Goal: Task Accomplishment & Management: Use online tool/utility

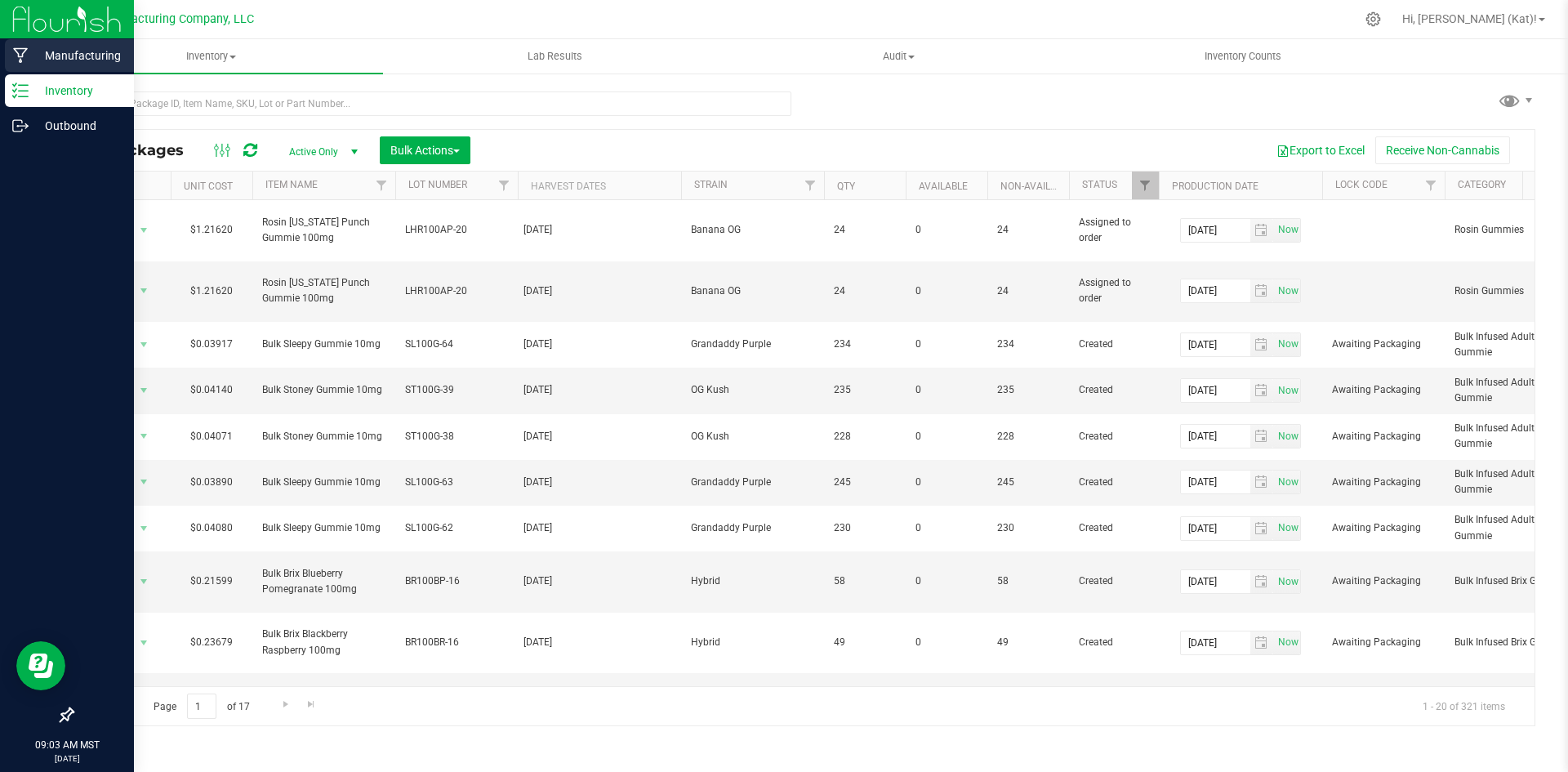
click at [65, 52] on p "Manufacturing" at bounding box center [78, 55] width 98 height 19
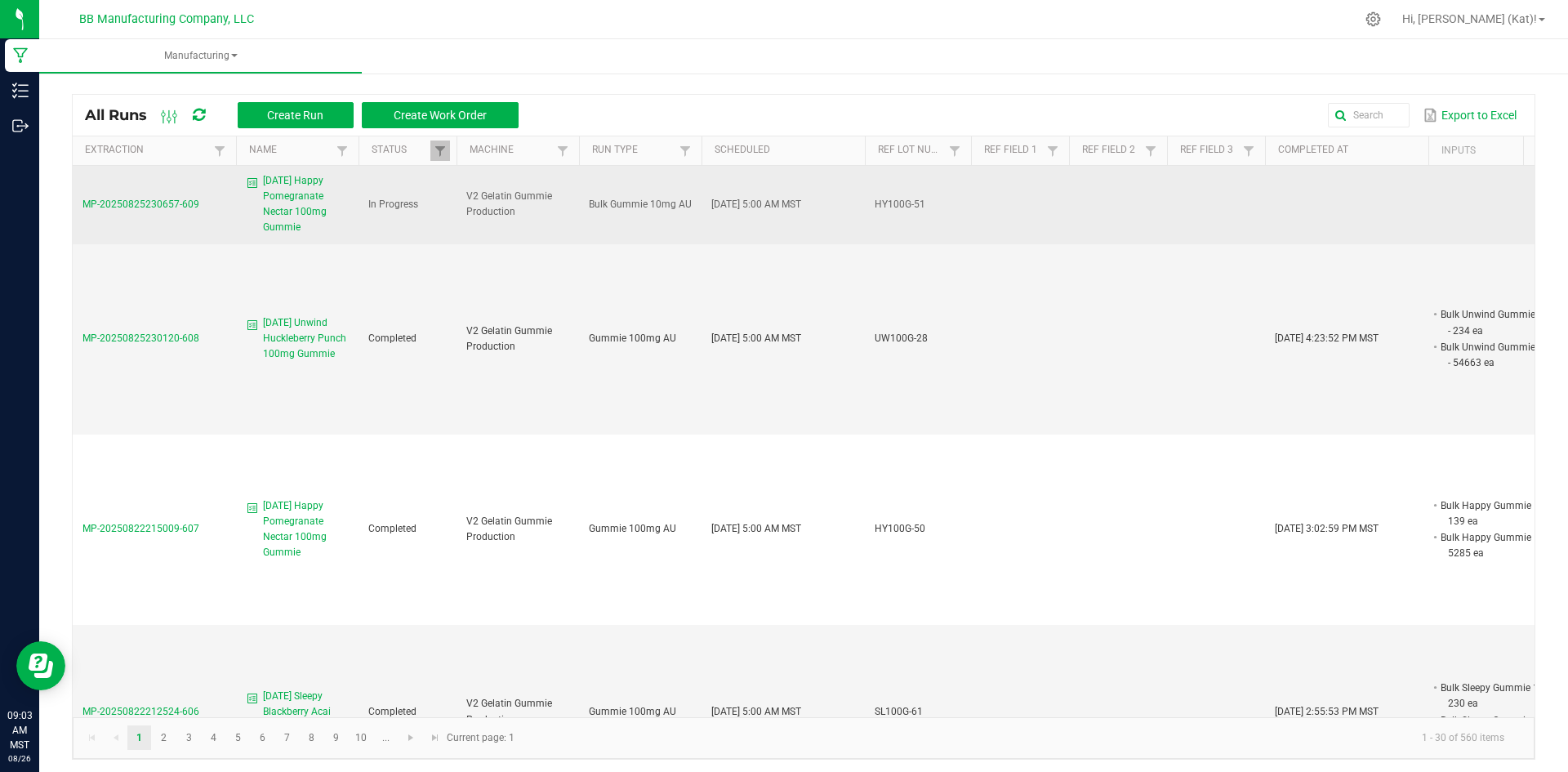
click at [298, 199] on span "8.25.25 Happy Pomegranate Nectar 100mg Gummie" at bounding box center [305, 204] width 86 height 63
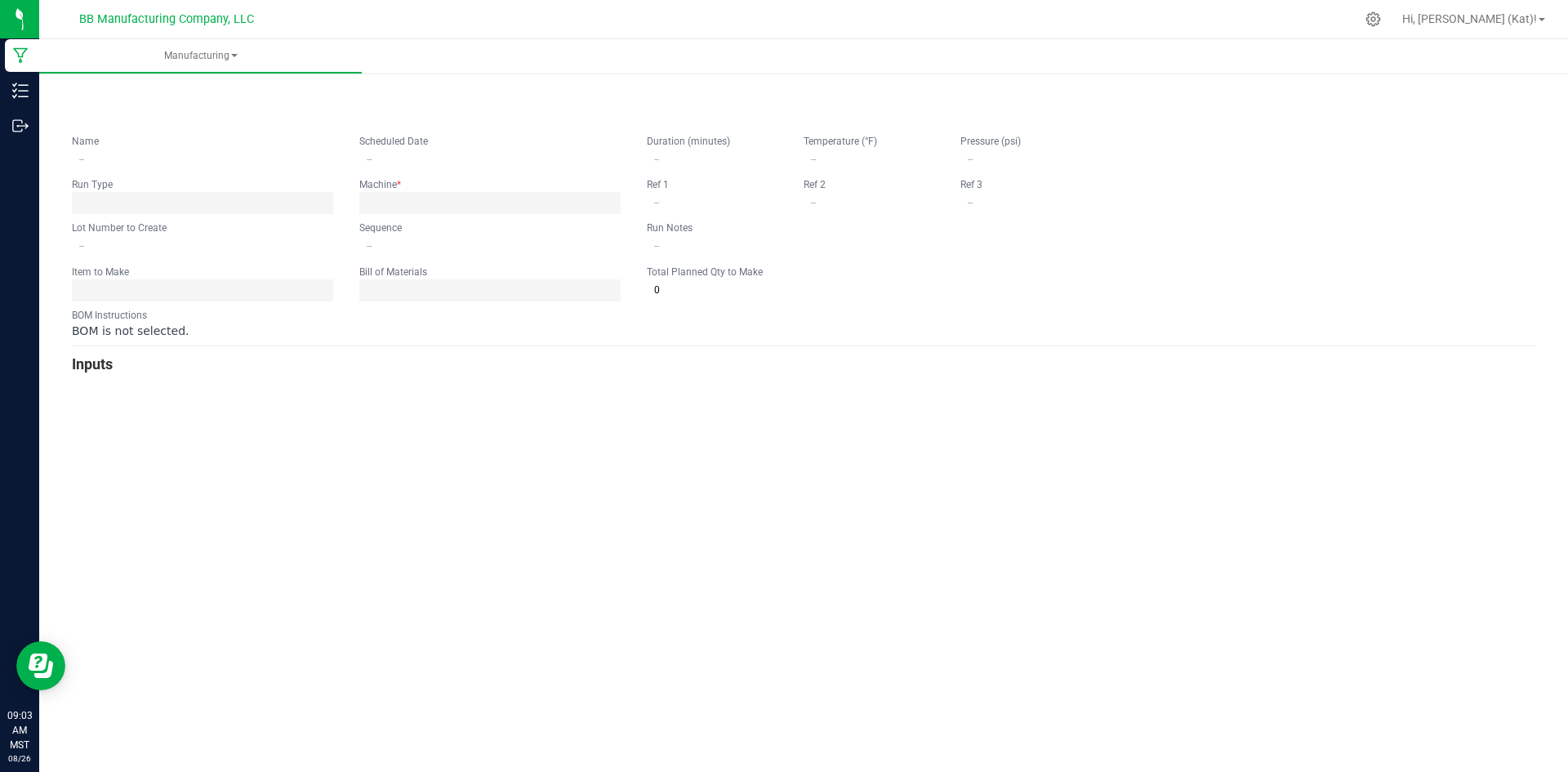
type input "8.25.25 Happy Pomegranate Nectar 100mg Gummie"
type input "08/25/2025 5:00 AM"
type input "HY100G-51"
type input "0"
type input "15"
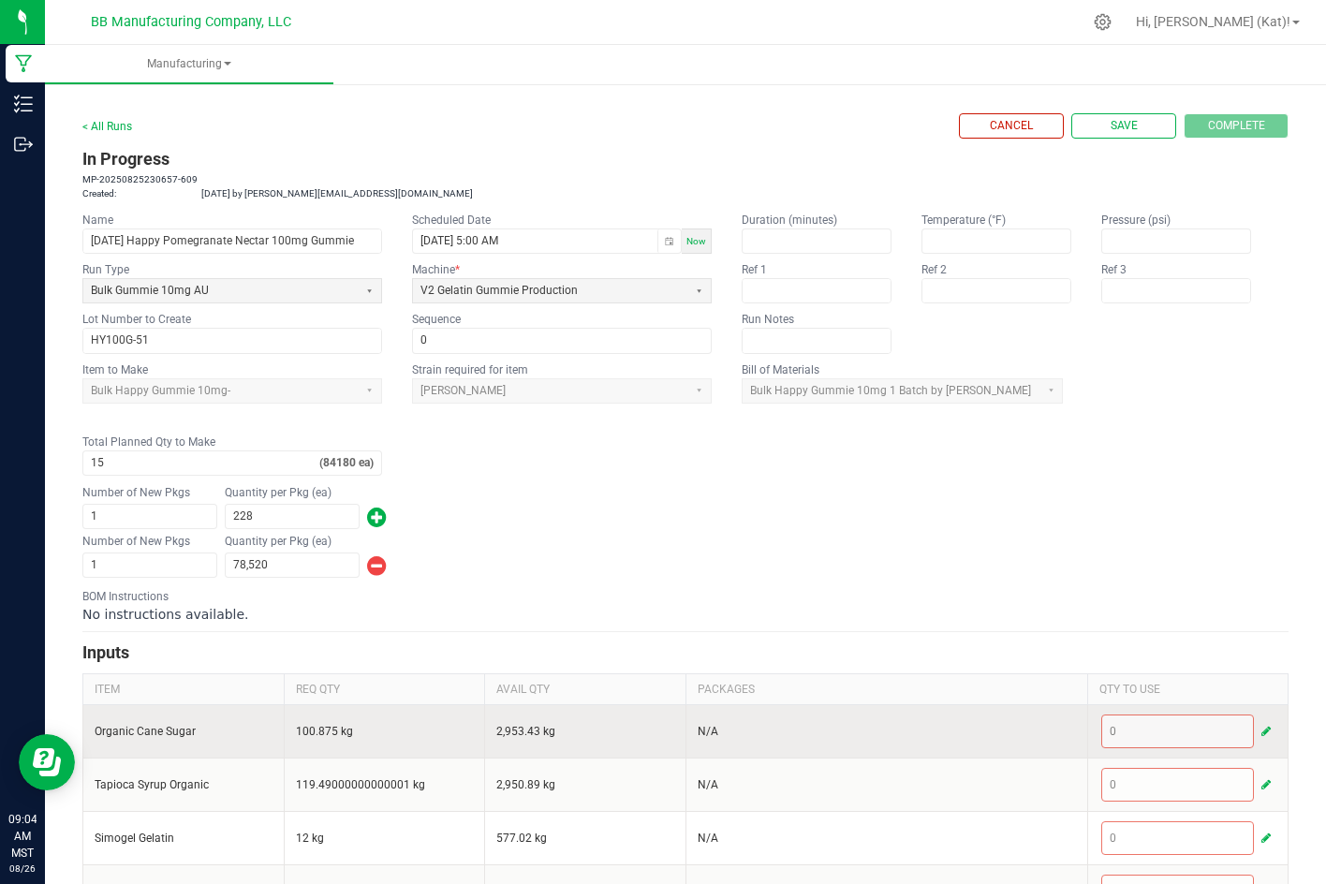
click at [1261, 737] on span "button" at bounding box center [1265, 731] width 9 height 15
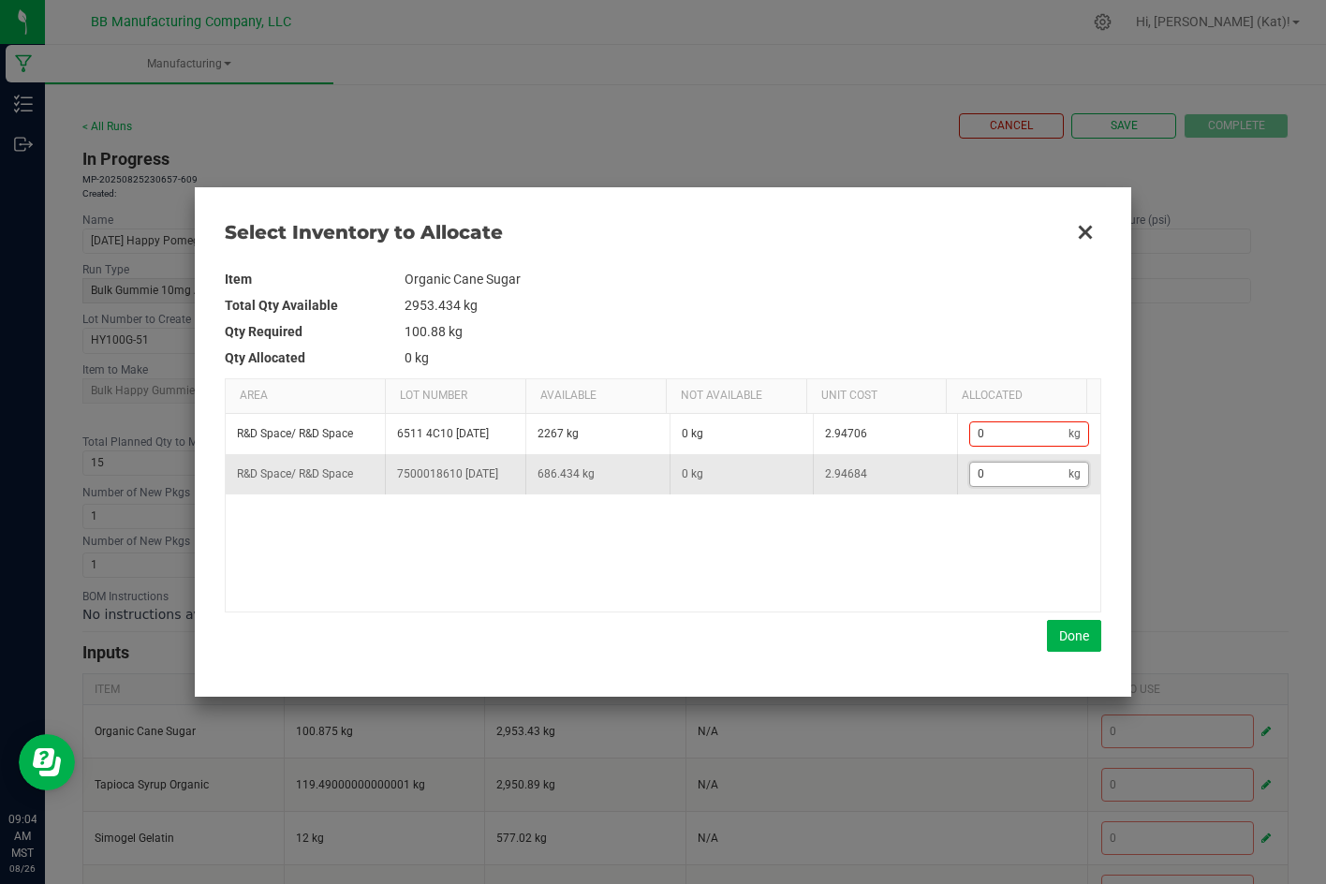
click at [1025, 478] on input "0" at bounding box center [1019, 473] width 99 height 23
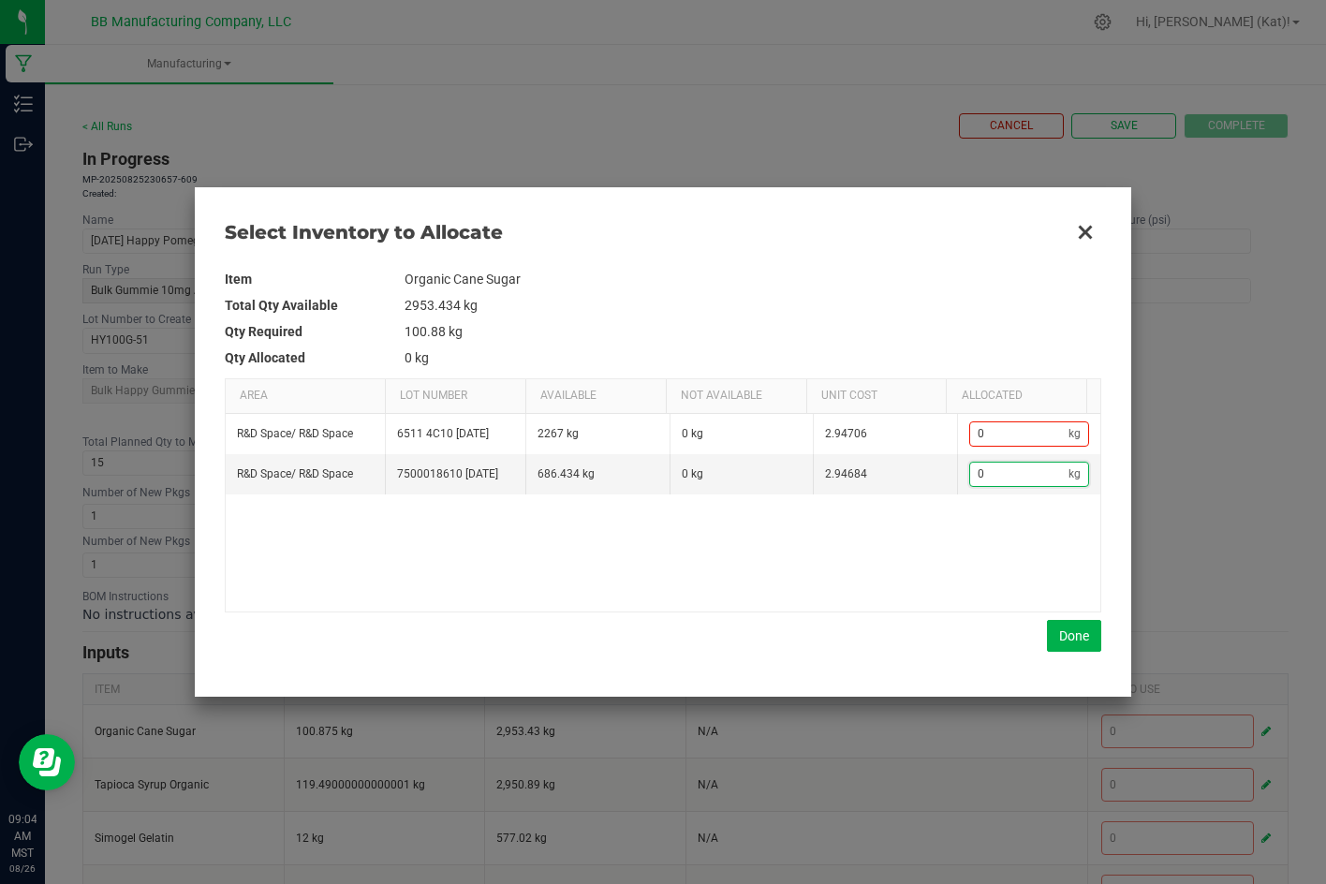
paste input "100.875"
type input "100.875"
click at [1062, 633] on button "Done" at bounding box center [1074, 636] width 54 height 32
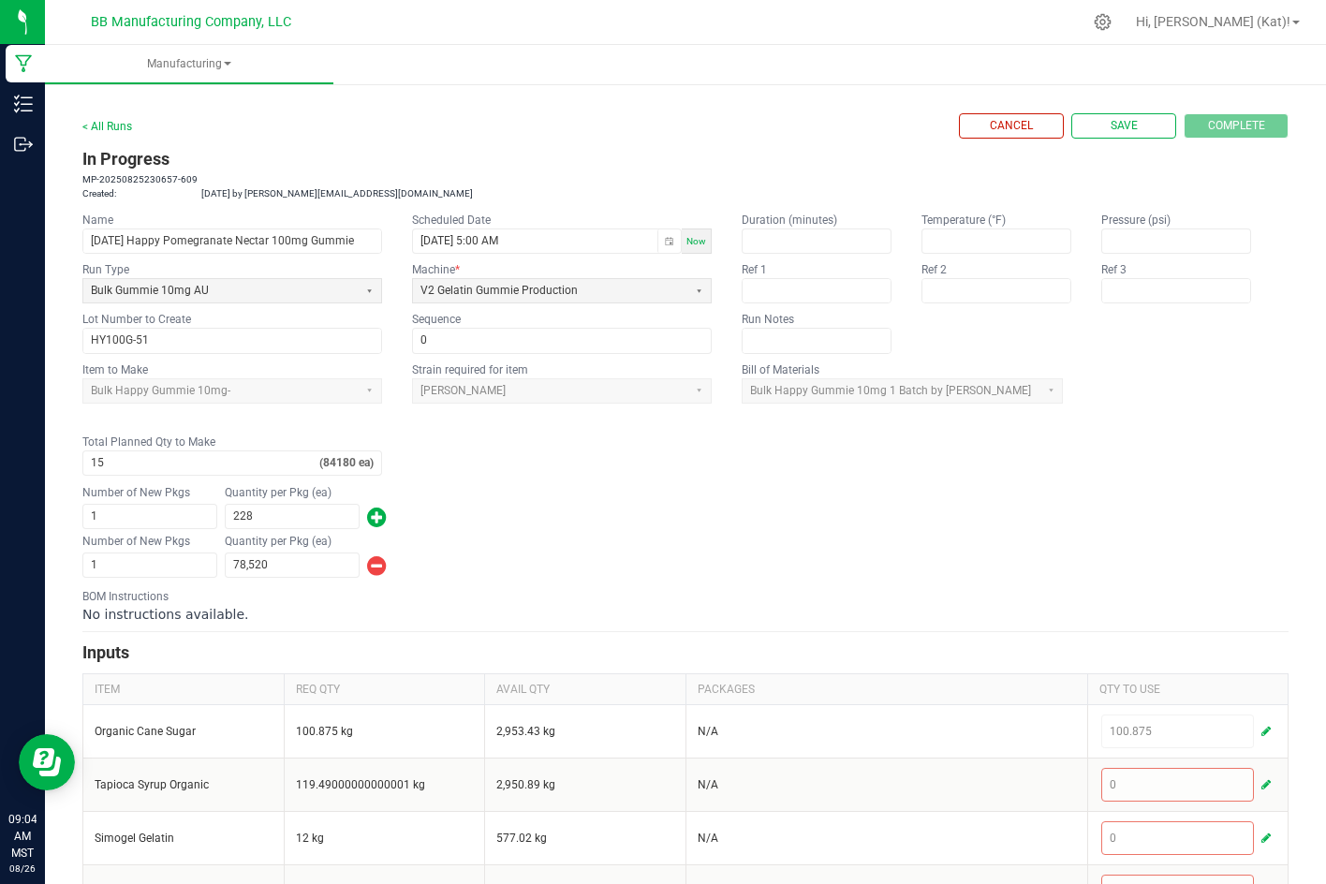
scroll to position [187, 0]
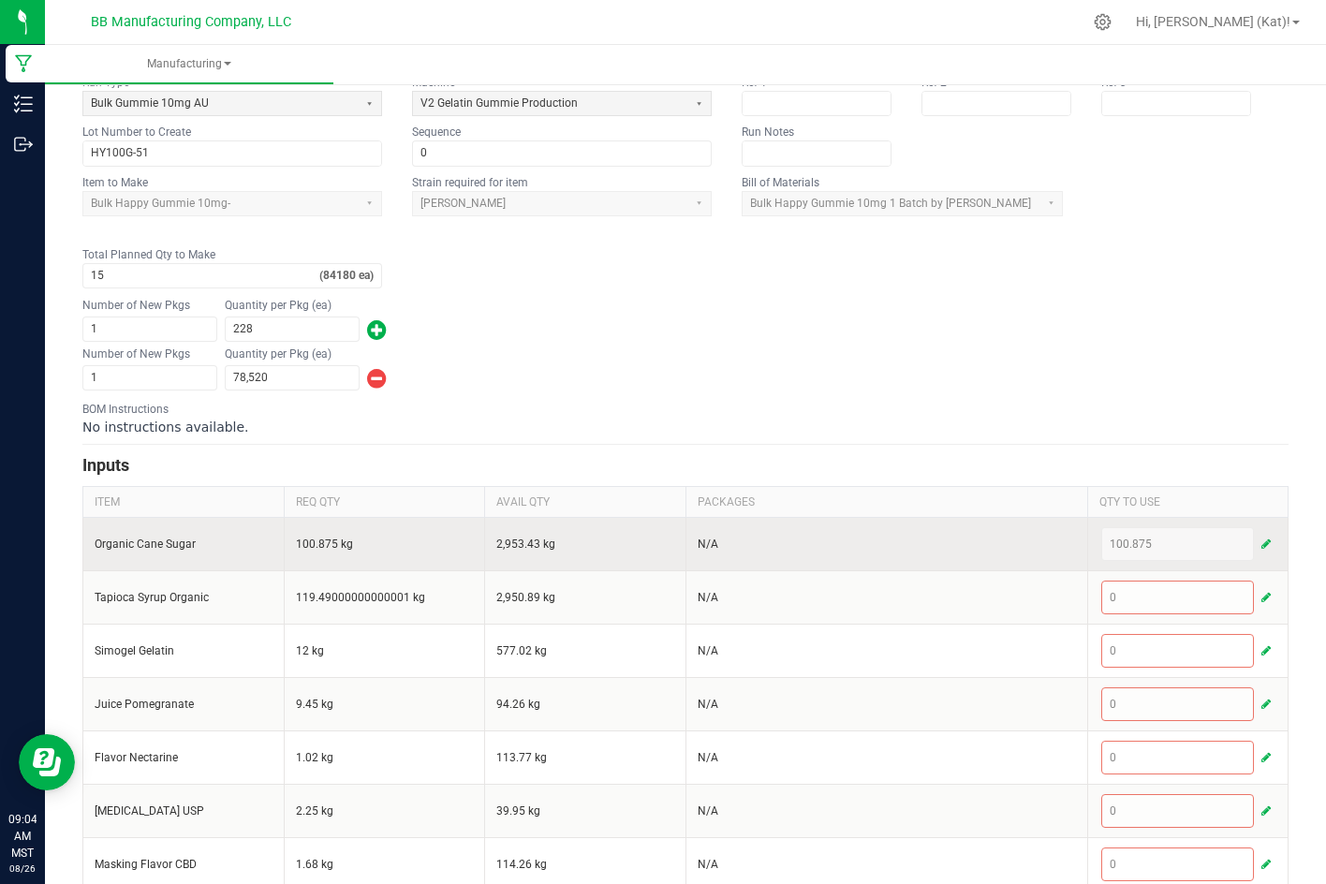
click at [1257, 553] on button "button" at bounding box center [1265, 544] width 17 height 22
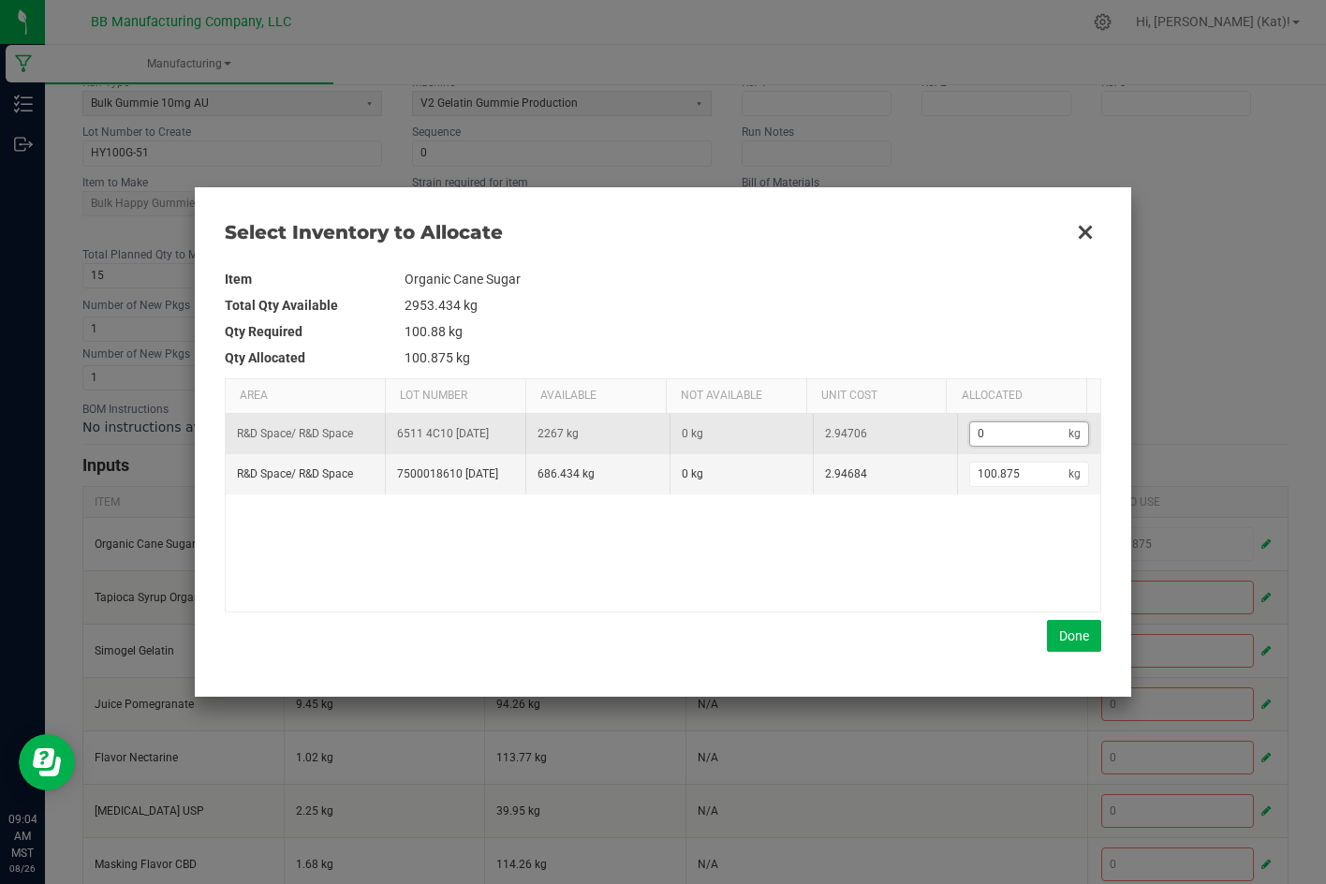
click at [1022, 434] on input "0" at bounding box center [1019, 433] width 99 height 23
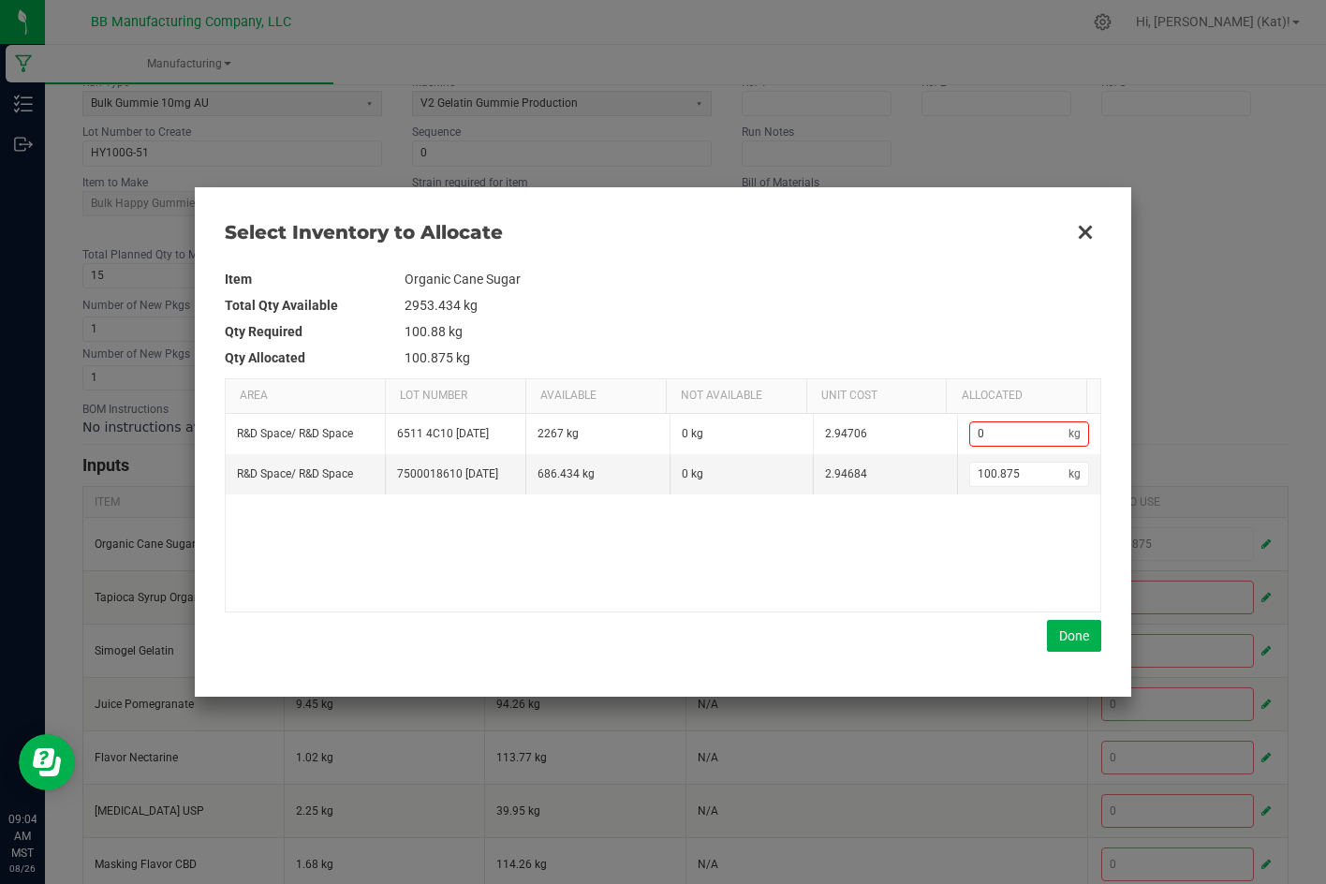
click at [1024, 560] on div "R&D Space / R&D Space 6511 4C10 08.14.2025 2267 kg 0 kg 2.94706 0 kg R&D Space …" at bounding box center [663, 513] width 874 height 198
click at [1086, 633] on button "Done" at bounding box center [1074, 636] width 54 height 32
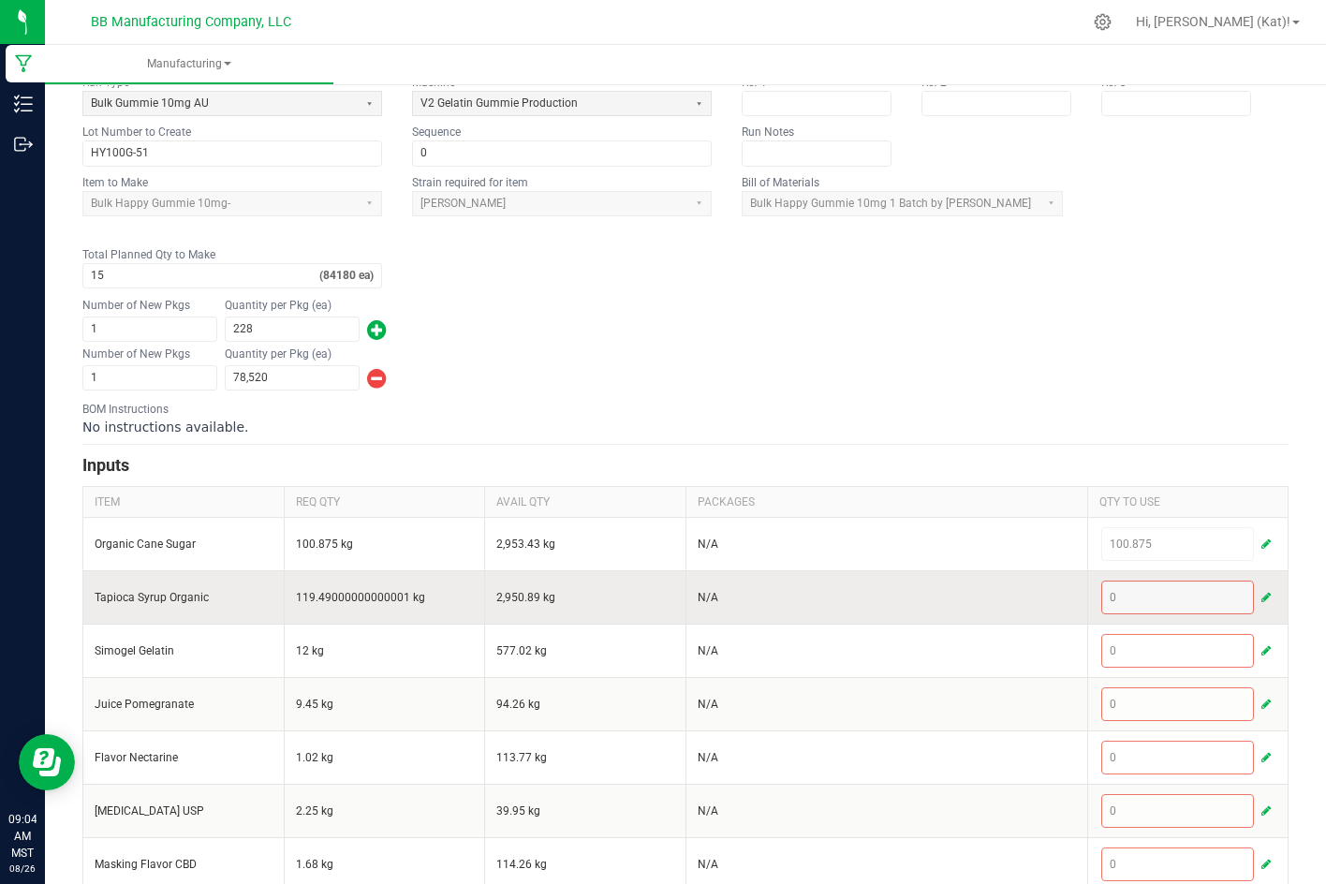
click at [1261, 593] on span "button" at bounding box center [1265, 597] width 9 height 15
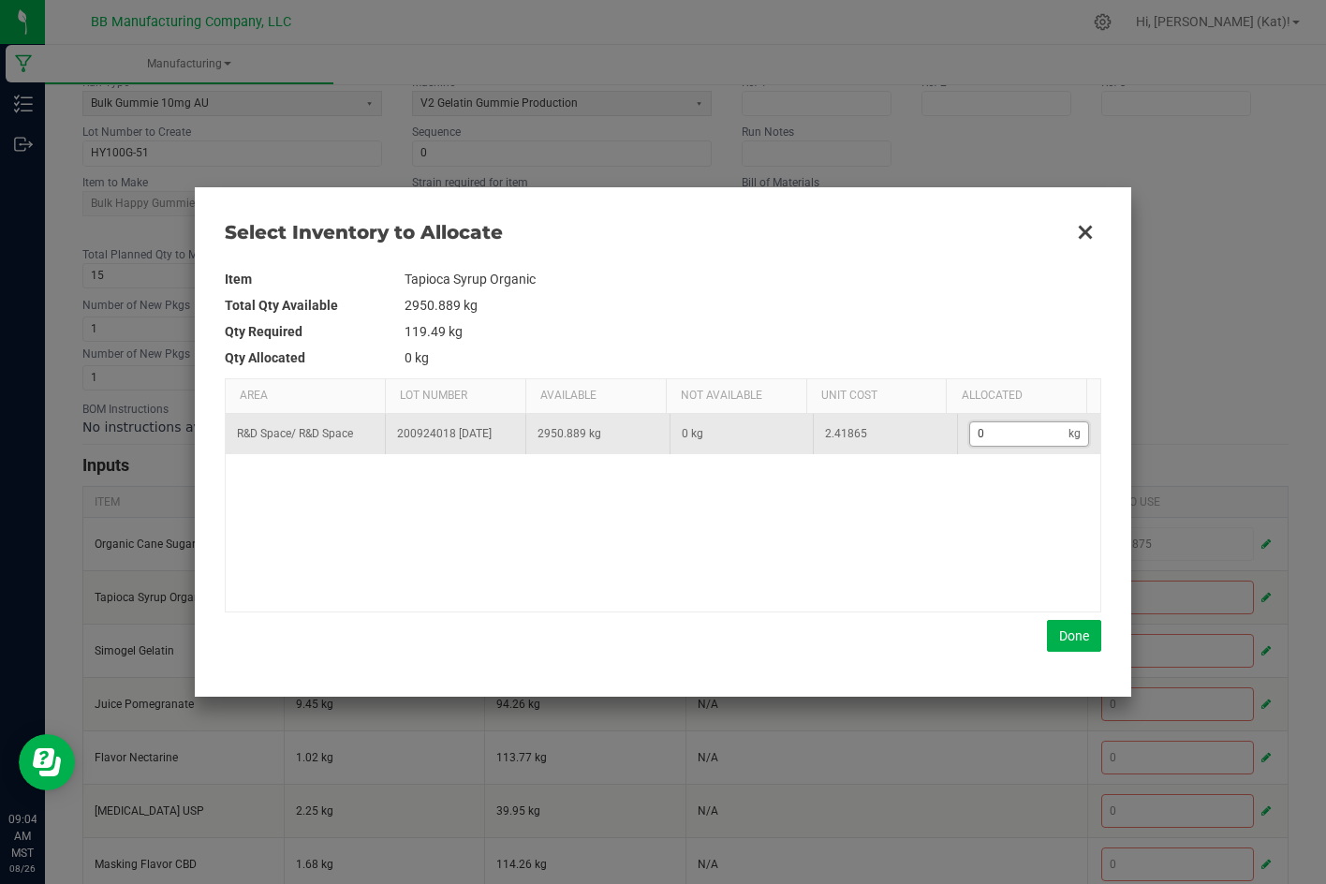
click at [1005, 440] on input "0" at bounding box center [1019, 433] width 99 height 23
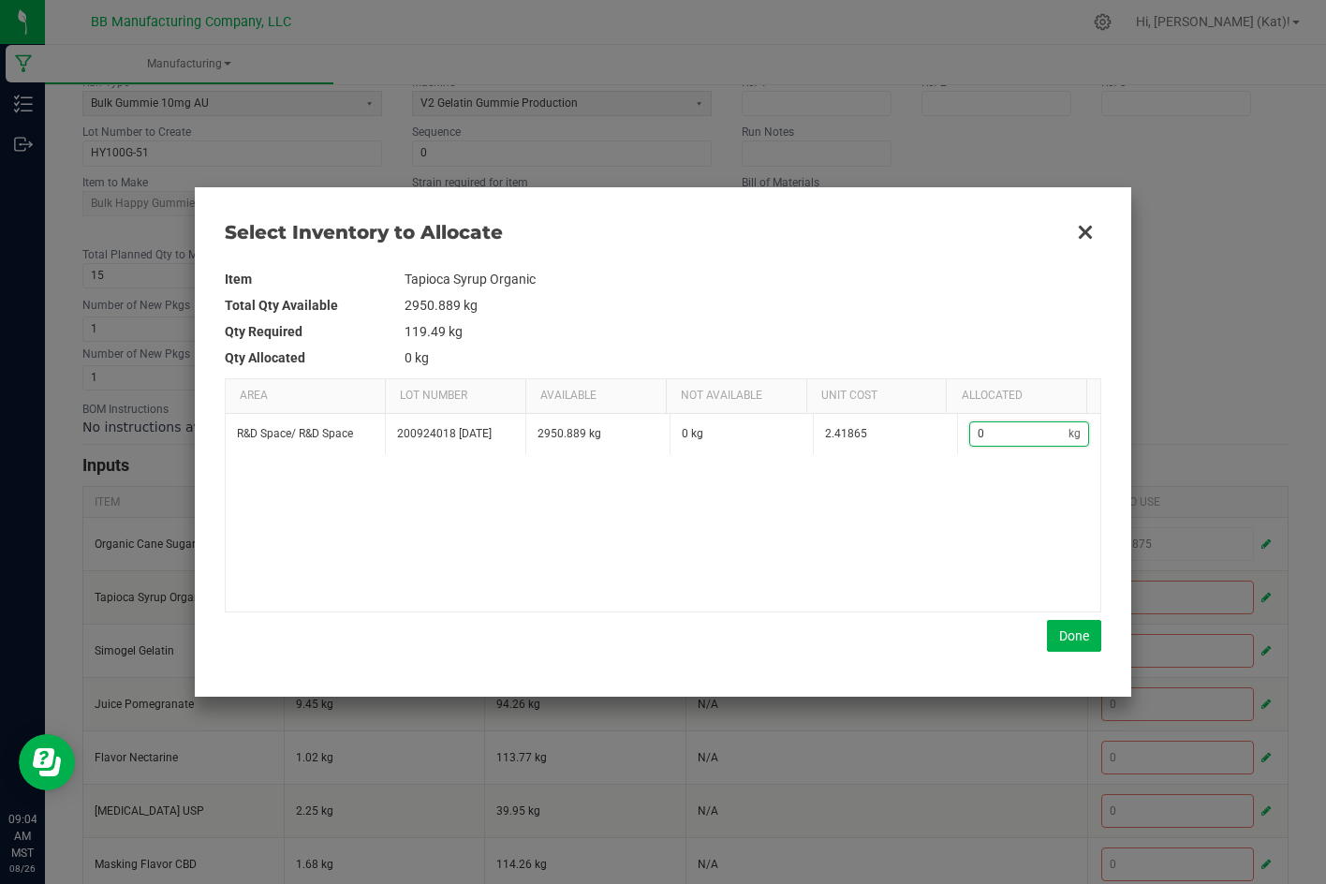
paste input "119.49"
type input "119.49"
click at [1077, 634] on button "Done" at bounding box center [1074, 636] width 54 height 32
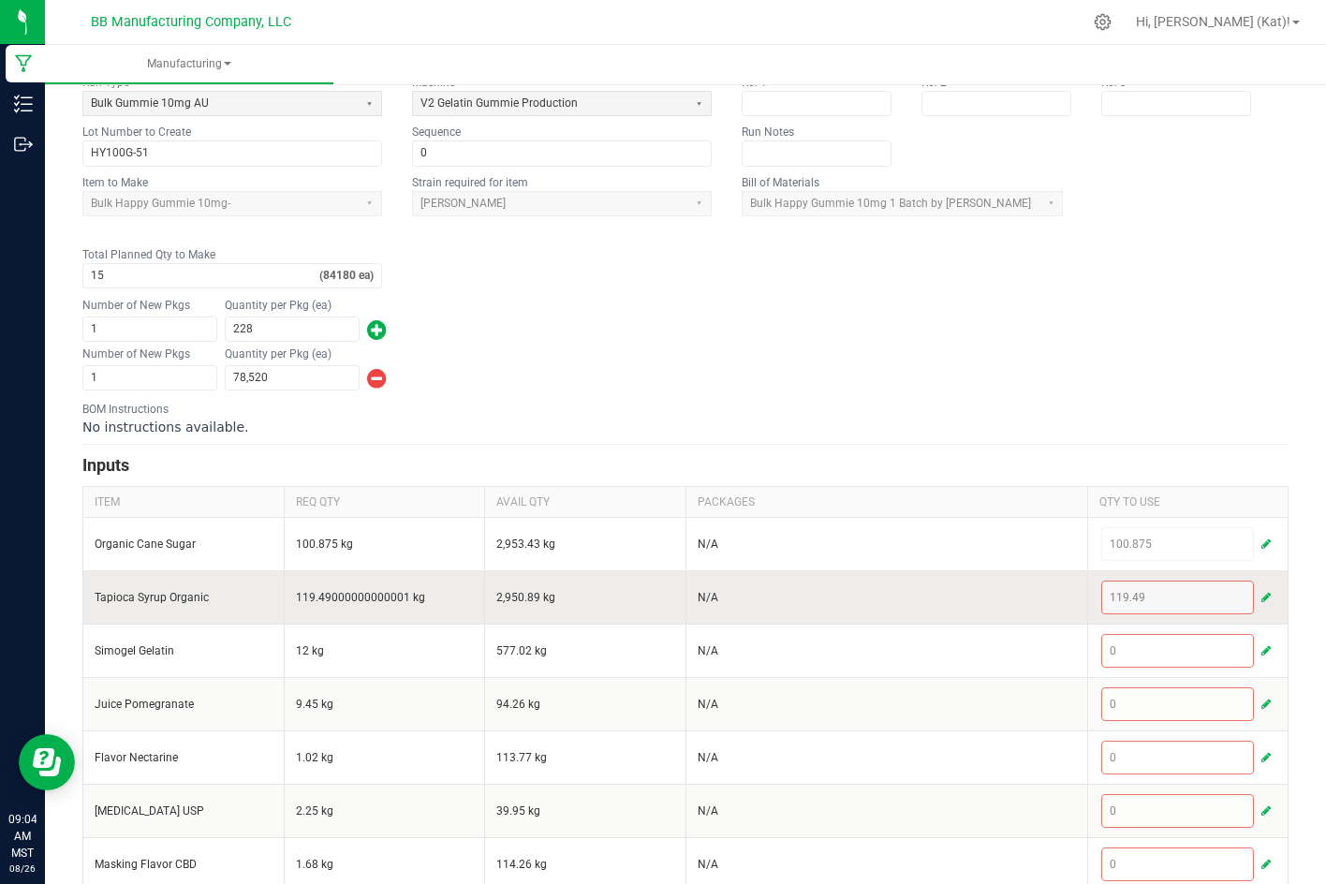
click at [1273, 593] on td "119.49" at bounding box center [1187, 596] width 201 height 53
click at [1261, 598] on span "button" at bounding box center [1265, 597] width 9 height 15
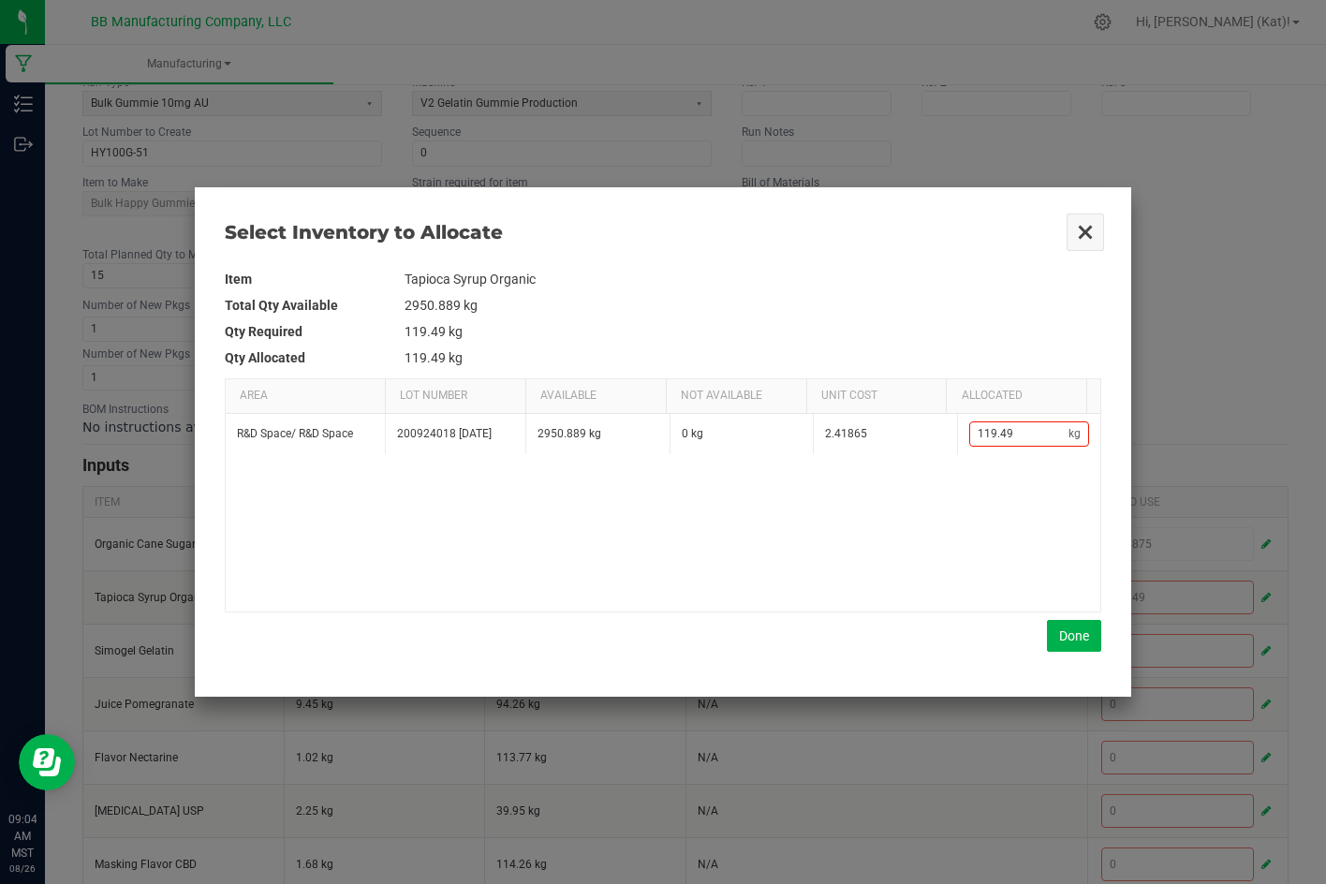
click at [1104, 227] on button "Close" at bounding box center [1084, 232] width 39 height 39
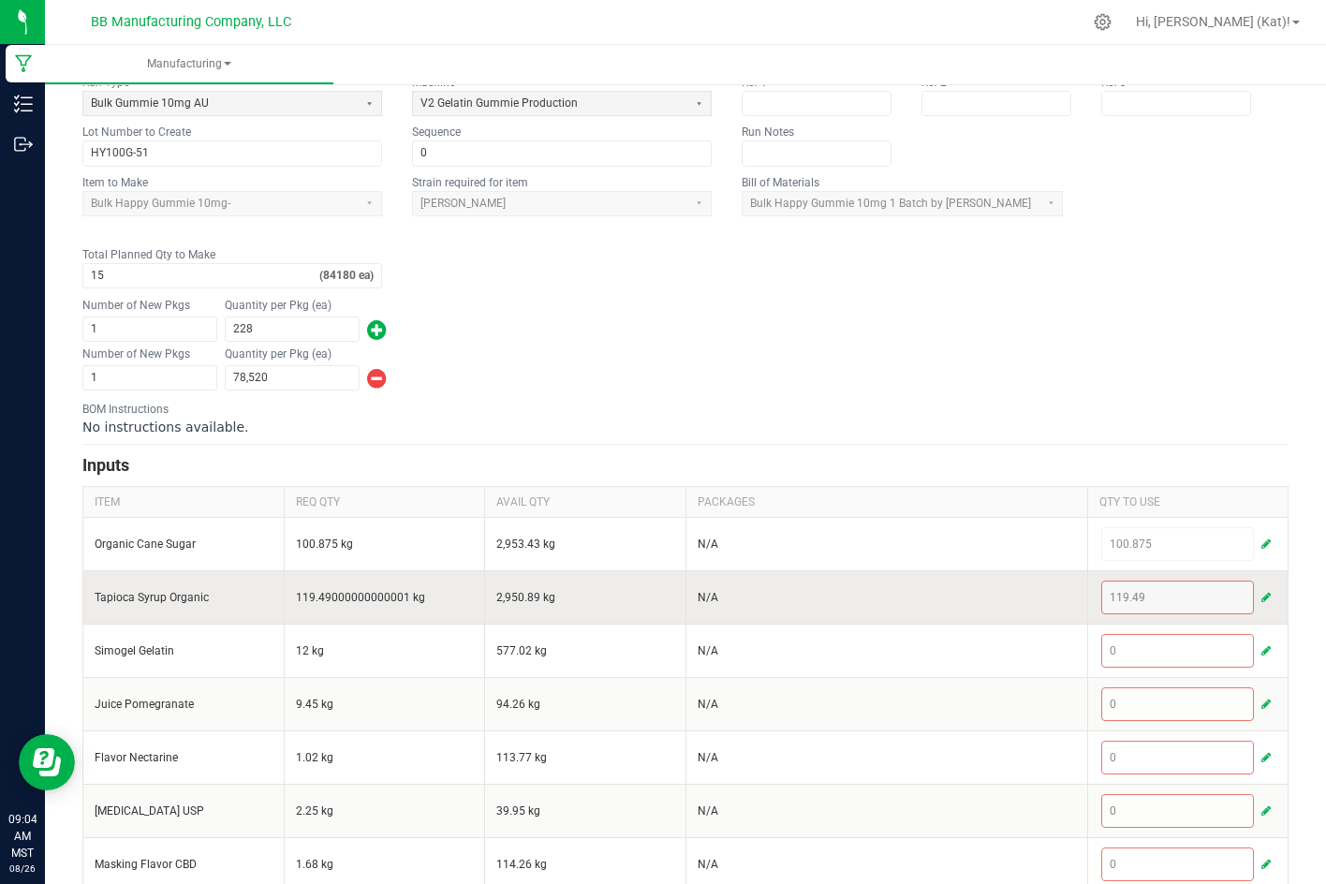
scroll to position [374, 0]
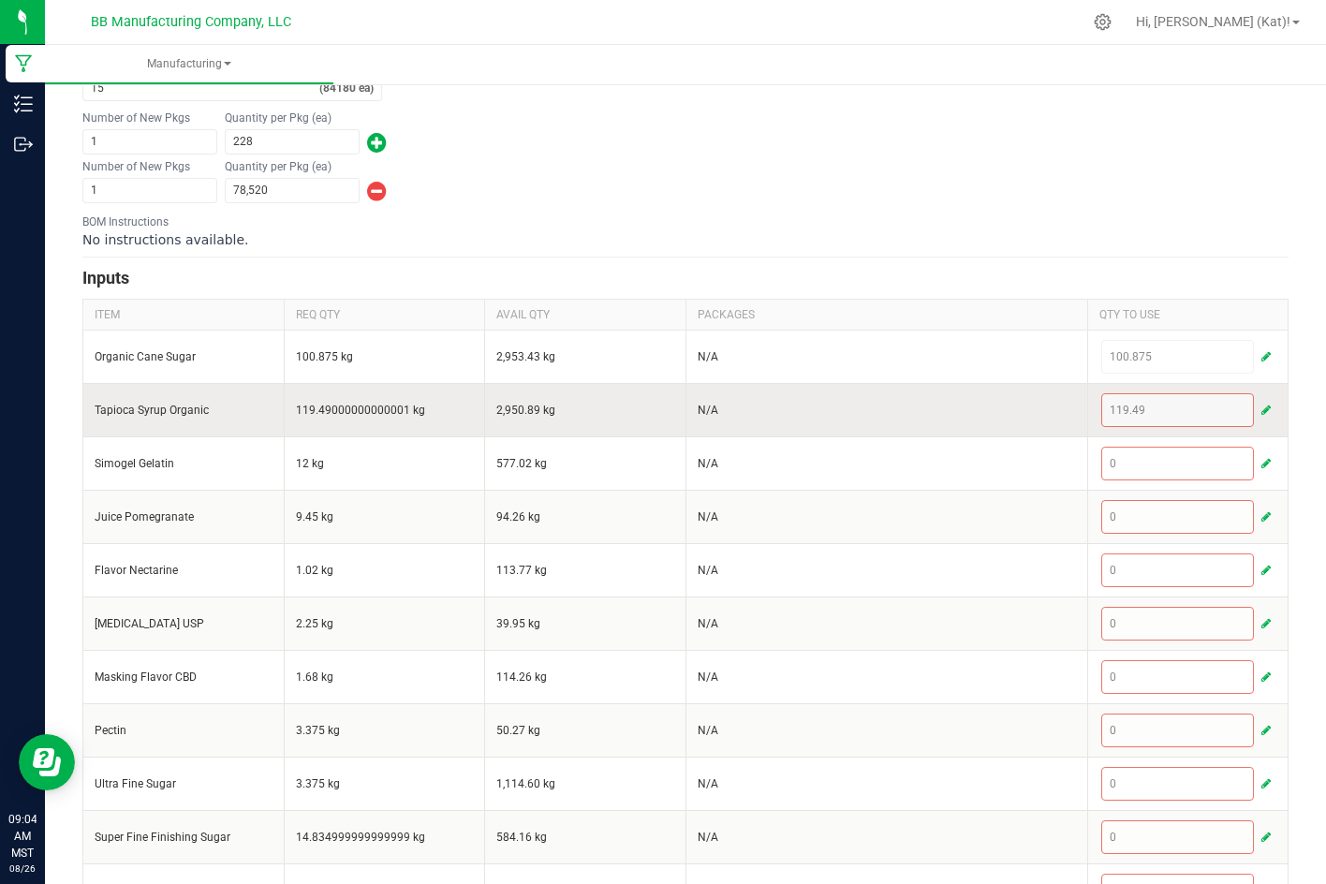
click at [1261, 406] on span "button" at bounding box center [1265, 410] width 9 height 15
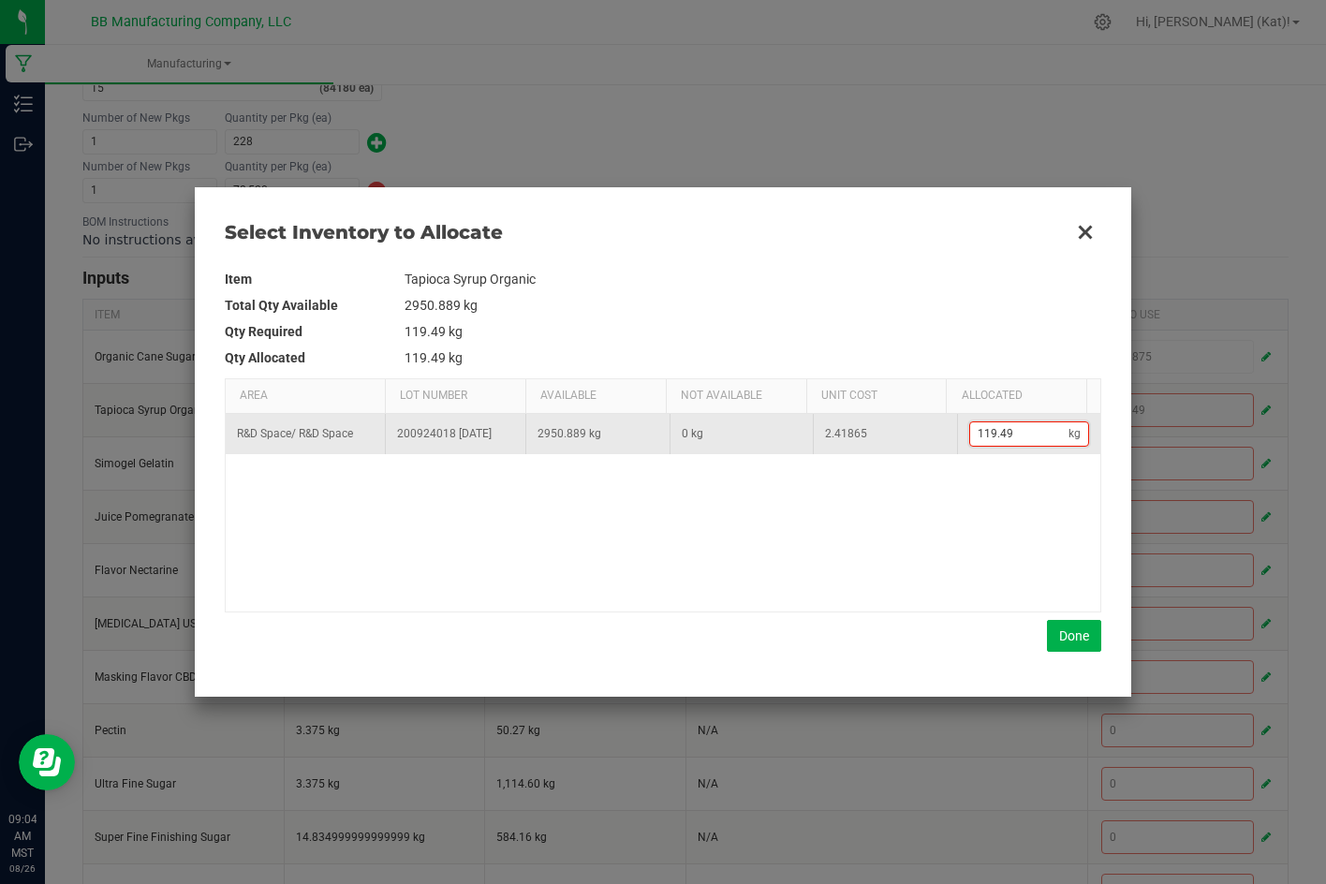
click at [1000, 437] on input "119.49" at bounding box center [1019, 433] width 99 height 23
click at [1005, 434] on input "119.49" at bounding box center [1019, 433] width 99 height 23
click at [1008, 436] on input "119.49" at bounding box center [1019, 433] width 99 height 23
click at [1018, 436] on input "119.49" at bounding box center [1019, 433] width 99 height 23
click at [1010, 434] on input "119.49" at bounding box center [1019, 433] width 99 height 23
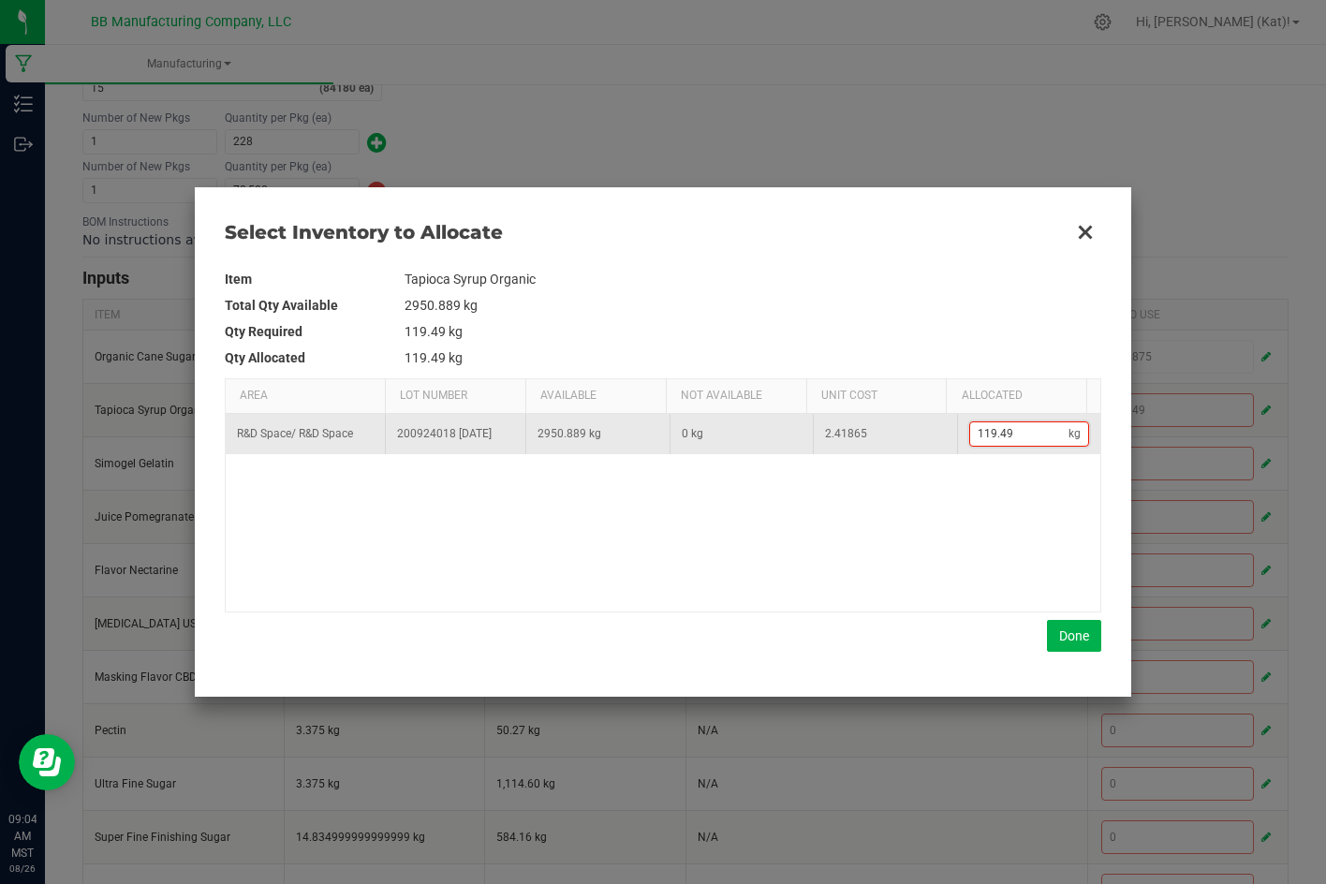
click at [993, 437] on input "119.49" at bounding box center [1019, 433] width 99 height 23
click at [970, 428] on input "119.49" at bounding box center [1019, 433] width 99 height 23
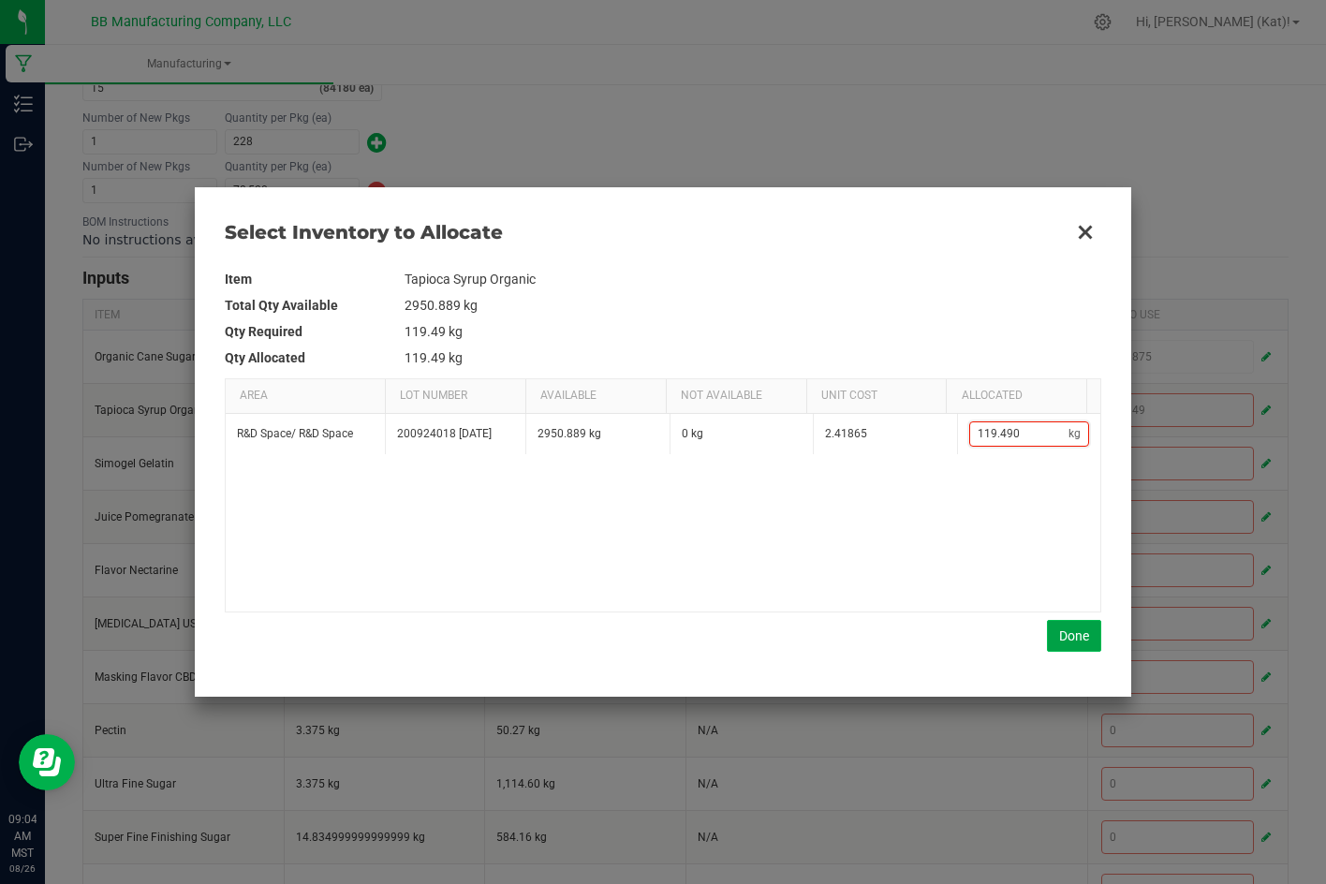
type input "119.49"
click at [1071, 638] on button "Done" at bounding box center [1074, 636] width 54 height 32
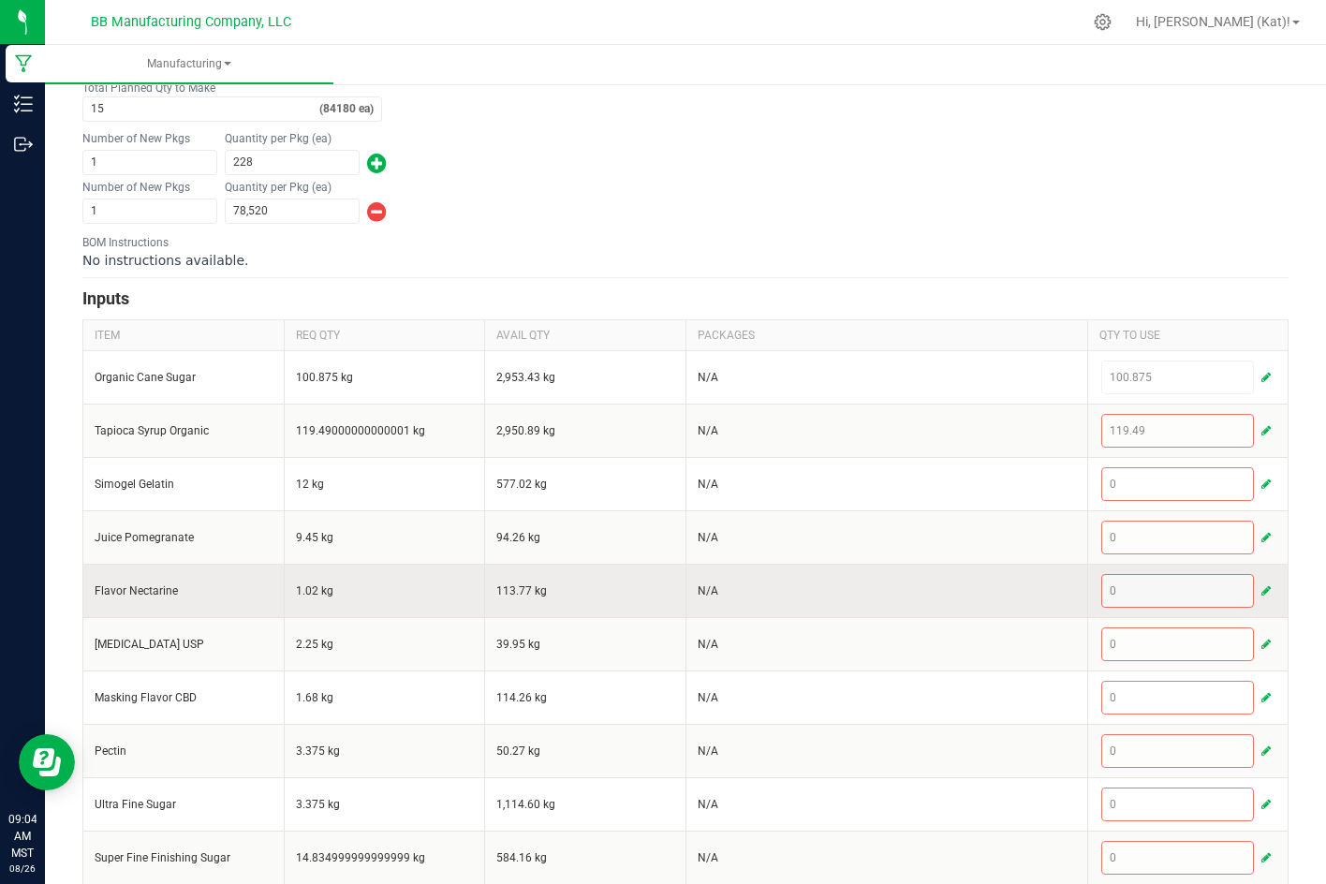
scroll to position [468, 0]
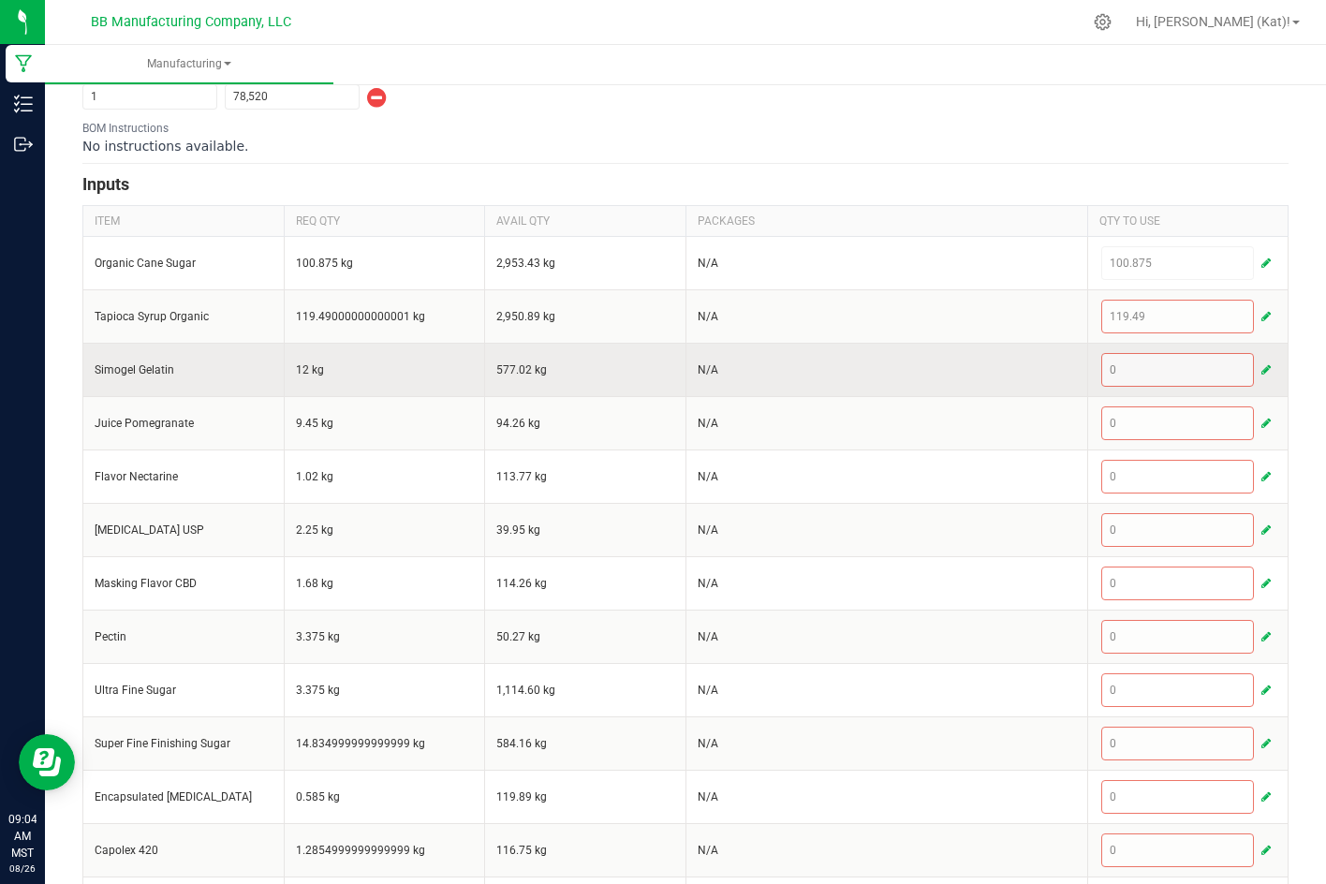
click at [1261, 368] on span "button" at bounding box center [1265, 369] width 9 height 15
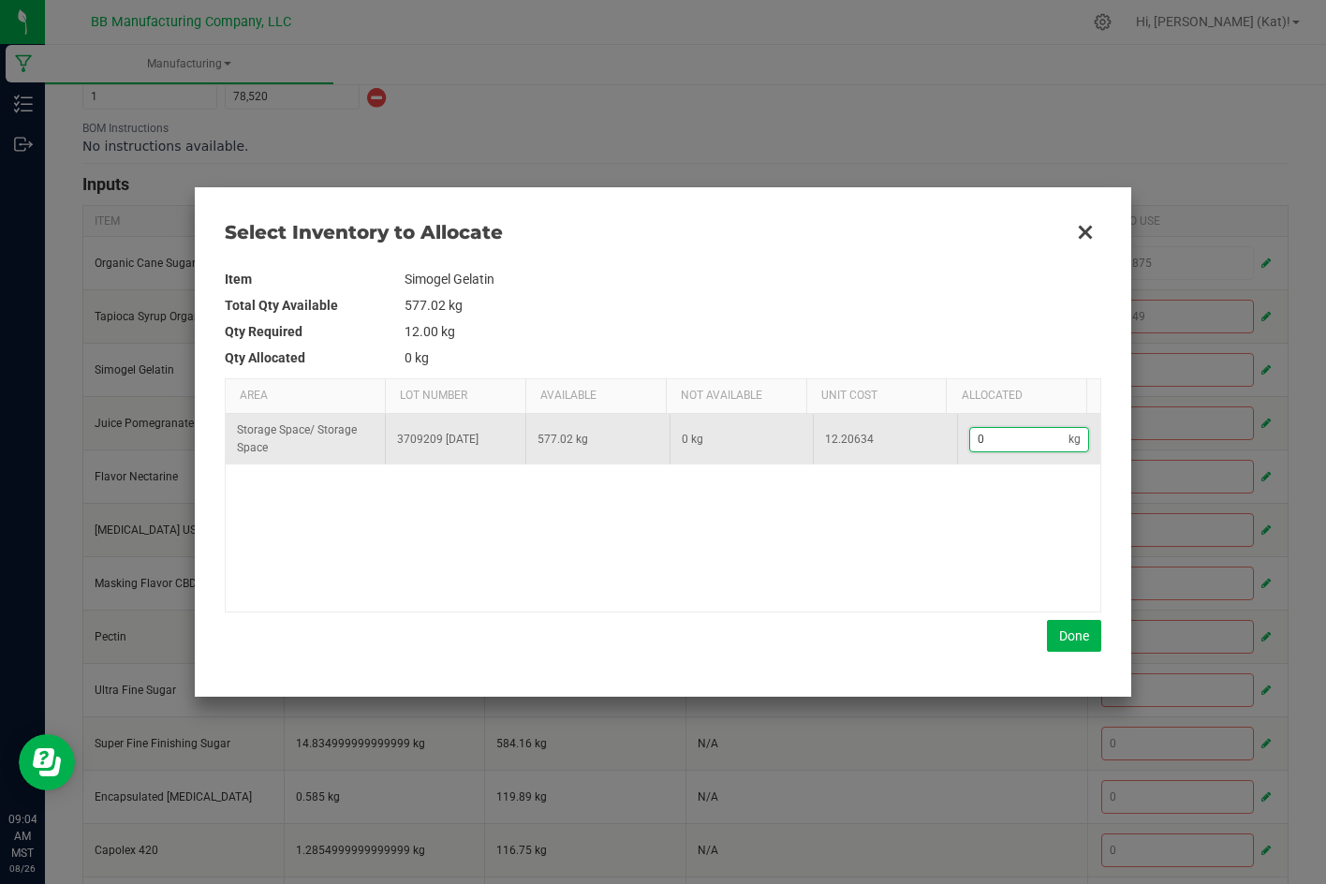
click at [1025, 434] on input "0" at bounding box center [1019, 439] width 99 height 23
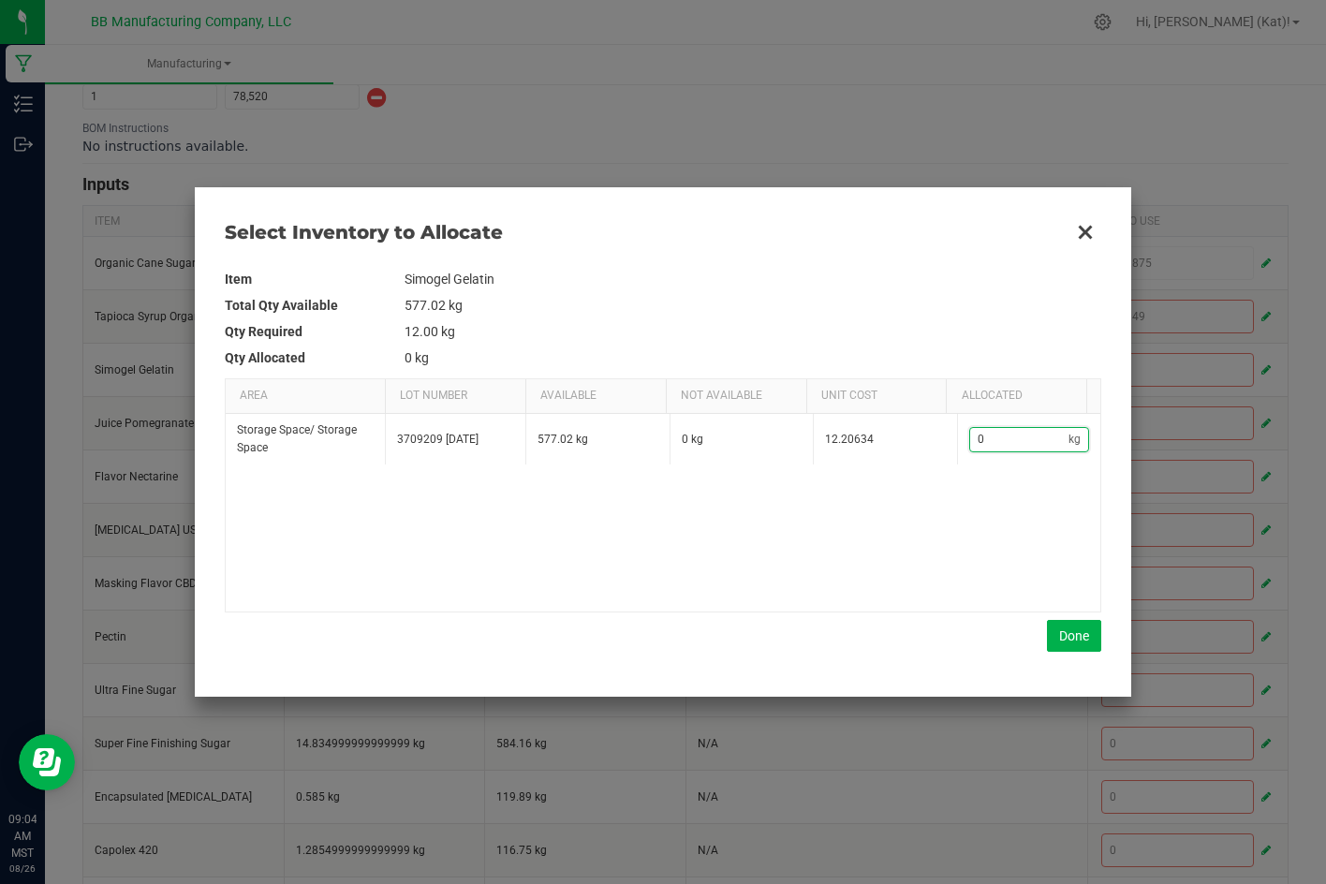
paste input "12"
type input "12"
click at [1068, 631] on button "Done" at bounding box center [1074, 636] width 54 height 32
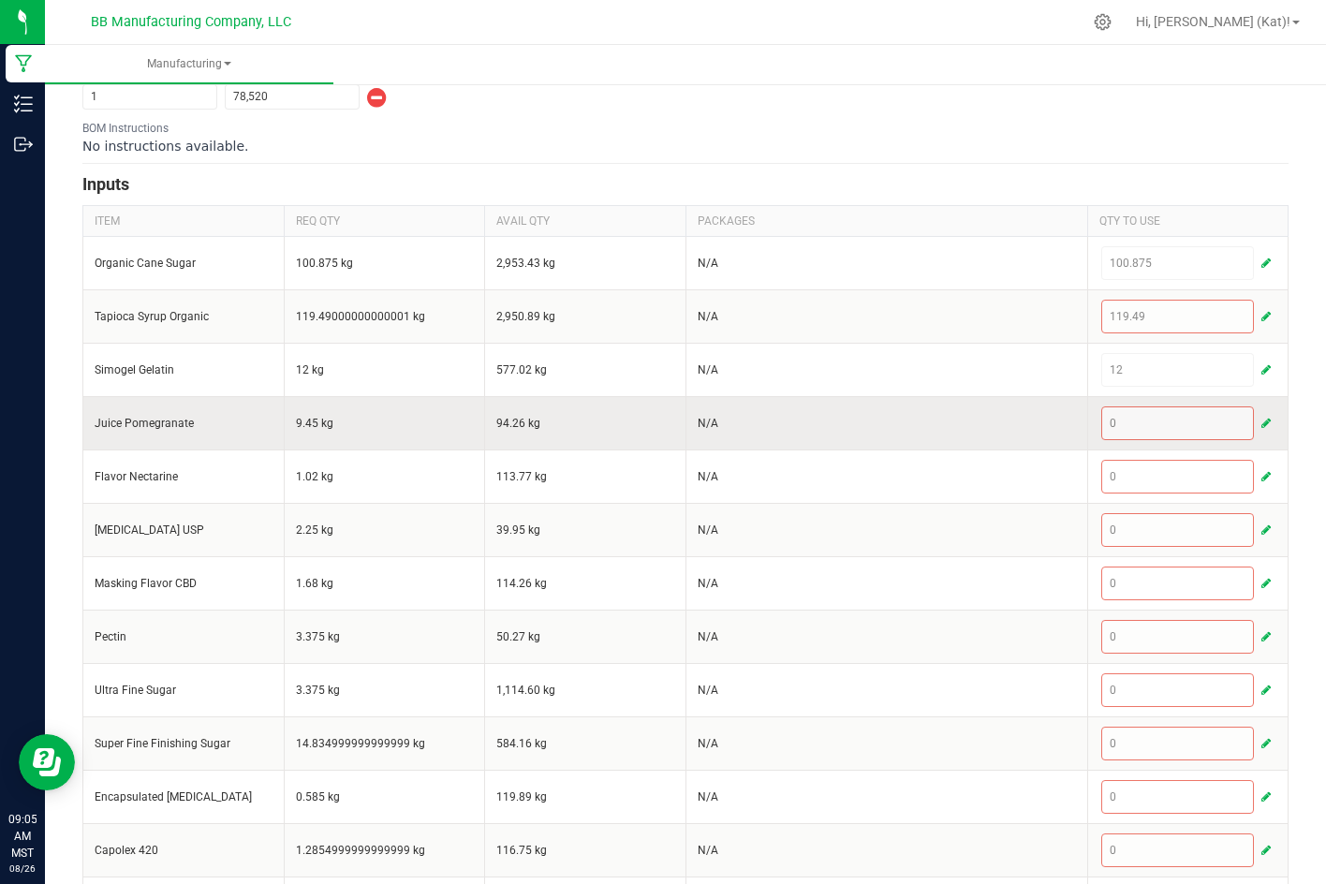
click at [1261, 425] on span "button" at bounding box center [1265, 423] width 9 height 15
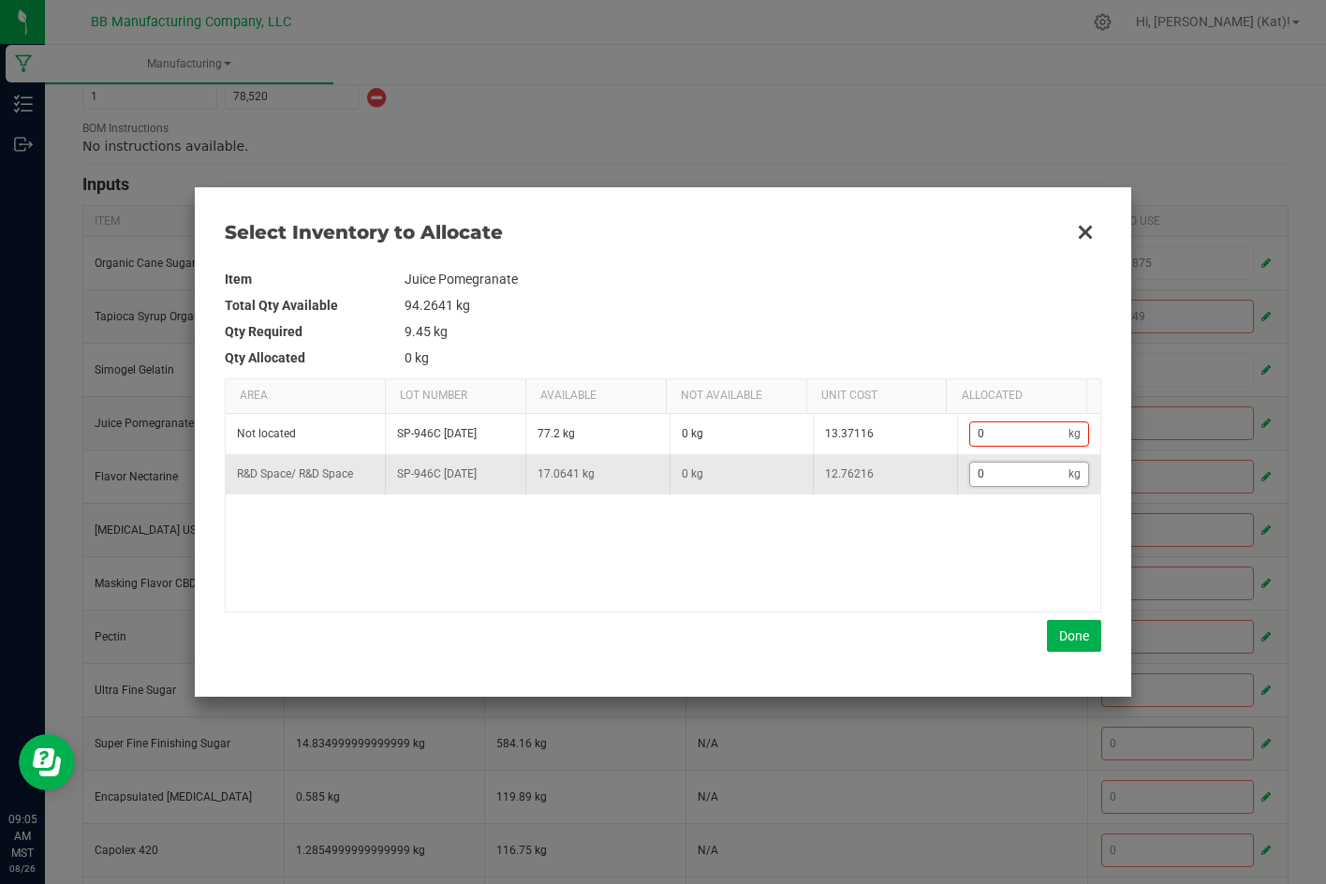
click at [1008, 480] on input "0" at bounding box center [1019, 473] width 99 height 23
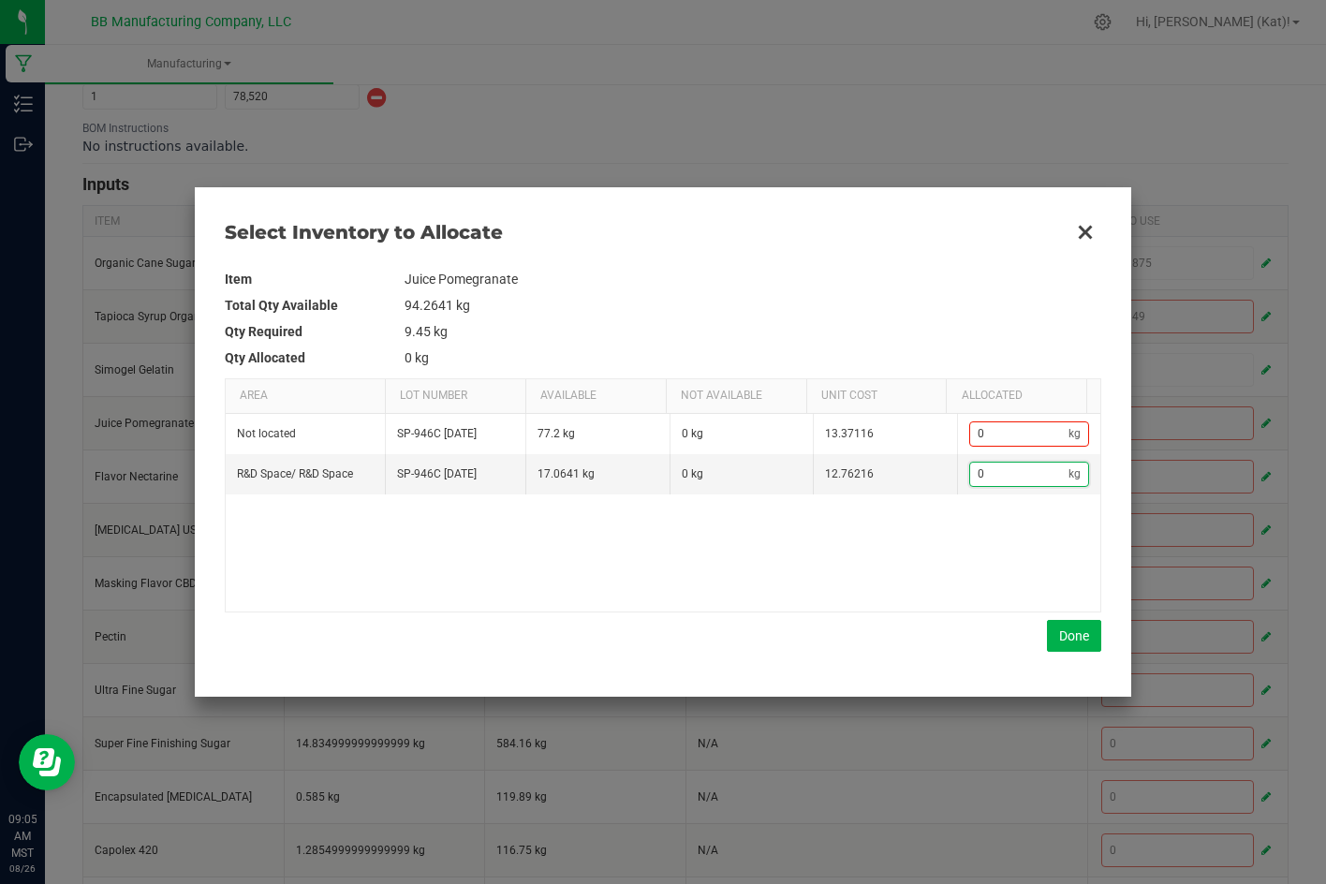
paste input "9.45"
type input "9.45"
click at [1075, 637] on button "Done" at bounding box center [1074, 636] width 54 height 32
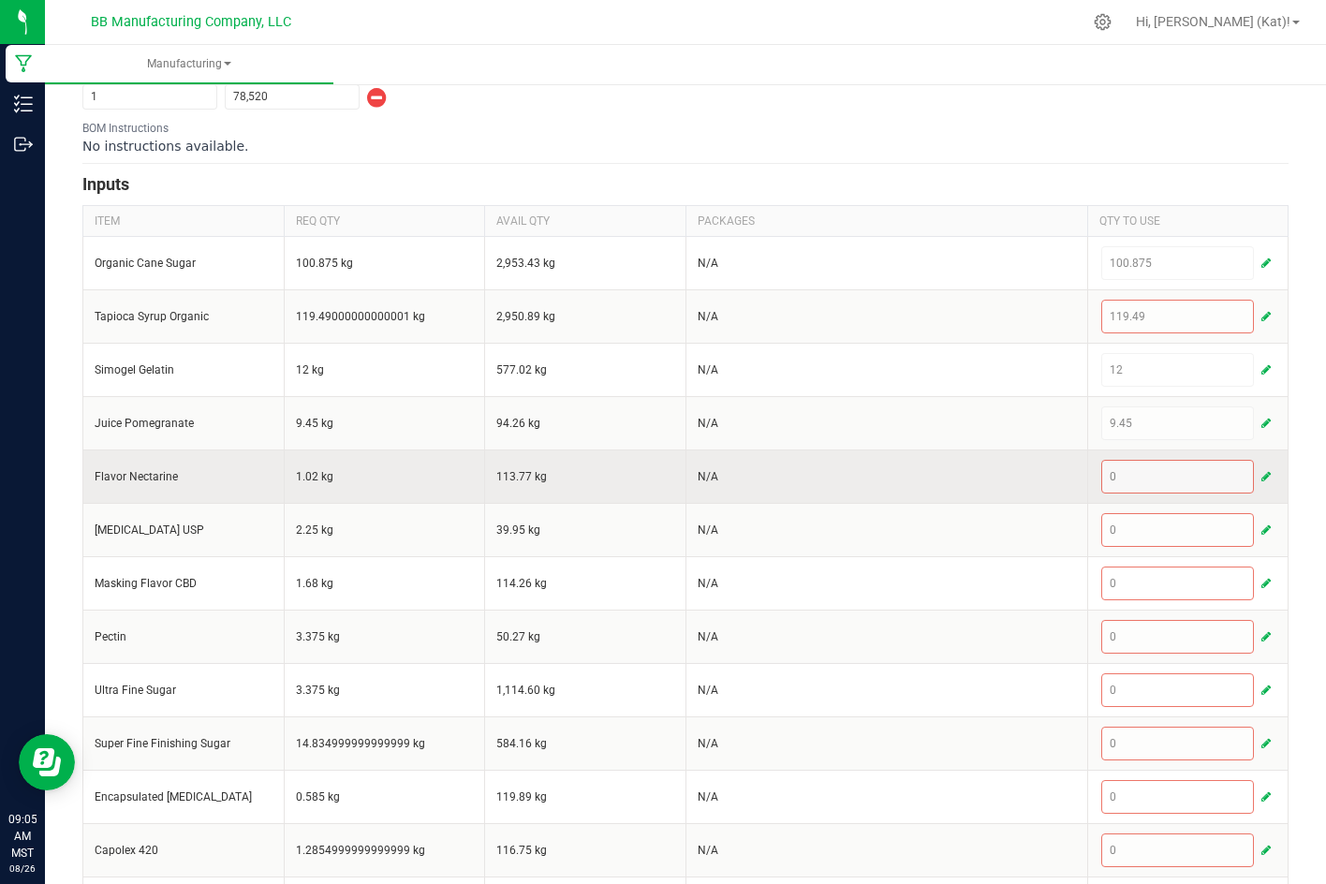
click at [1257, 475] on button "button" at bounding box center [1265, 476] width 17 height 22
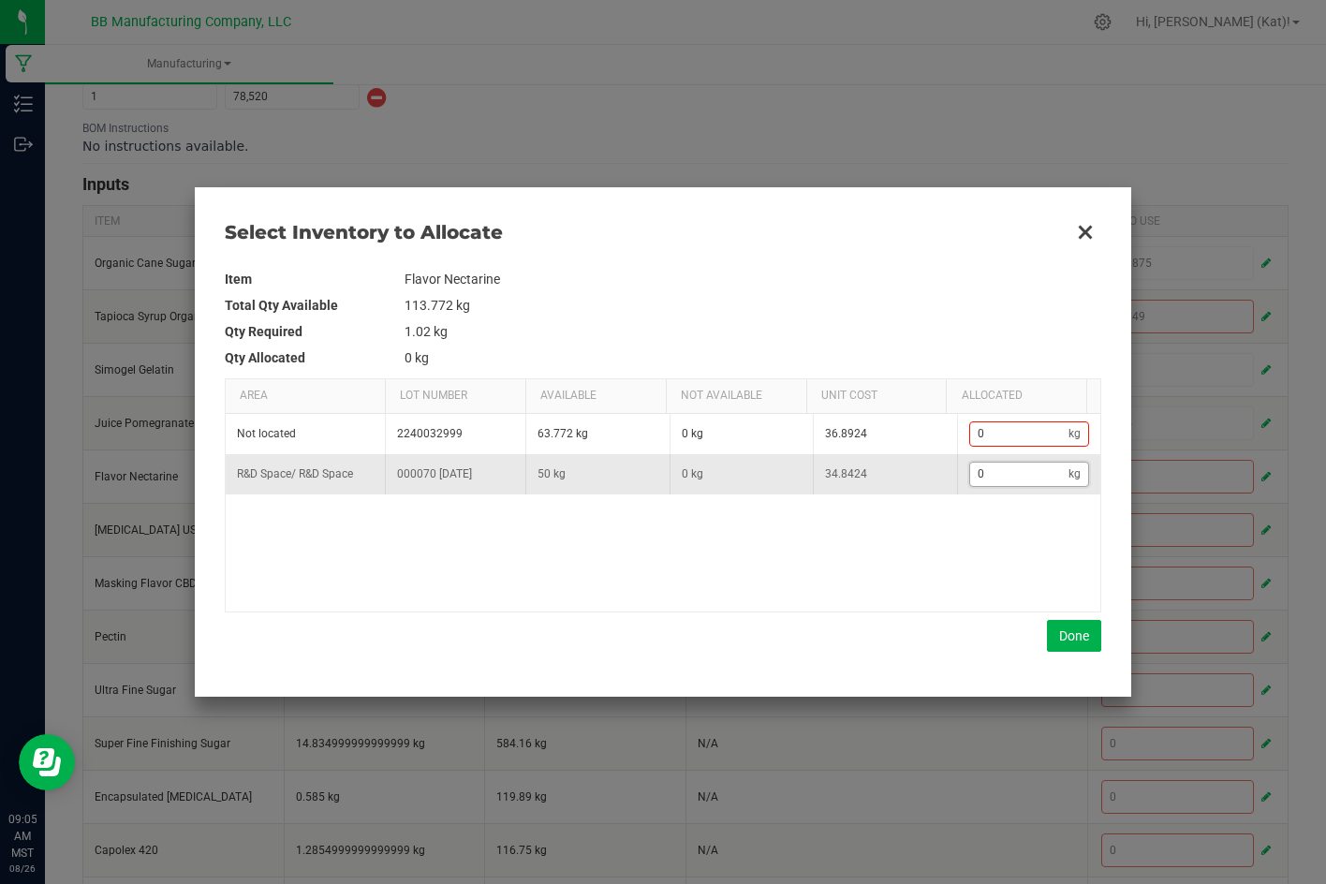
click at [1027, 482] on input "0" at bounding box center [1019, 473] width 99 height 23
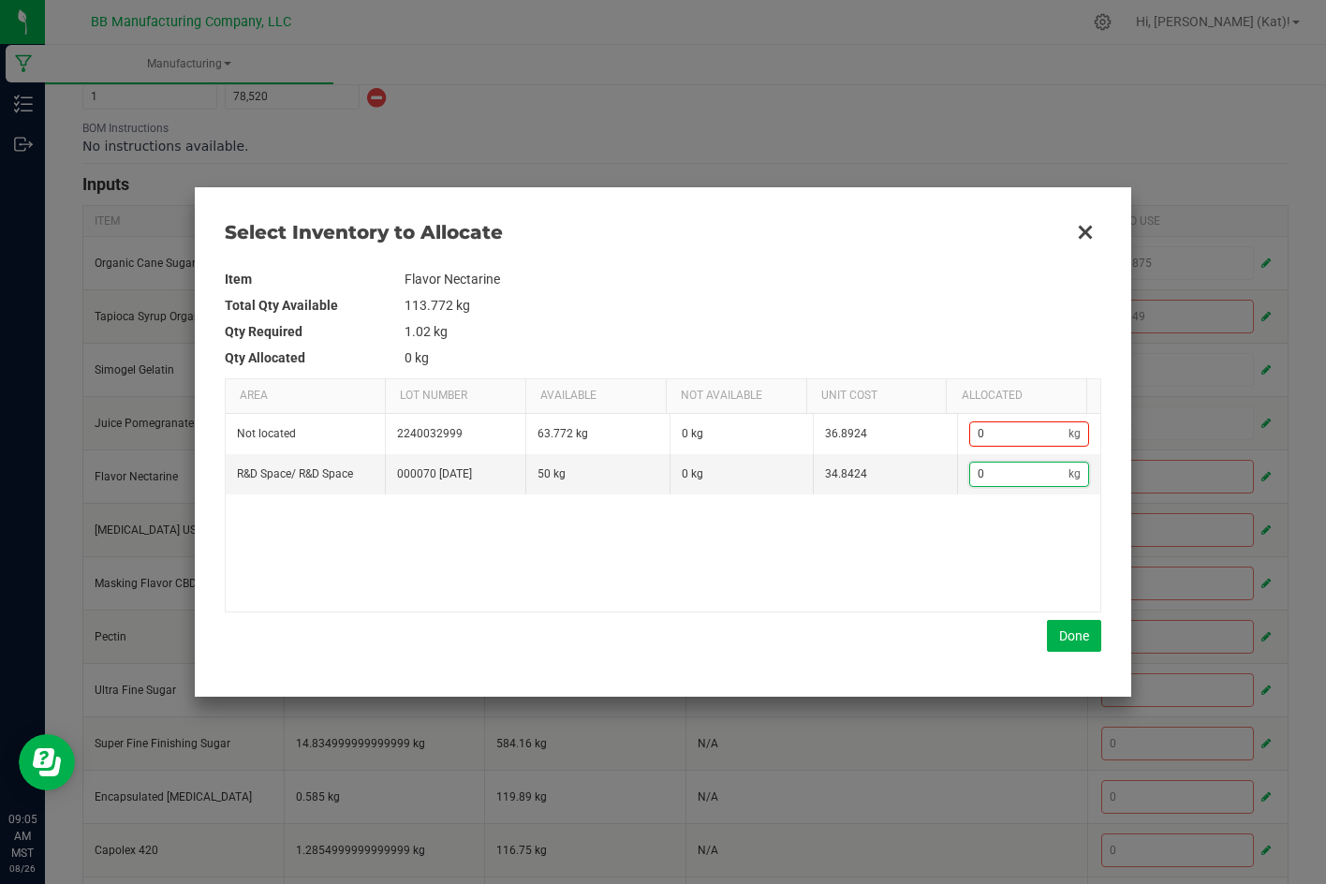
paste input "1.02"
type input "1.02"
click at [1063, 642] on button "Done" at bounding box center [1074, 636] width 54 height 32
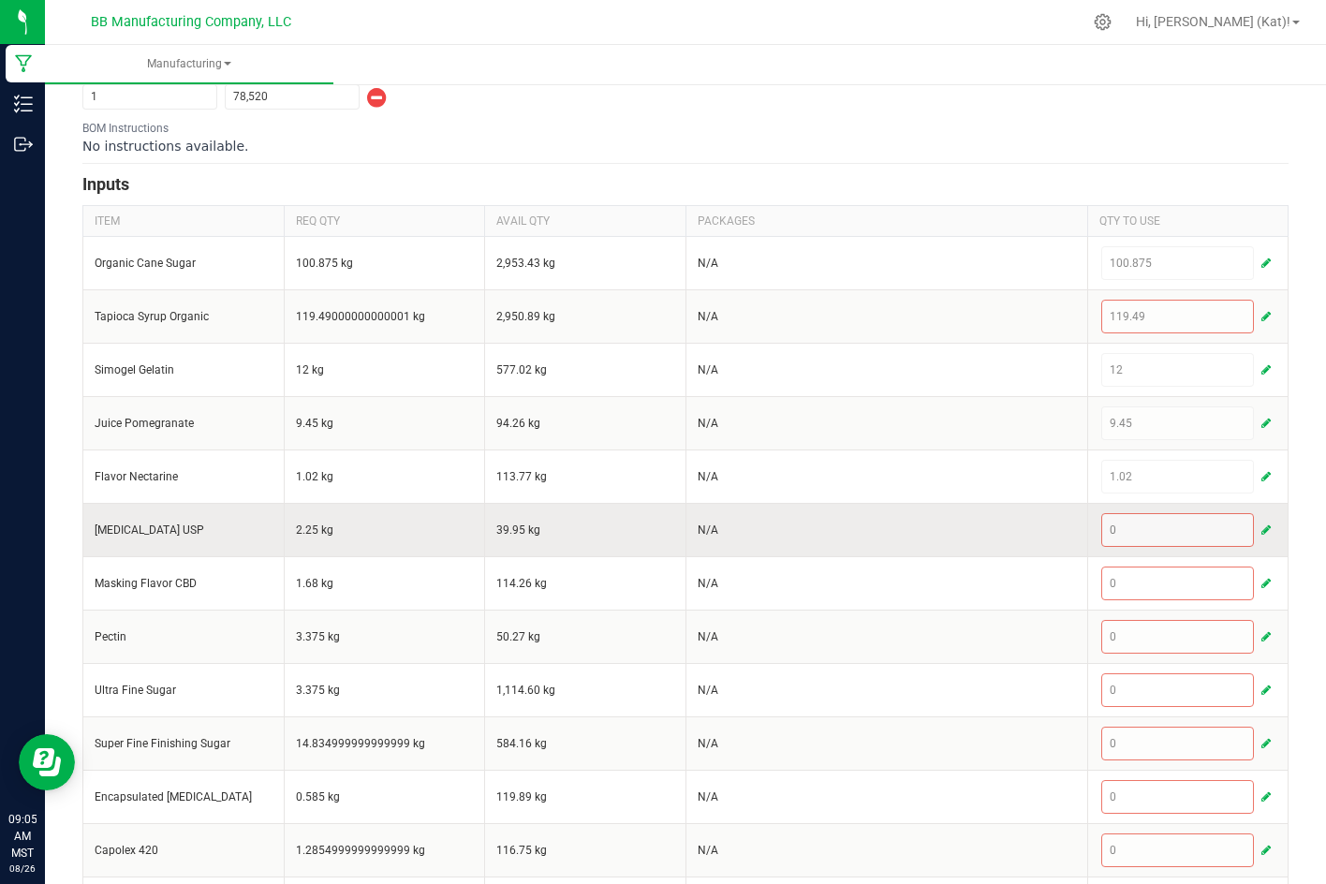
click at [1260, 526] on div "0" at bounding box center [1188, 529] width 178 height 37
click at [1261, 527] on span "button" at bounding box center [1265, 529] width 9 height 15
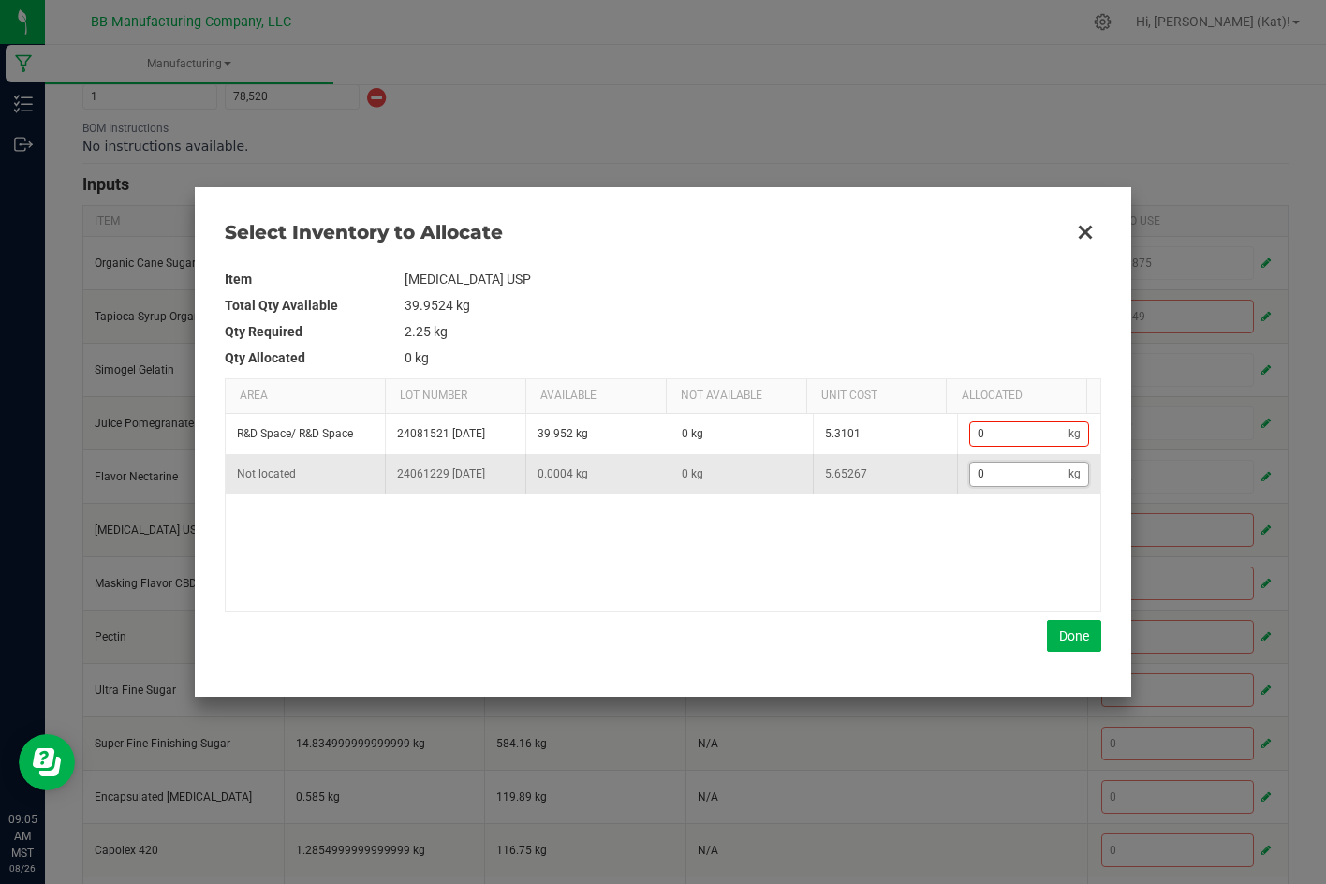
click at [1033, 466] on input "0" at bounding box center [1019, 473] width 99 height 23
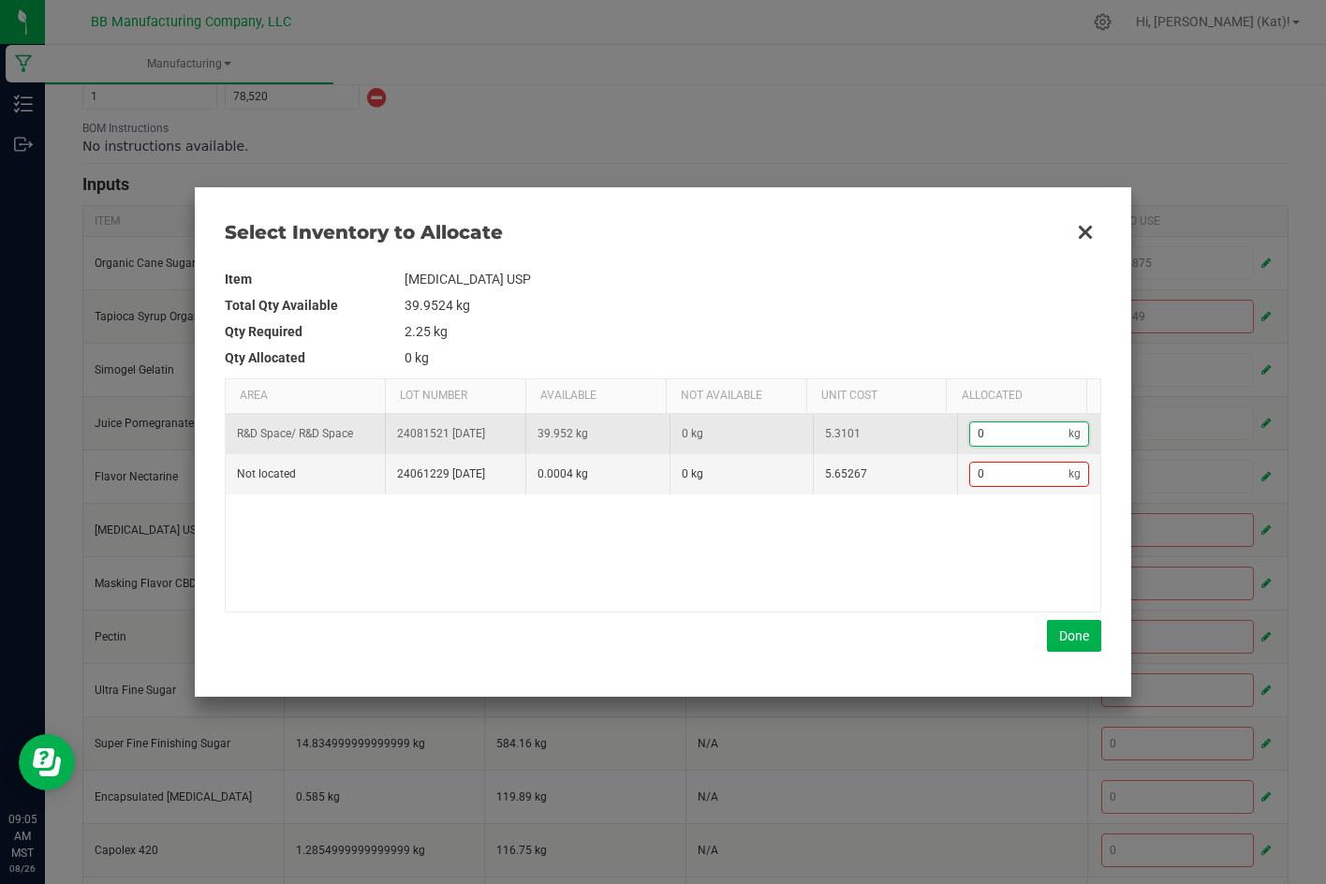
click at [1038, 430] on input "0" at bounding box center [1019, 433] width 99 height 23
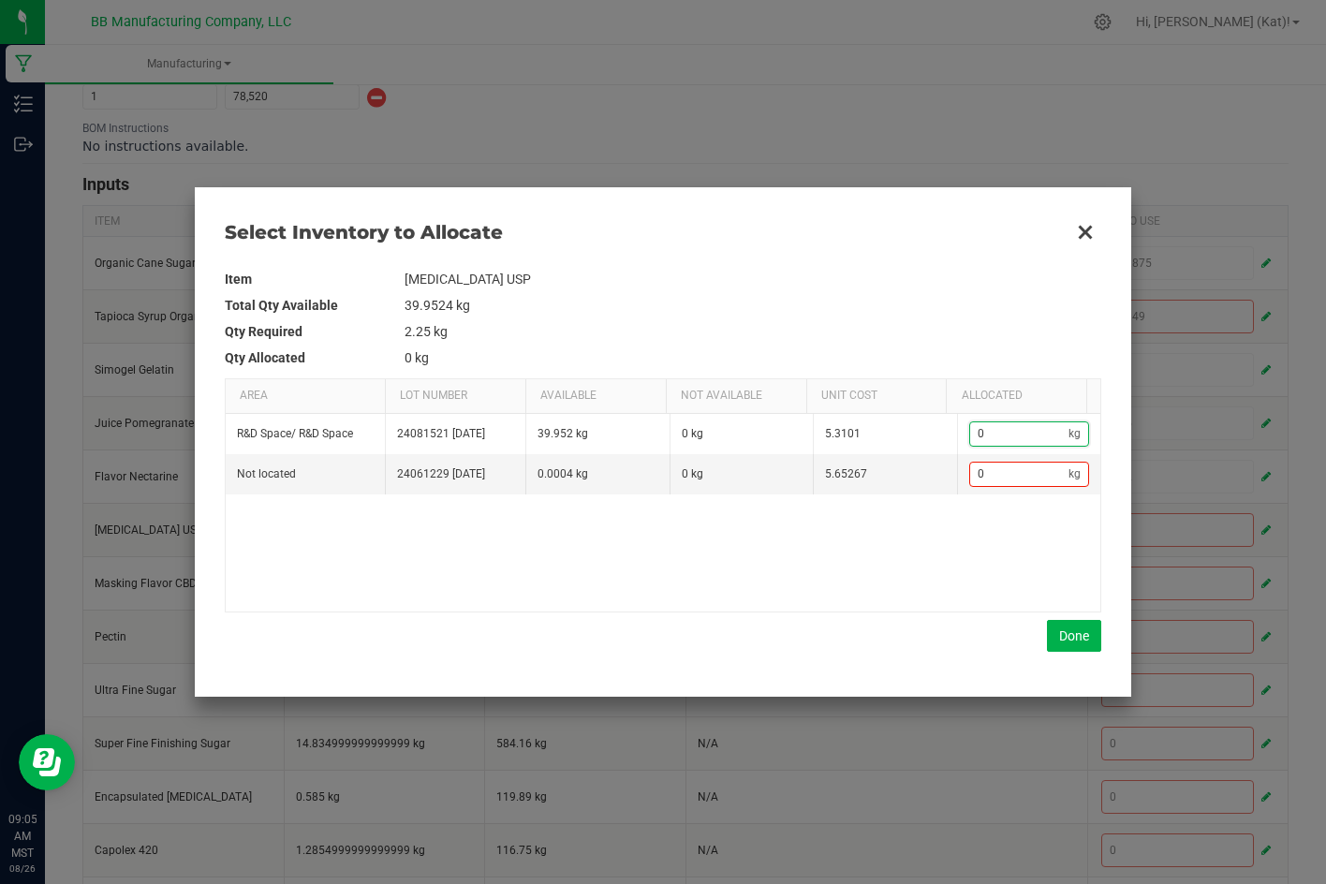
paste input "2.25"
type input "2.25"
click at [1061, 627] on button "Done" at bounding box center [1074, 636] width 54 height 32
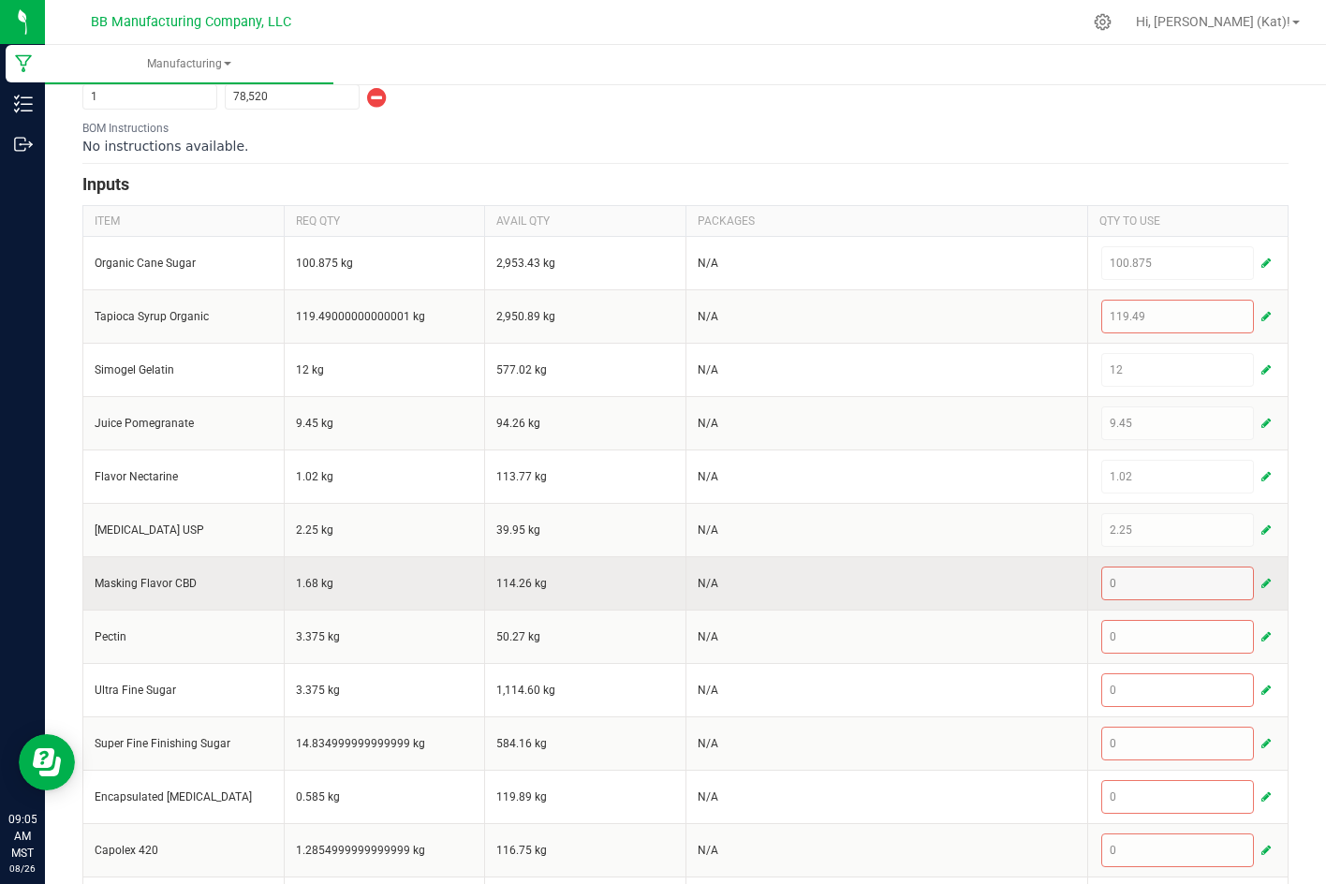
click at [1261, 576] on span "button" at bounding box center [1265, 583] width 9 height 15
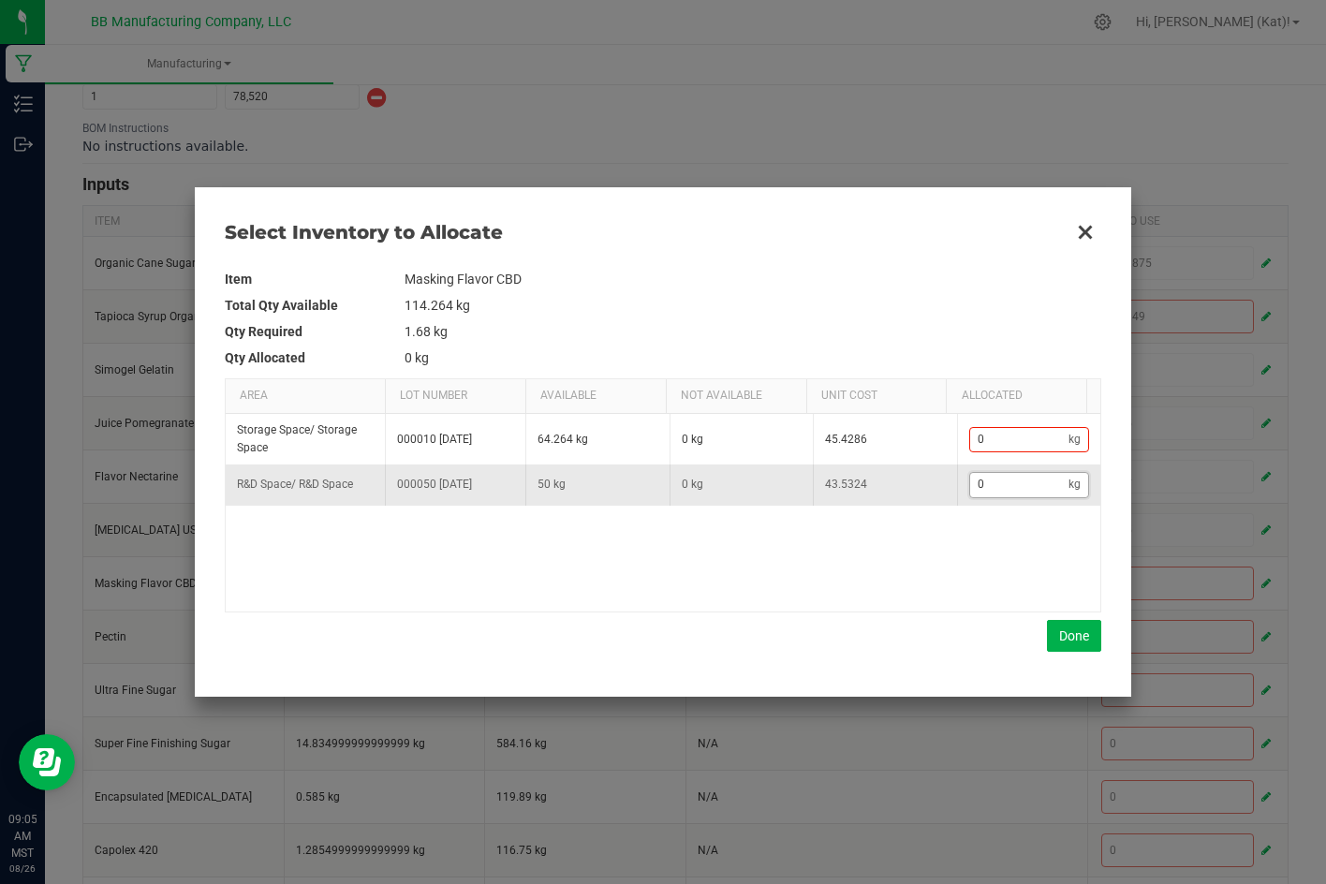
click at [1017, 496] on input "0" at bounding box center [1019, 484] width 99 height 23
paste input "1.68"
type input "1.68"
click at [1073, 640] on button "Done" at bounding box center [1074, 636] width 54 height 32
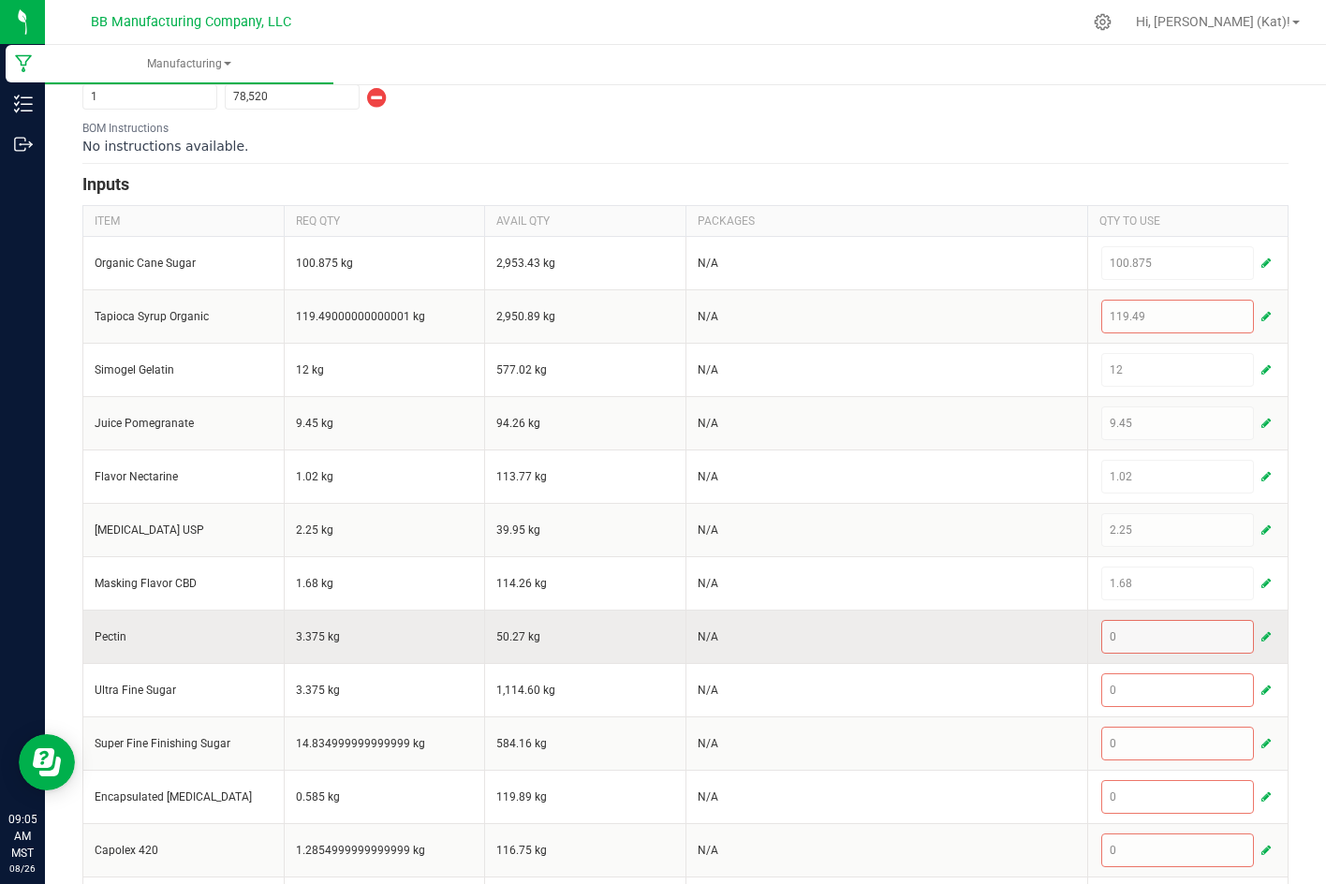
click at [1261, 630] on span "button" at bounding box center [1265, 636] width 9 height 15
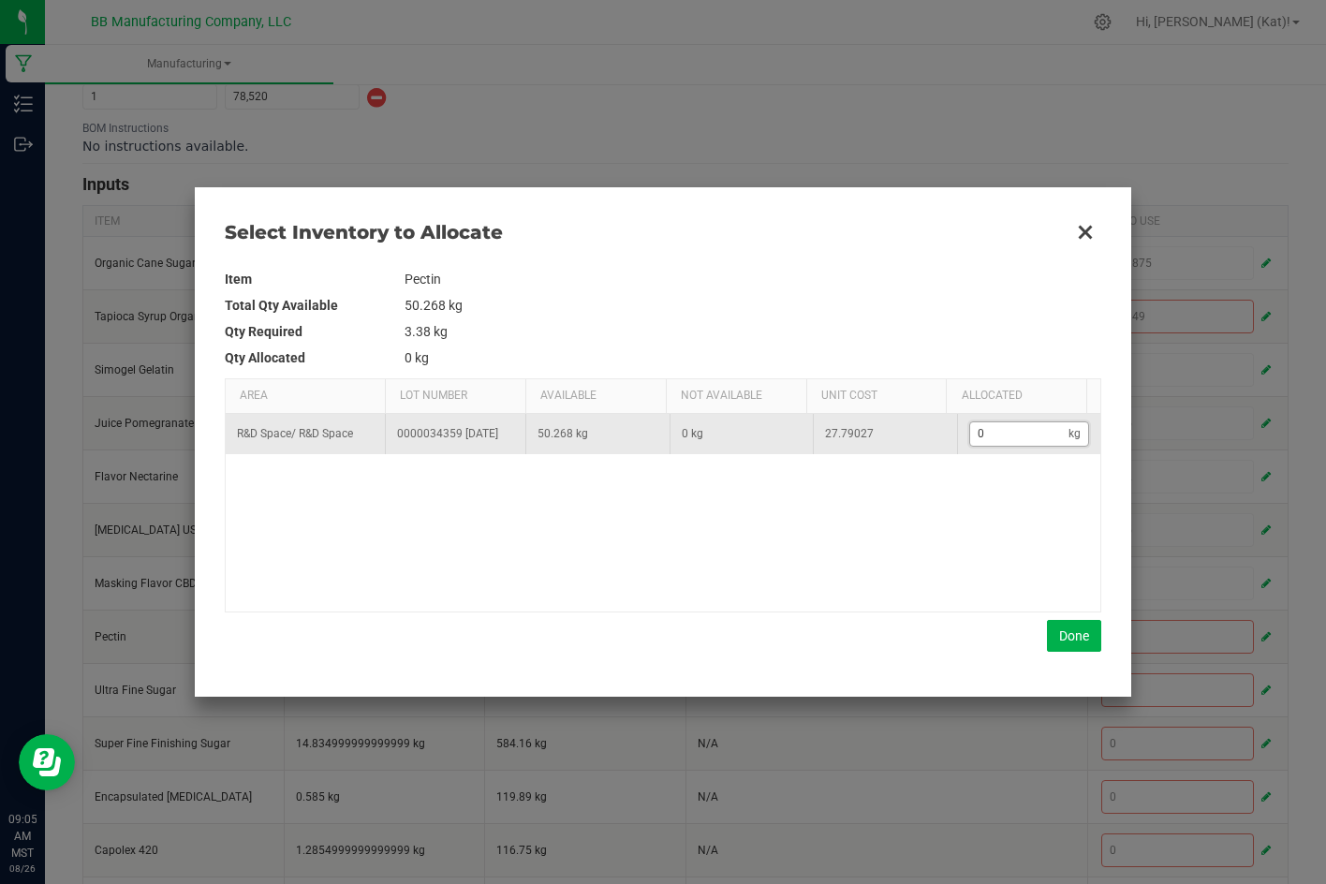
click at [1005, 446] on input "0" at bounding box center [1019, 433] width 99 height 23
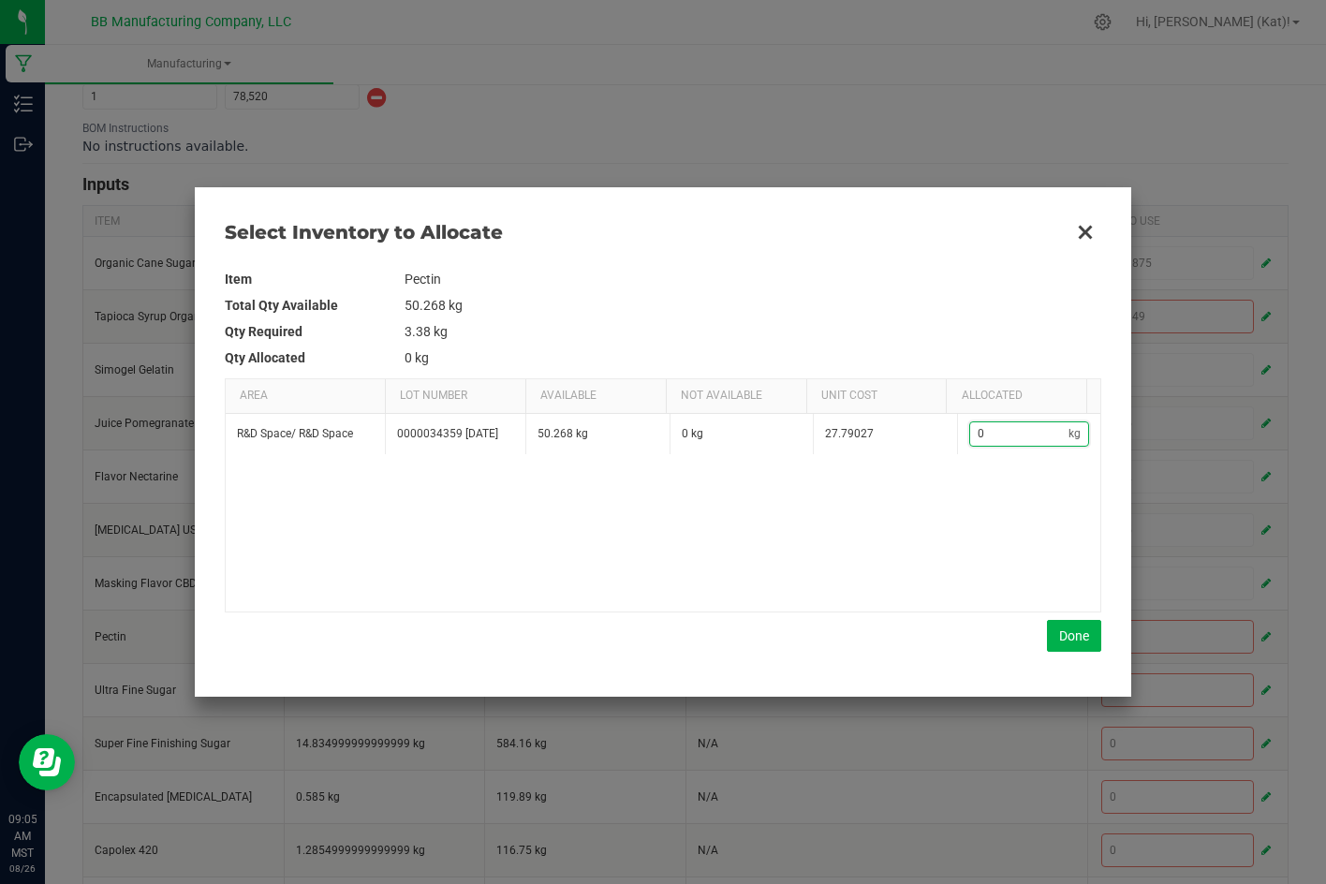
paste input "3.375"
type input "3.375"
click at [1067, 638] on button "Done" at bounding box center [1074, 636] width 54 height 32
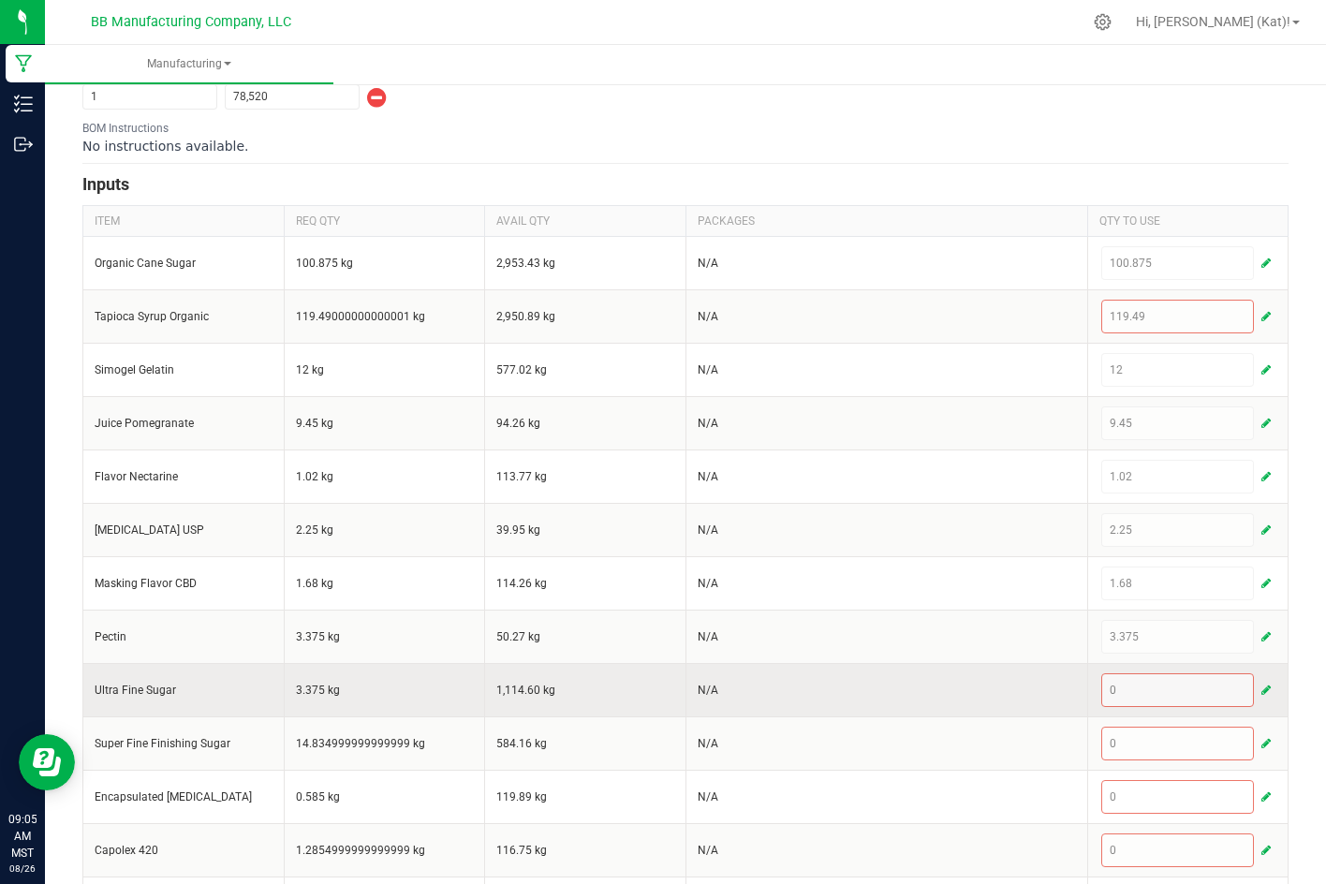
click at [1261, 694] on span "button" at bounding box center [1265, 689] width 9 height 15
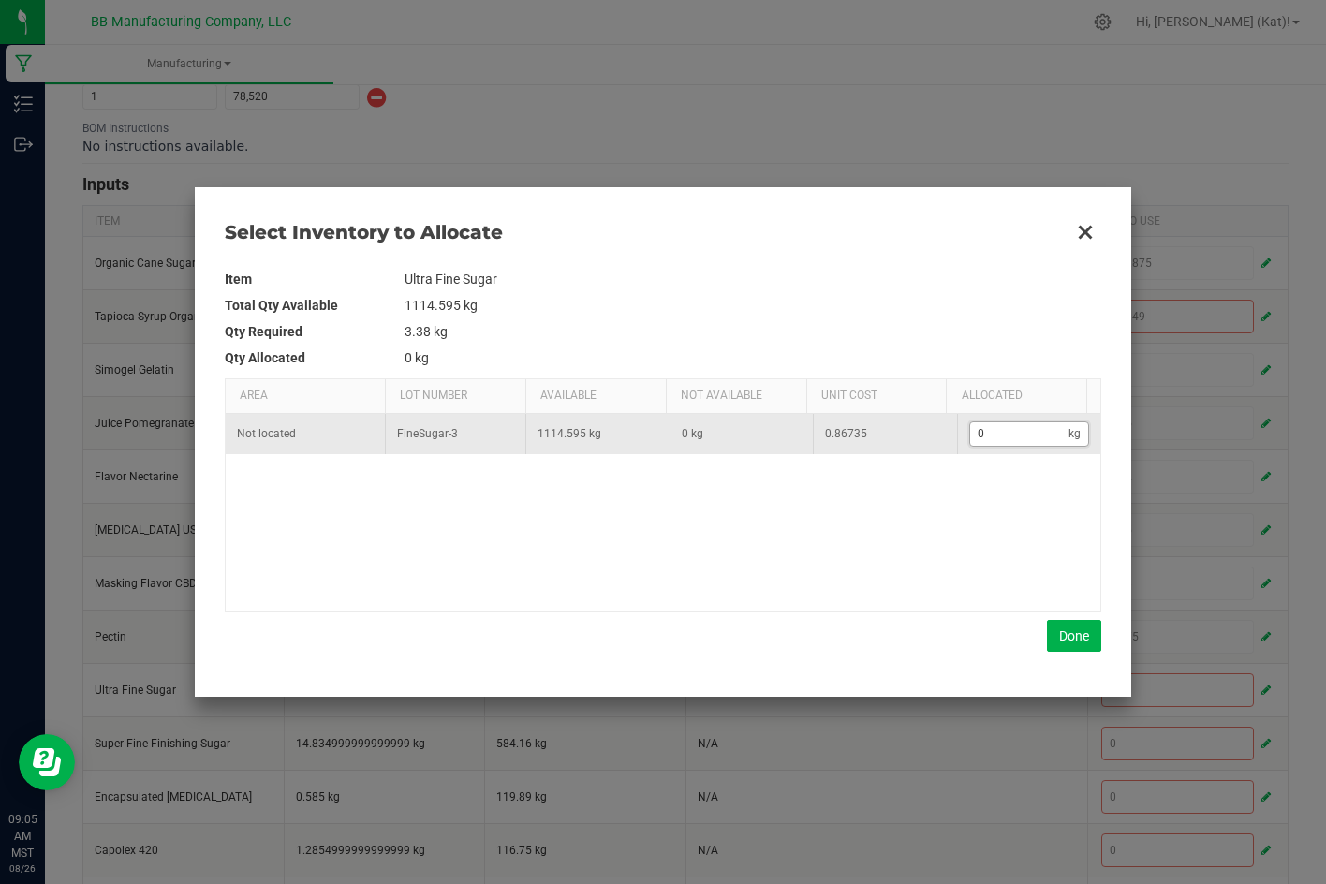
click at [1019, 437] on input "0" at bounding box center [1019, 433] width 99 height 23
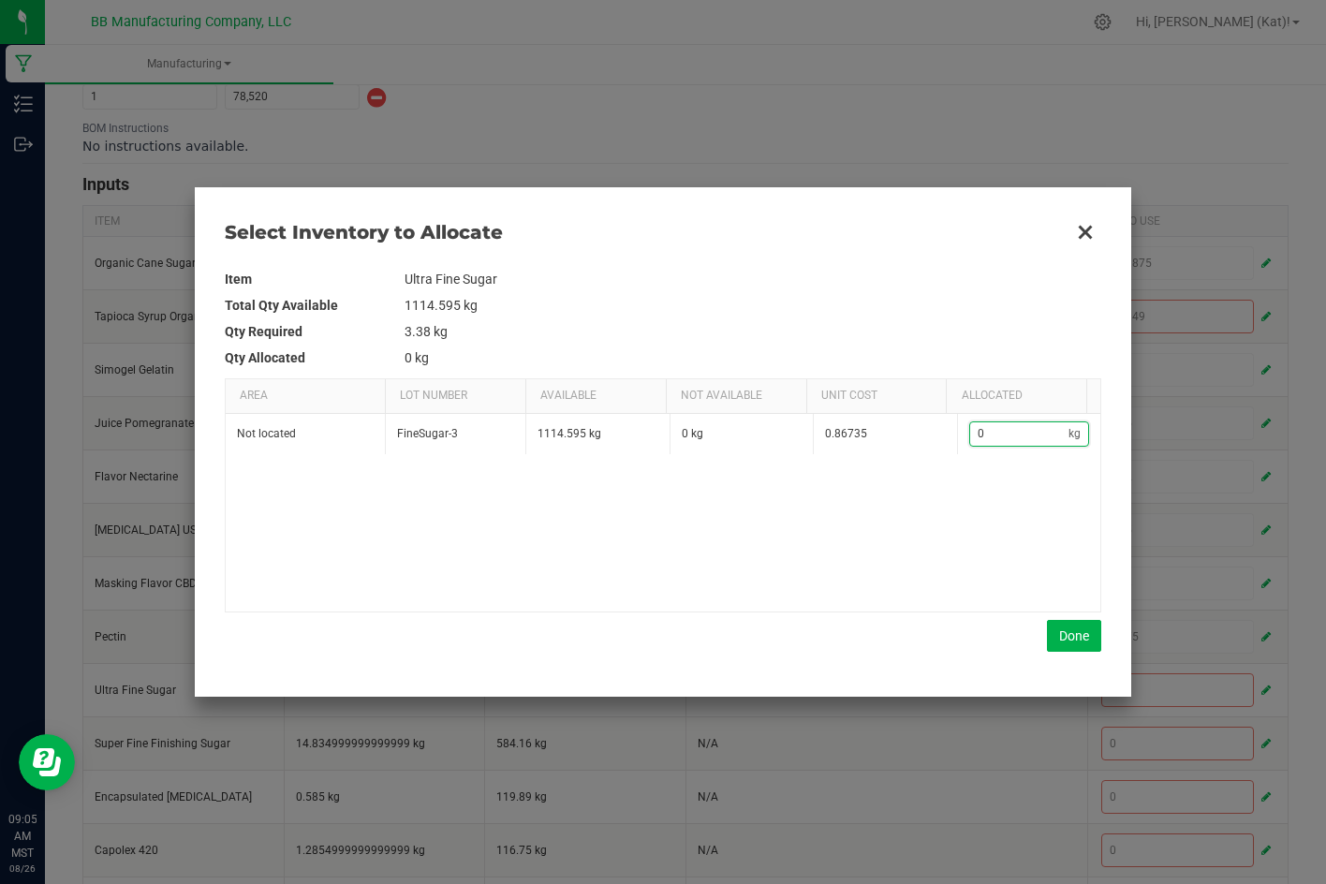
paste input "3.375"
type input "3.375"
click at [1065, 630] on button "Done" at bounding box center [1074, 636] width 54 height 32
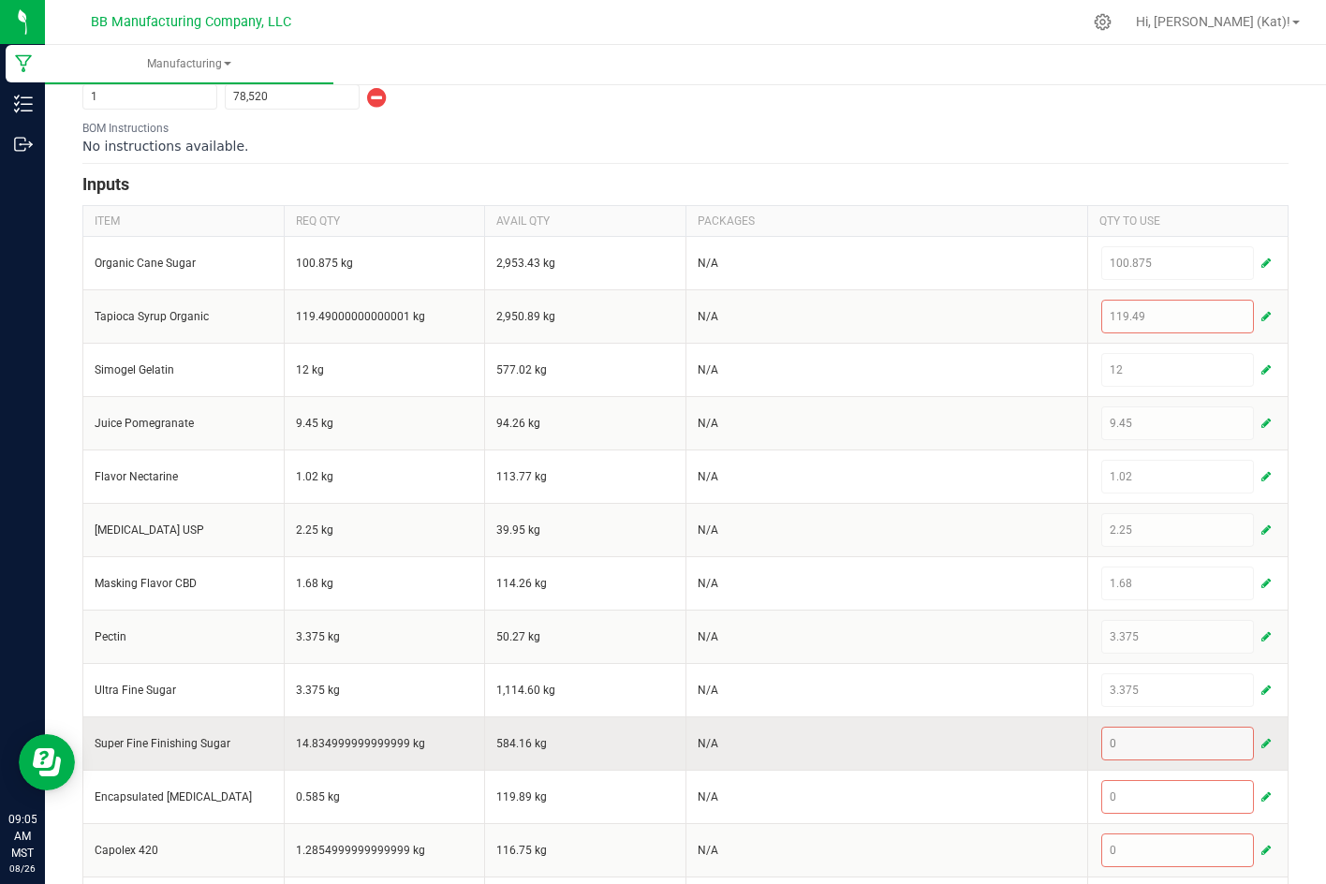
click at [1261, 750] on span "button" at bounding box center [1265, 743] width 9 height 15
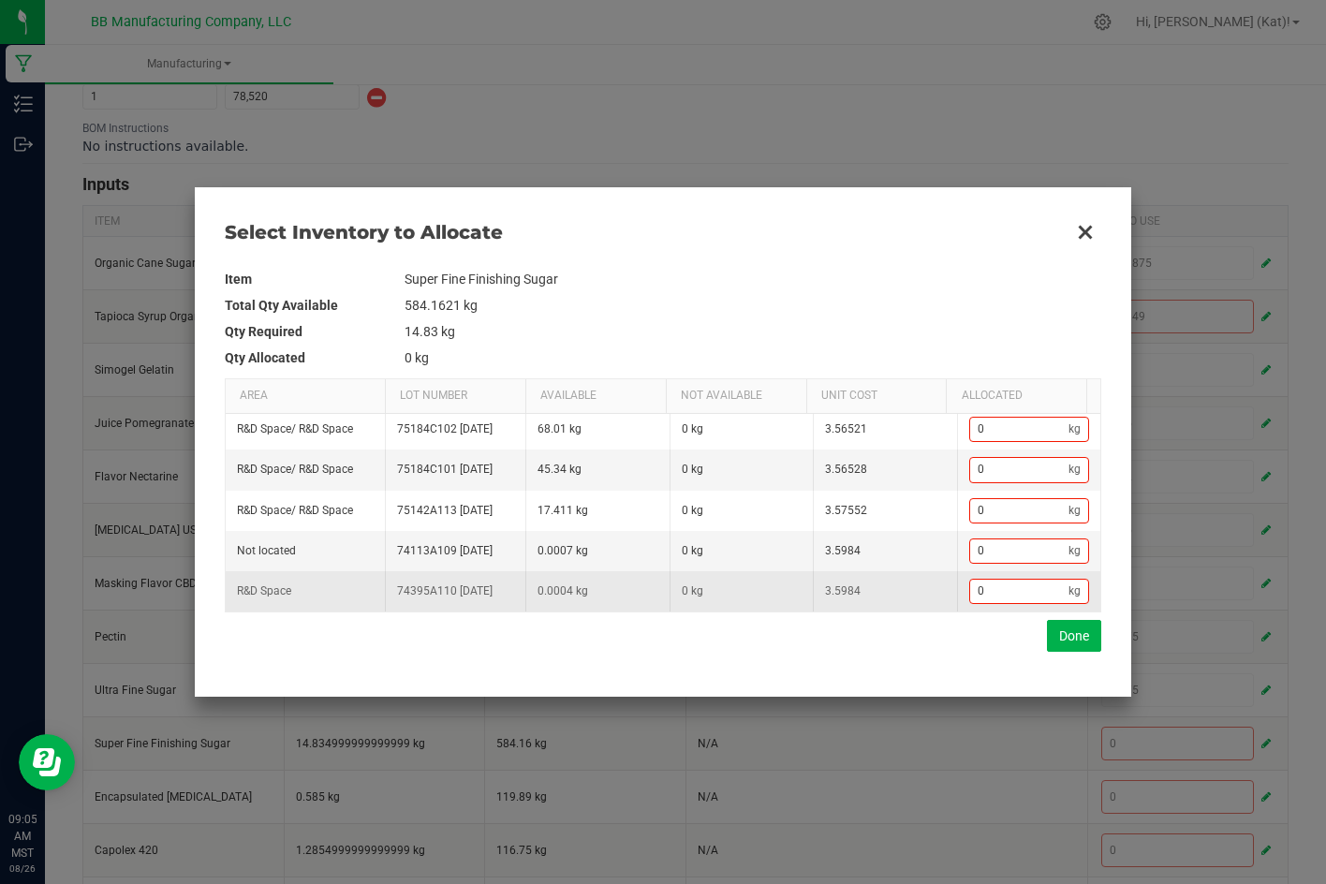
scroll to position [138, 0]
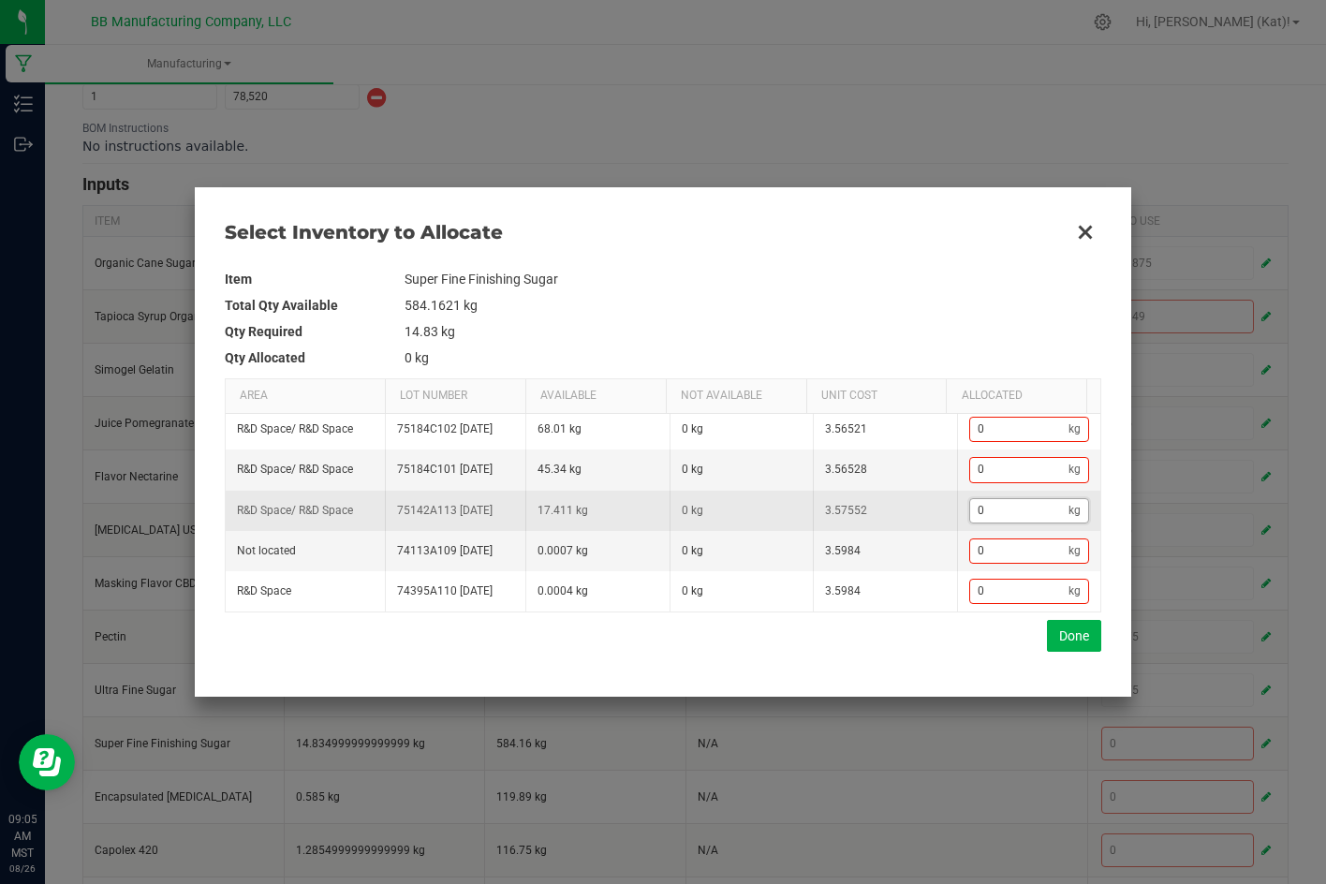
click at [1034, 510] on input "0" at bounding box center [1019, 510] width 99 height 23
type input "1"
type input "17"
type input "17."
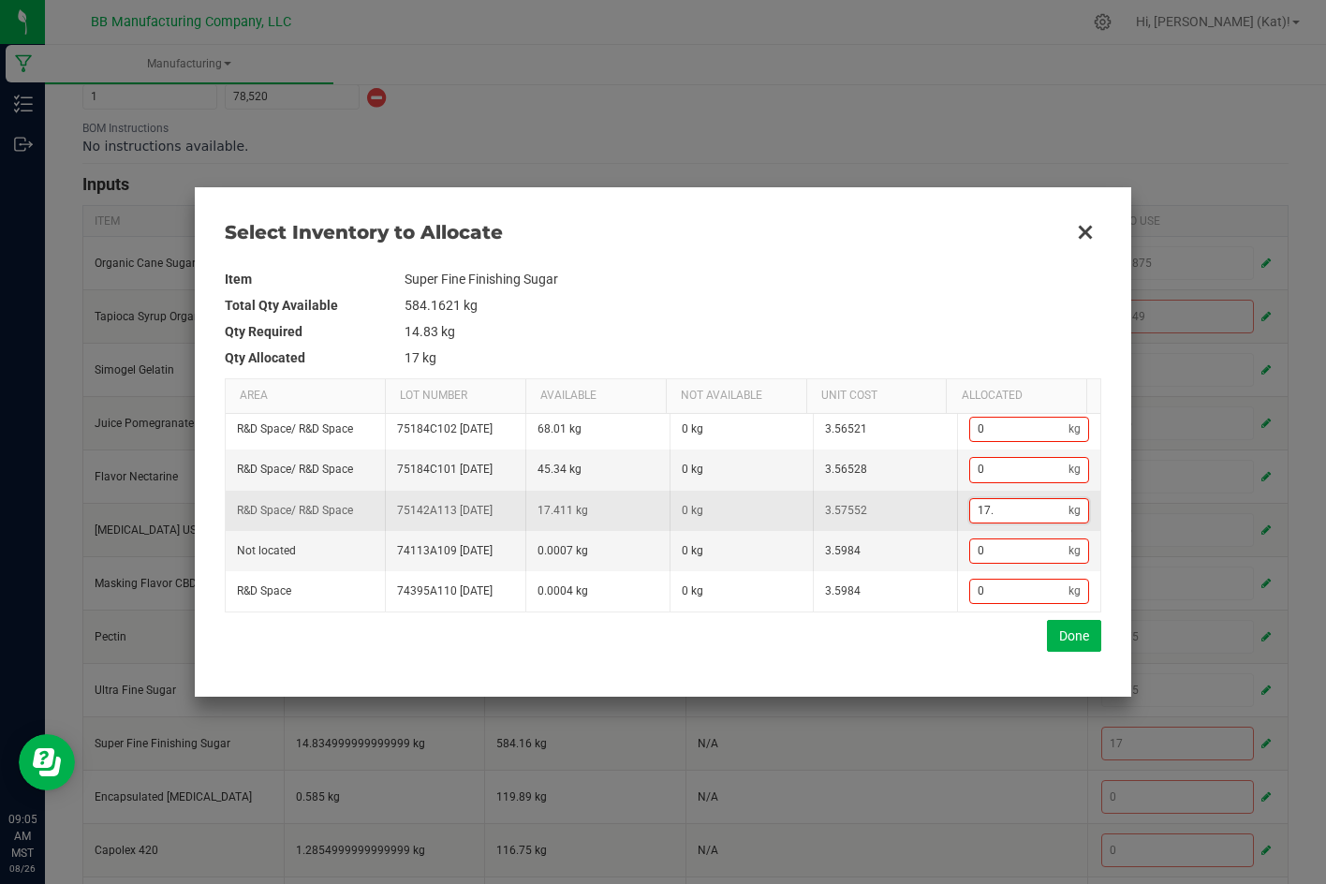
type input "17.4"
type input "17.41"
type input "17.411"
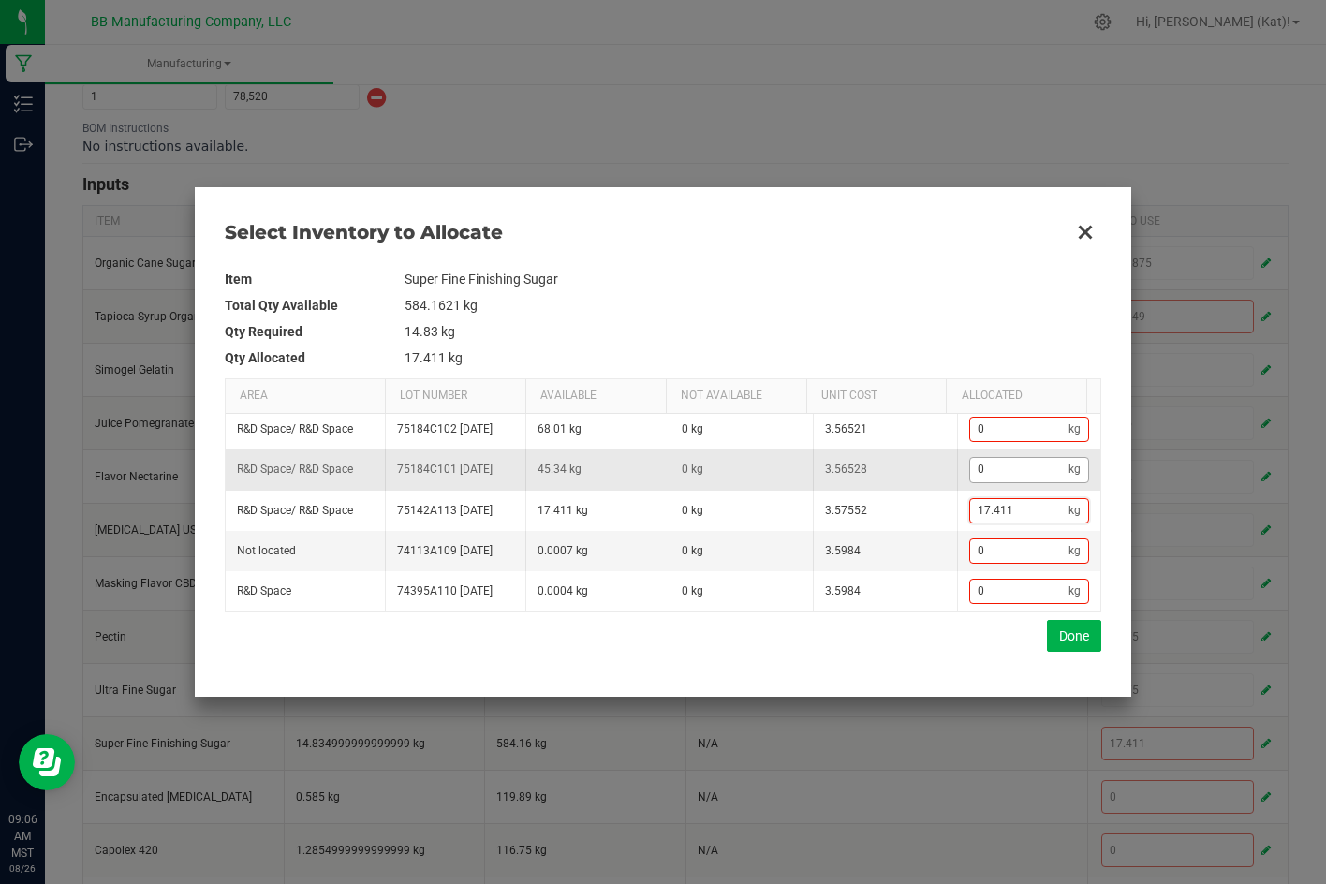
type input "17.411"
click at [1050, 458] on input "0" at bounding box center [1019, 469] width 99 height 23
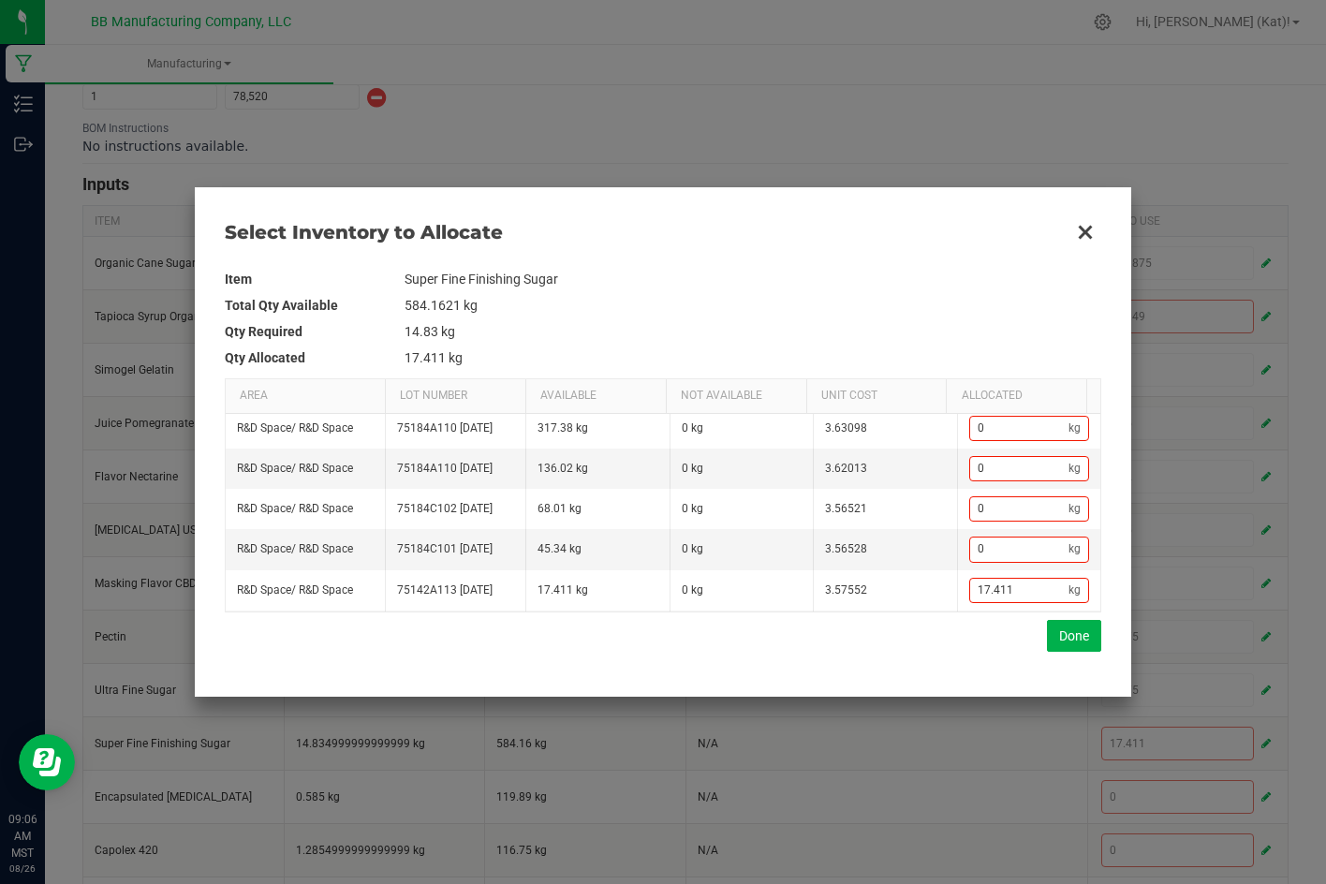
scroll to position [0, 0]
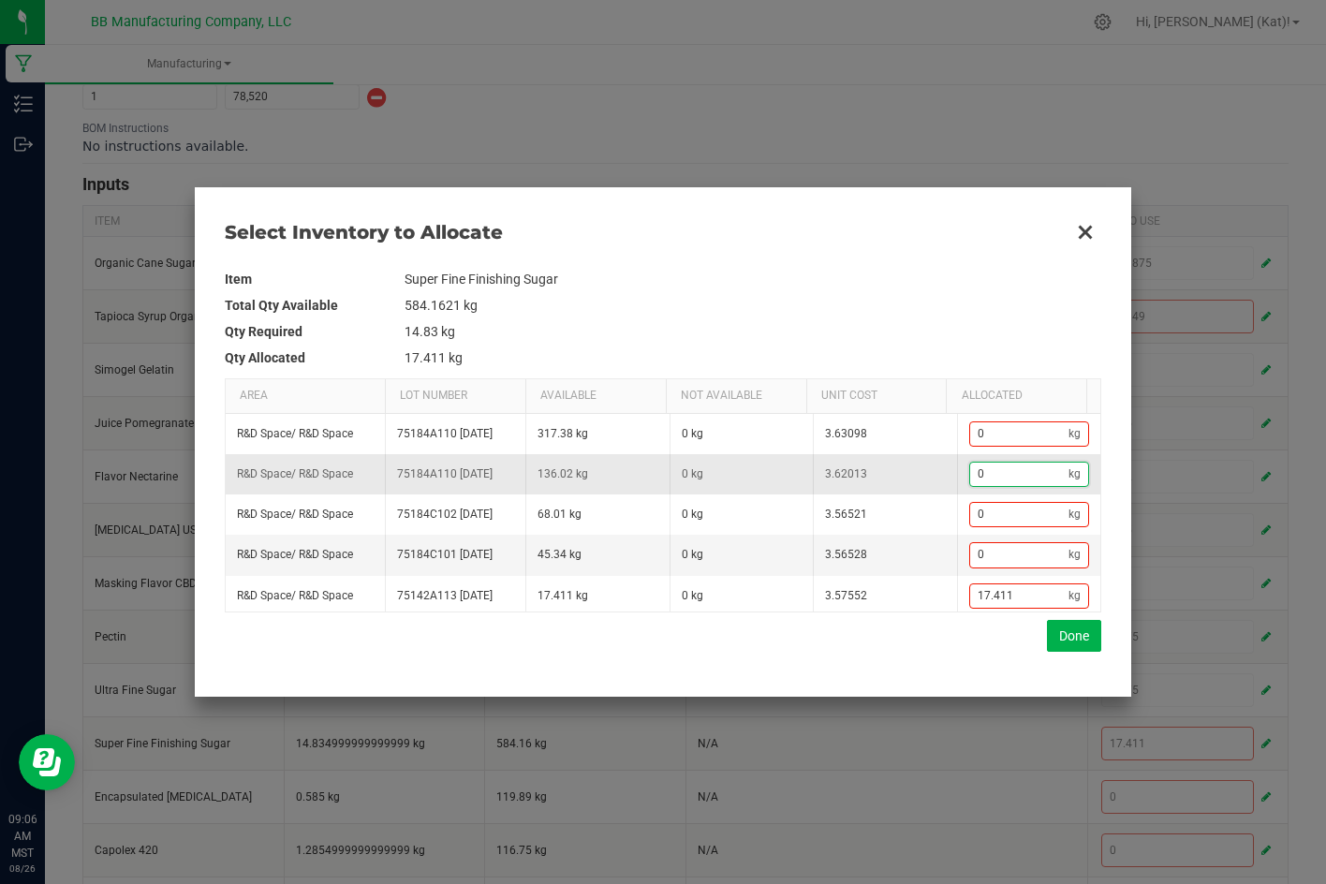
click at [1015, 480] on input "0" at bounding box center [1019, 473] width 99 height 23
type input "."
type input "18.211"
type input ".8"
type input "18.241"
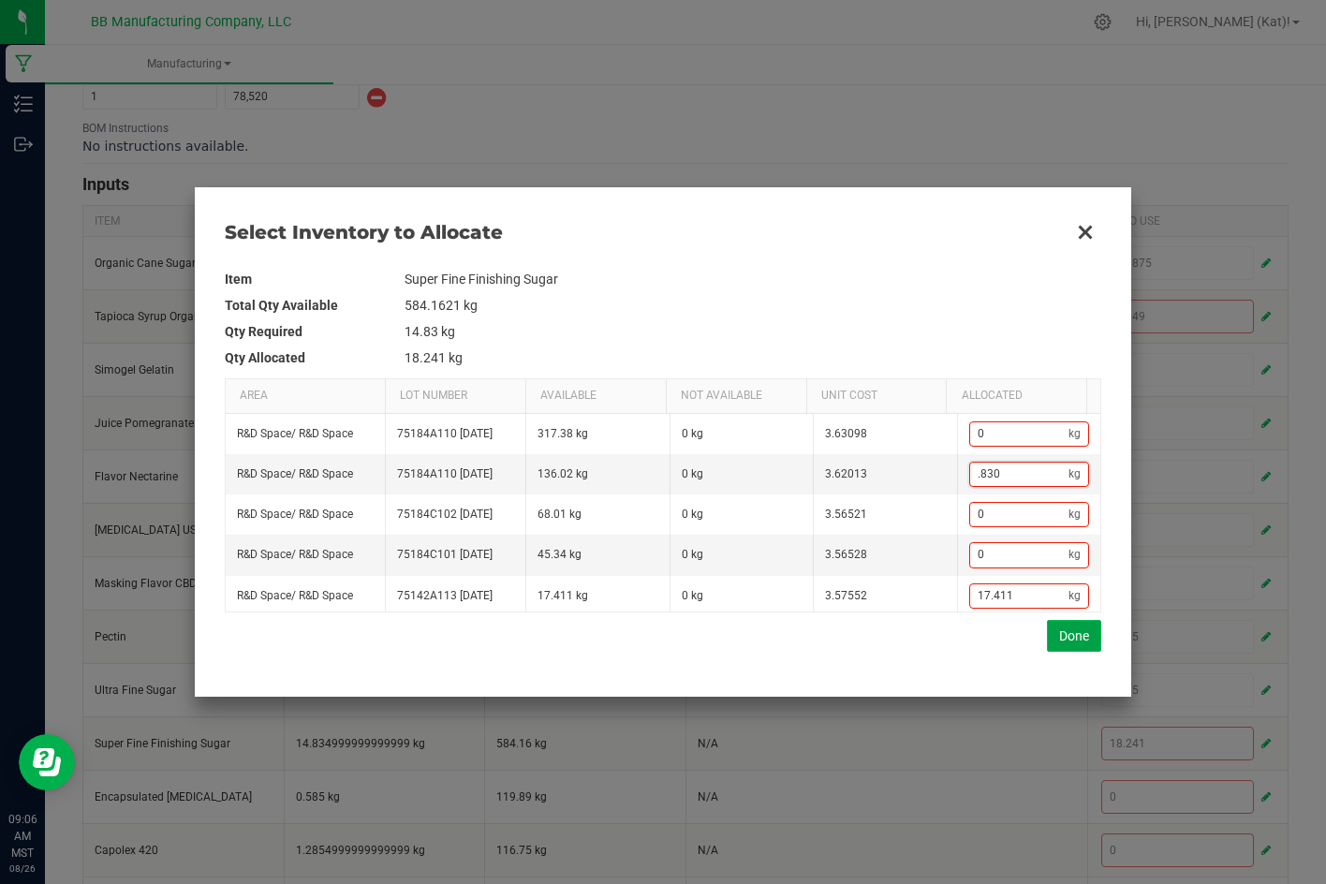
type input "0.83"
click at [1075, 627] on button "Done" at bounding box center [1074, 636] width 54 height 32
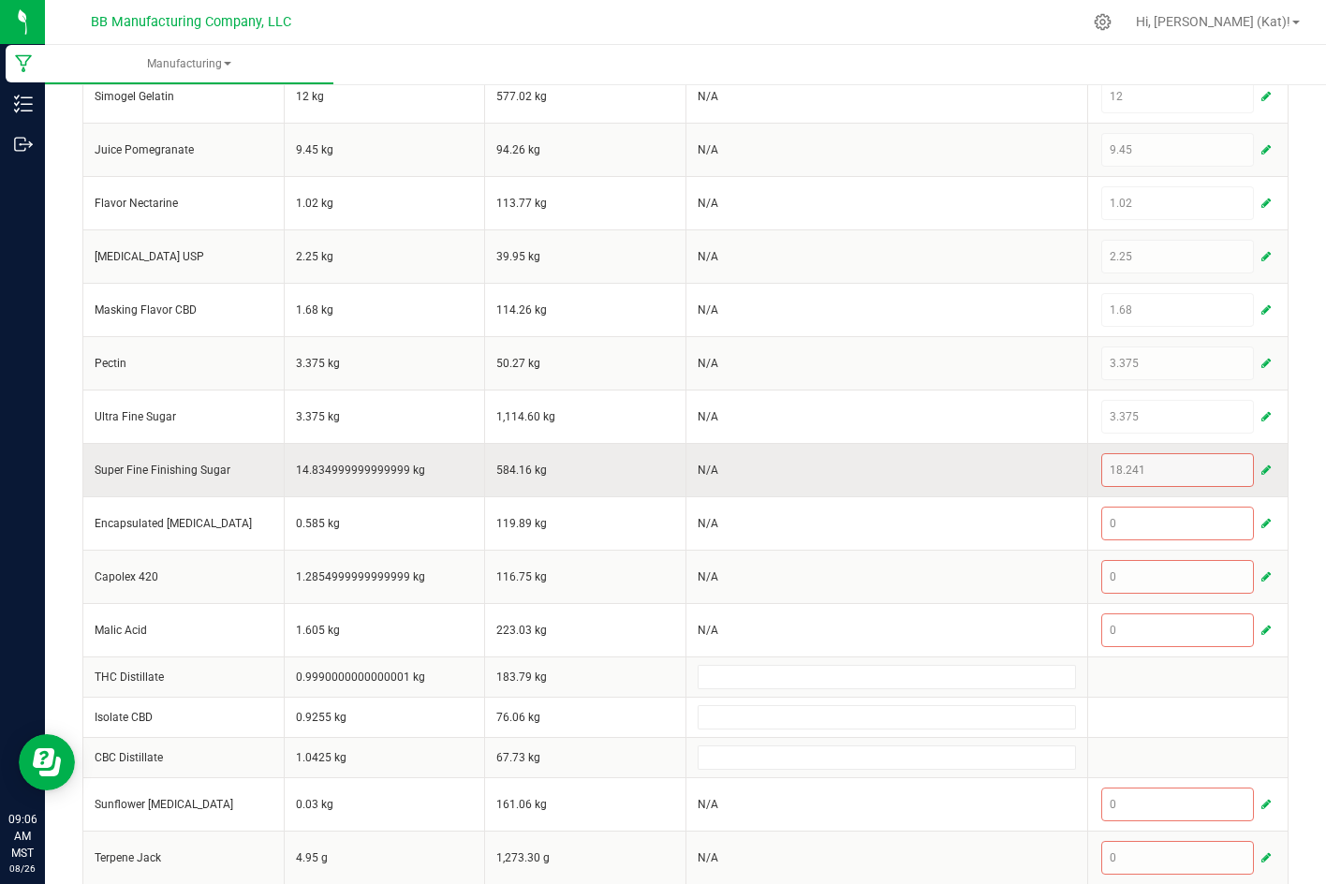
scroll to position [749, 0]
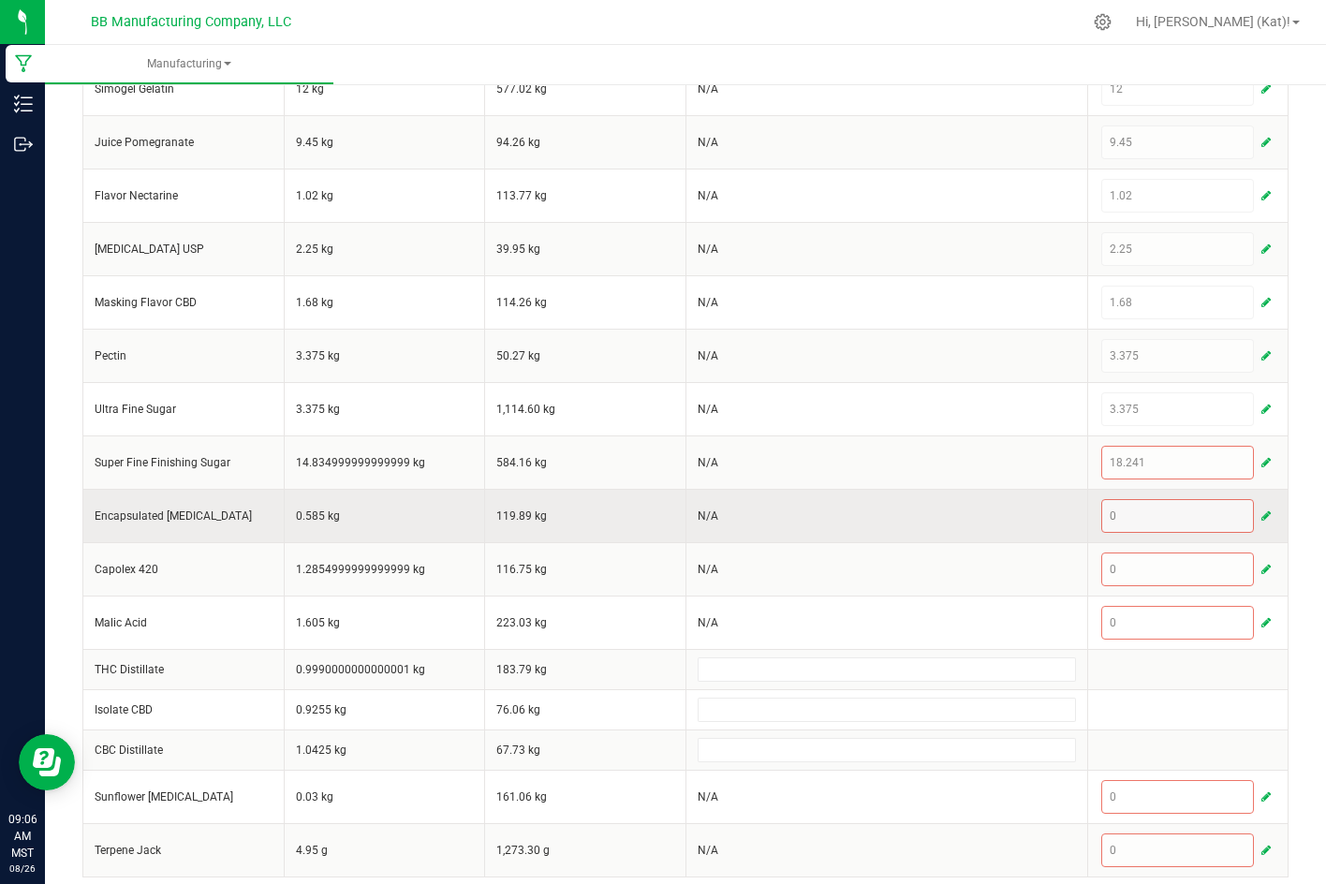
click at [1261, 514] on span "button" at bounding box center [1265, 515] width 9 height 15
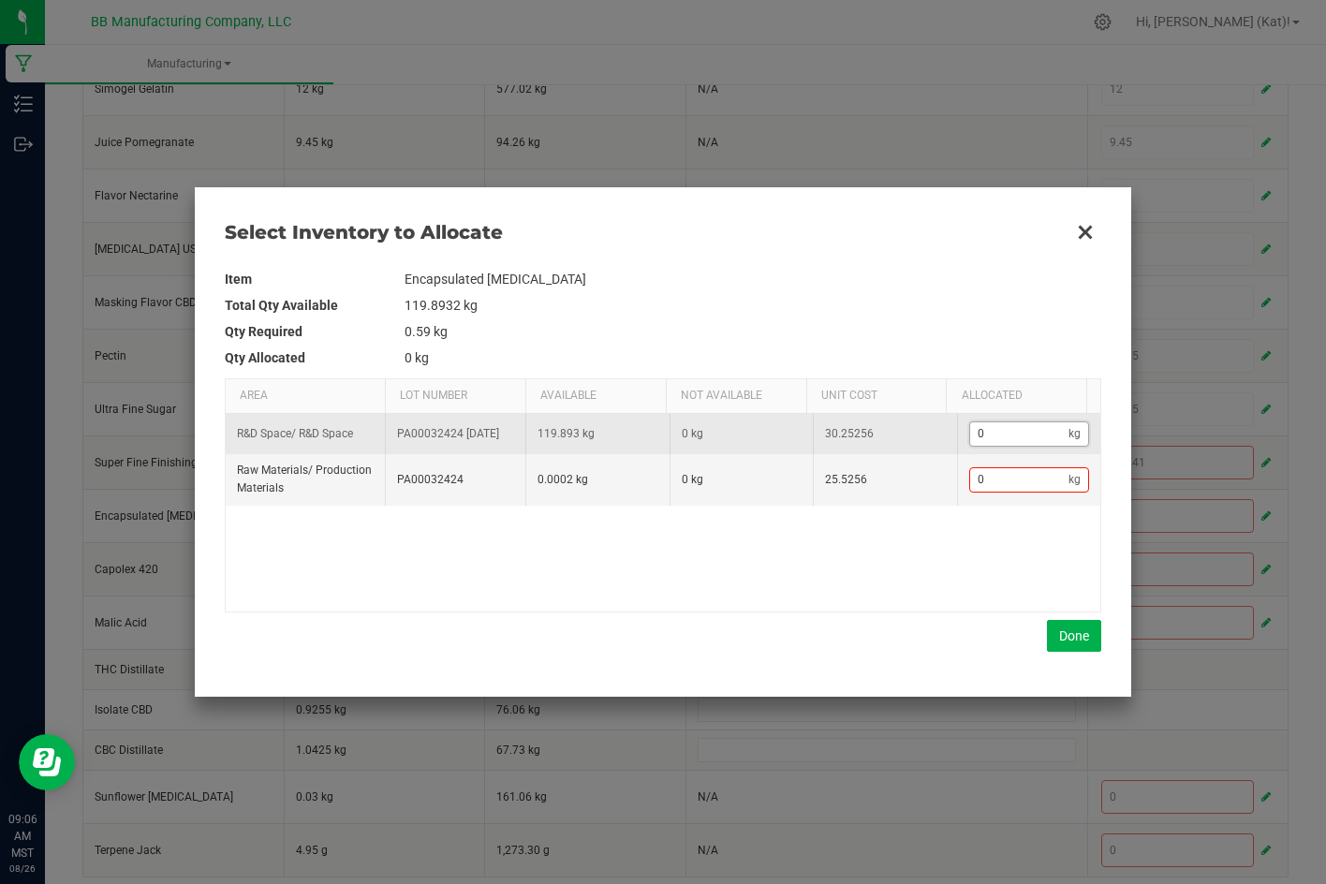
click at [1005, 434] on input "0" at bounding box center [1019, 433] width 99 height 23
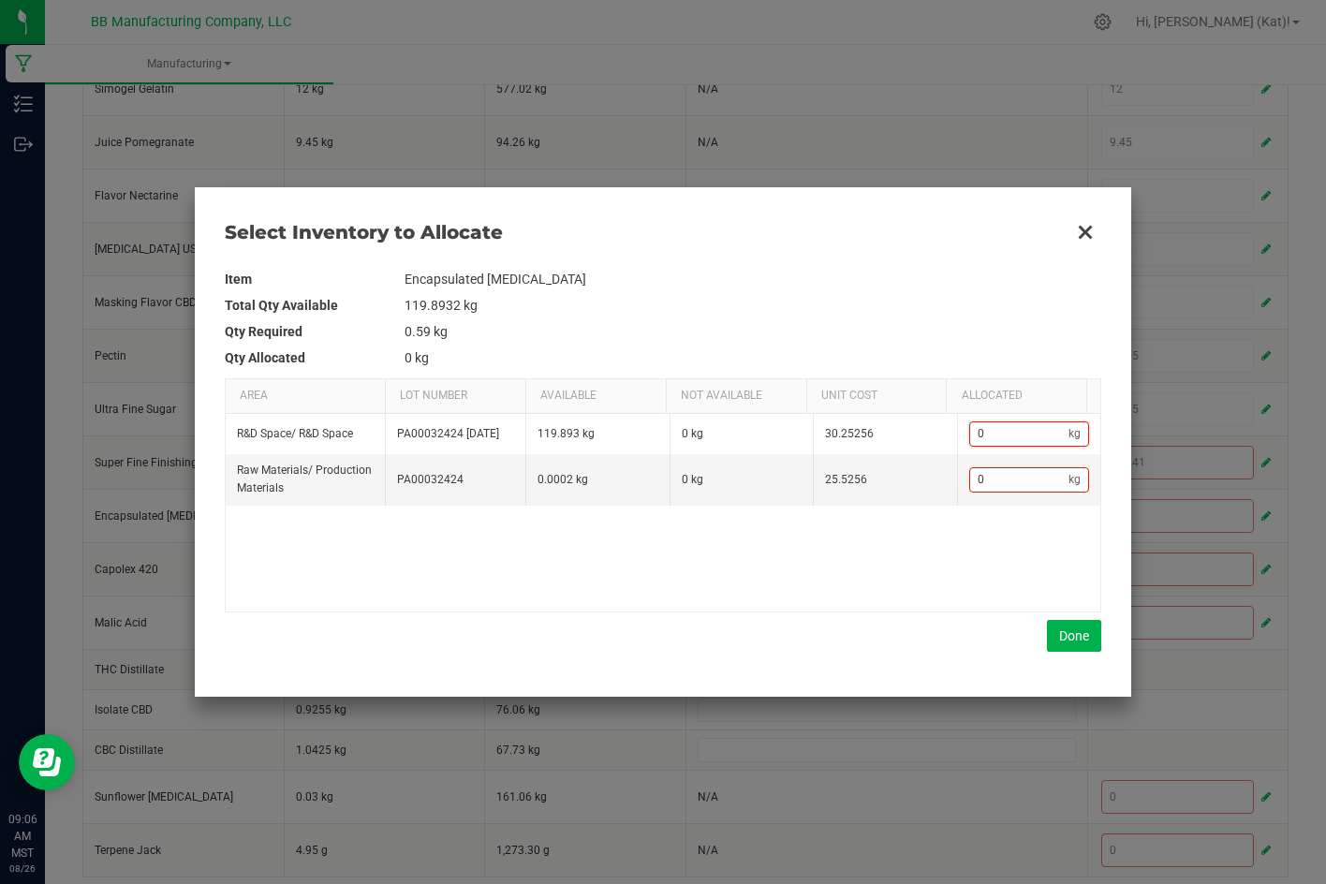
paste input ".96"
type input "0.96"
click at [1064, 625] on button "Done" at bounding box center [1074, 636] width 54 height 32
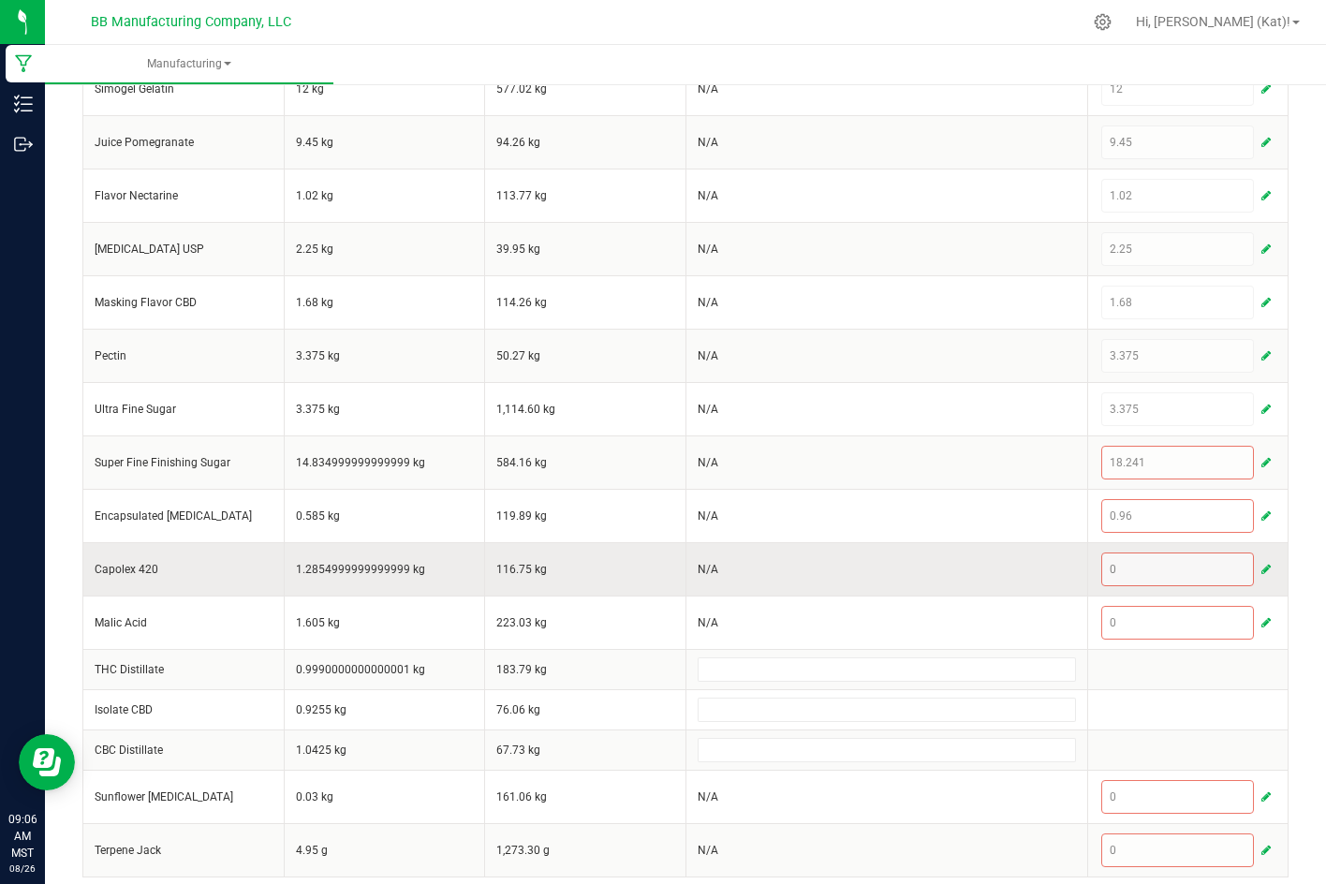
click at [1257, 577] on button "button" at bounding box center [1265, 569] width 17 height 22
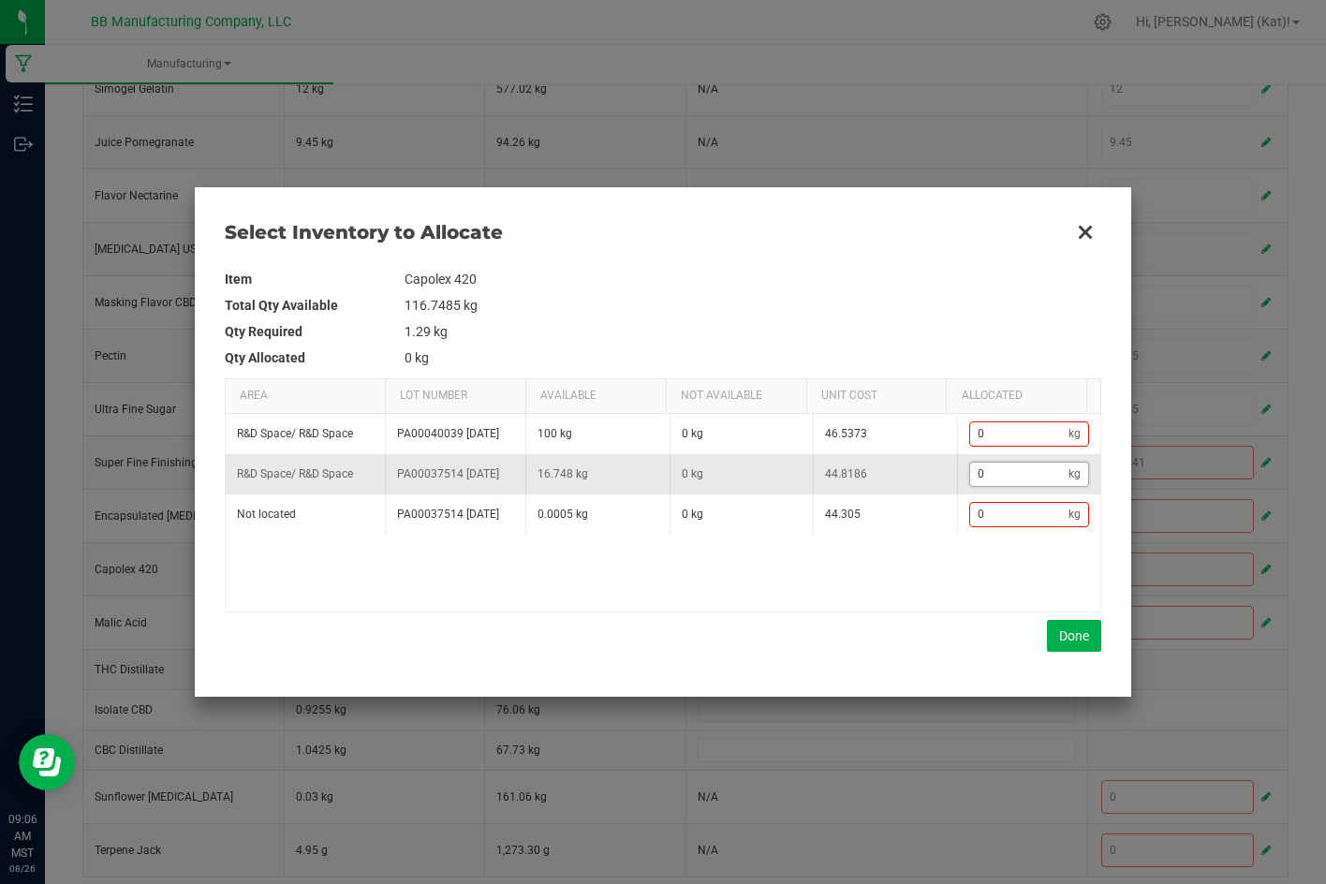
click at [1021, 486] on input "0" at bounding box center [1019, 473] width 99 height 23
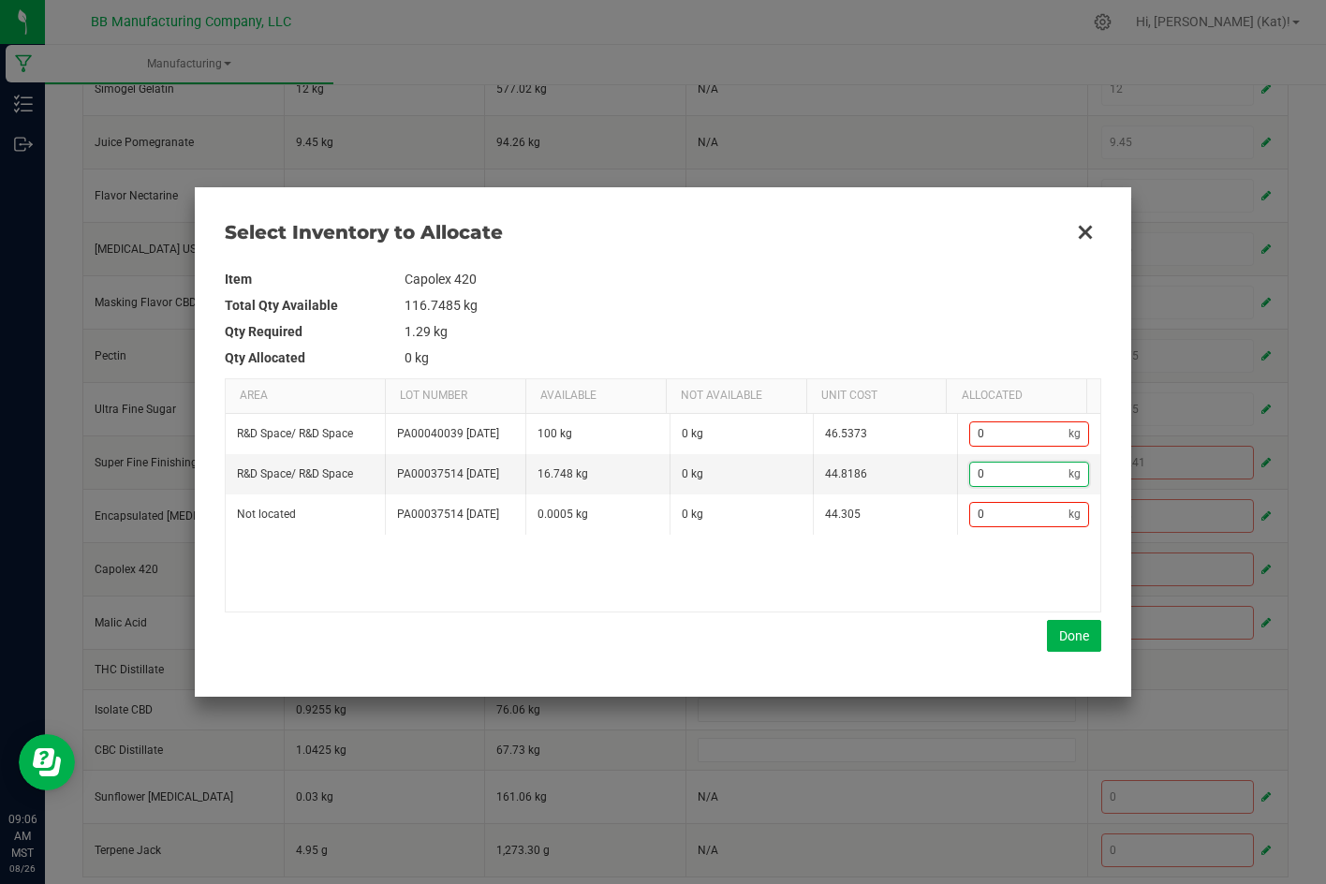
paste input "1.285"
type input "1.285"
click at [1075, 643] on button "Done" at bounding box center [1074, 636] width 54 height 32
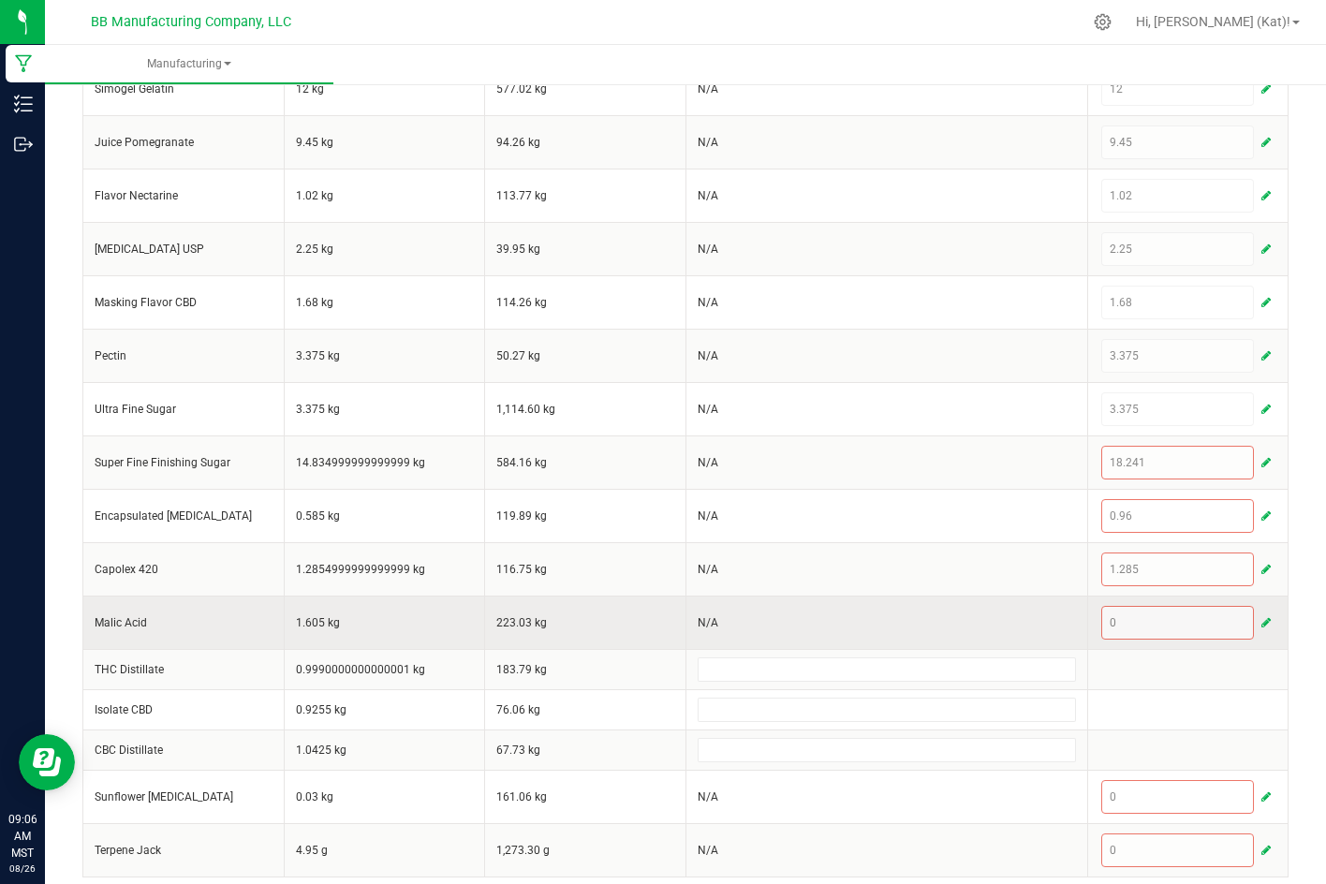
click at [1261, 621] on span "button" at bounding box center [1265, 622] width 9 height 15
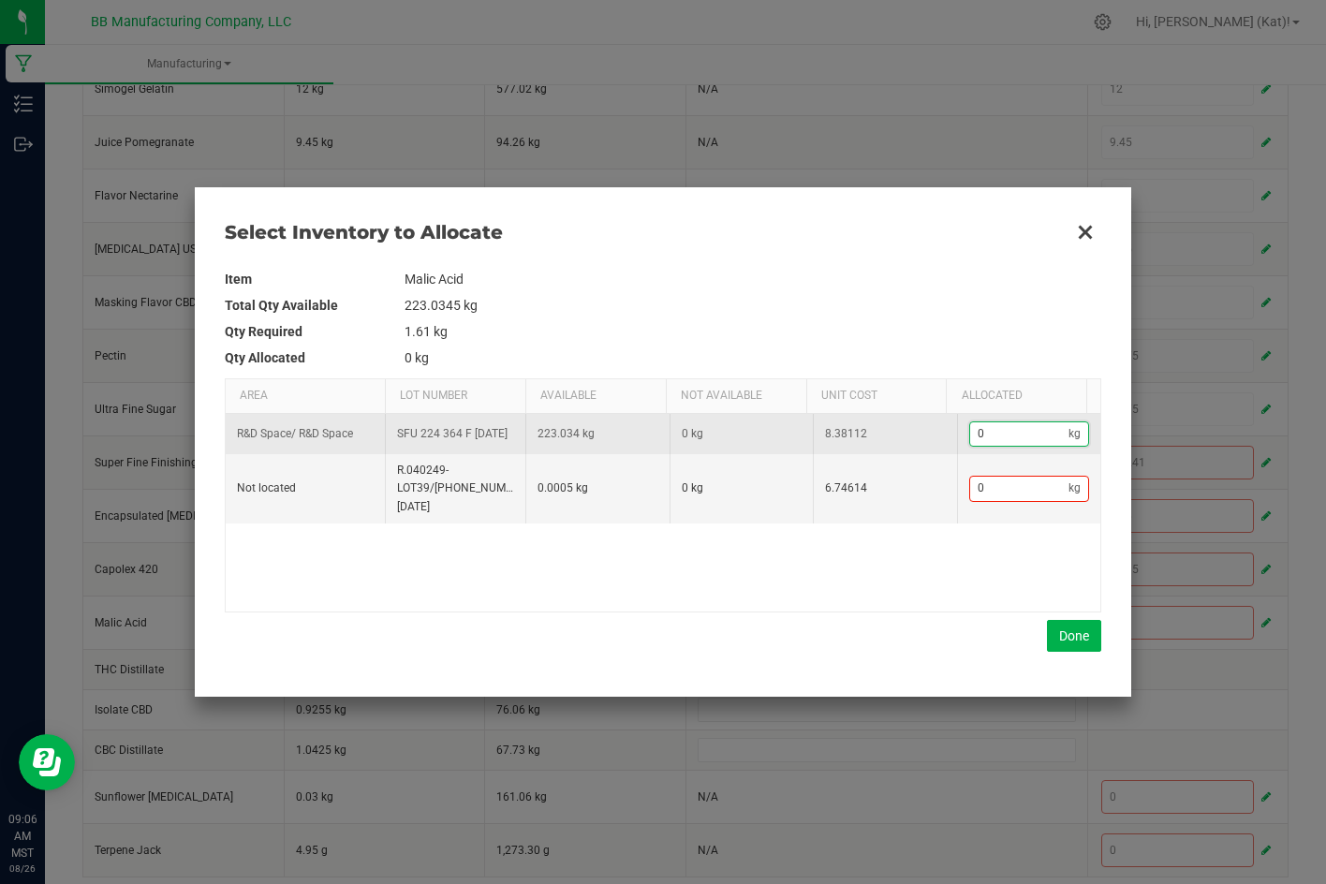
click at [995, 438] on input "0" at bounding box center [1019, 433] width 99 height 23
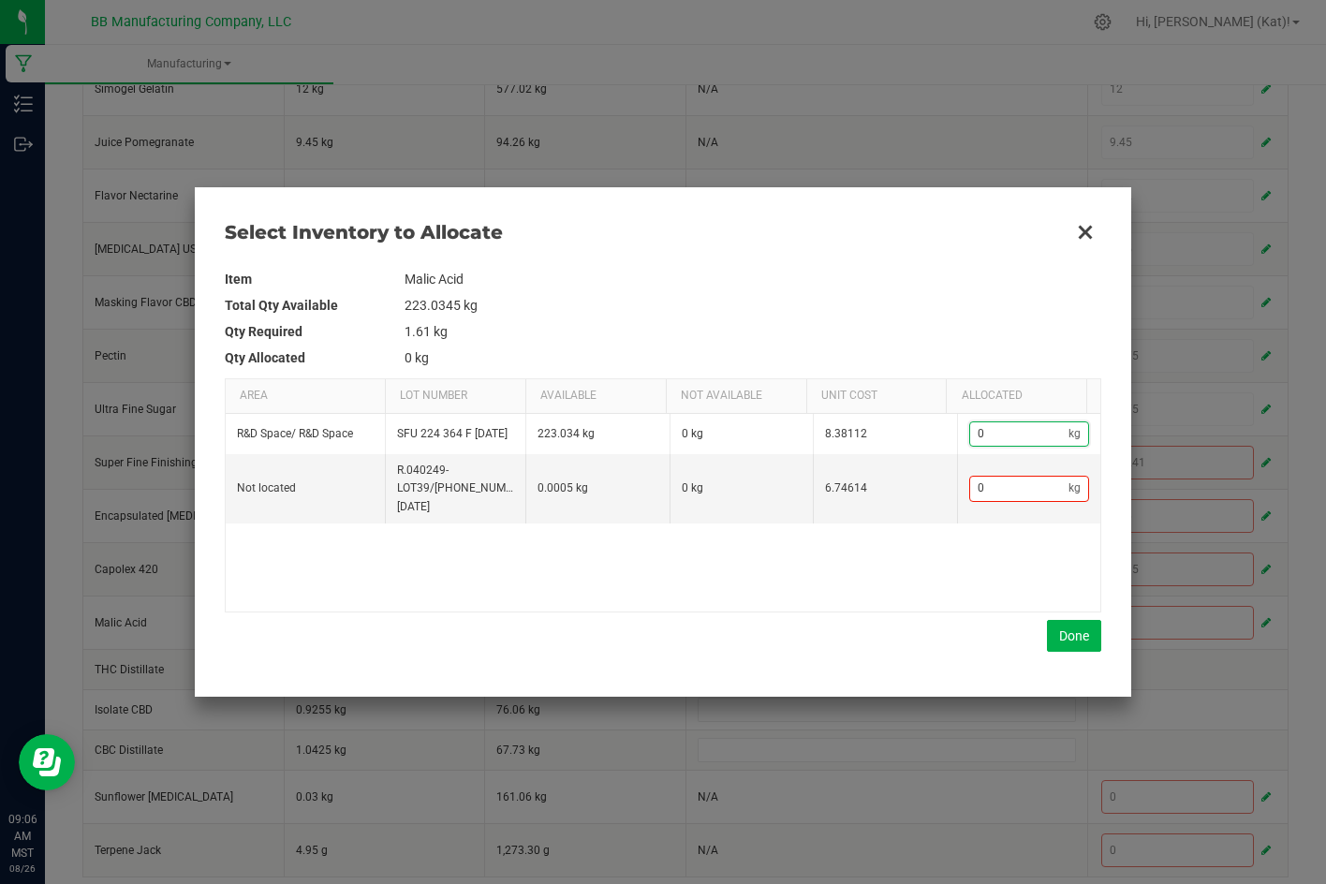
paste input "1.605"
type input "1.605"
click at [1067, 637] on button "Done" at bounding box center [1074, 636] width 54 height 32
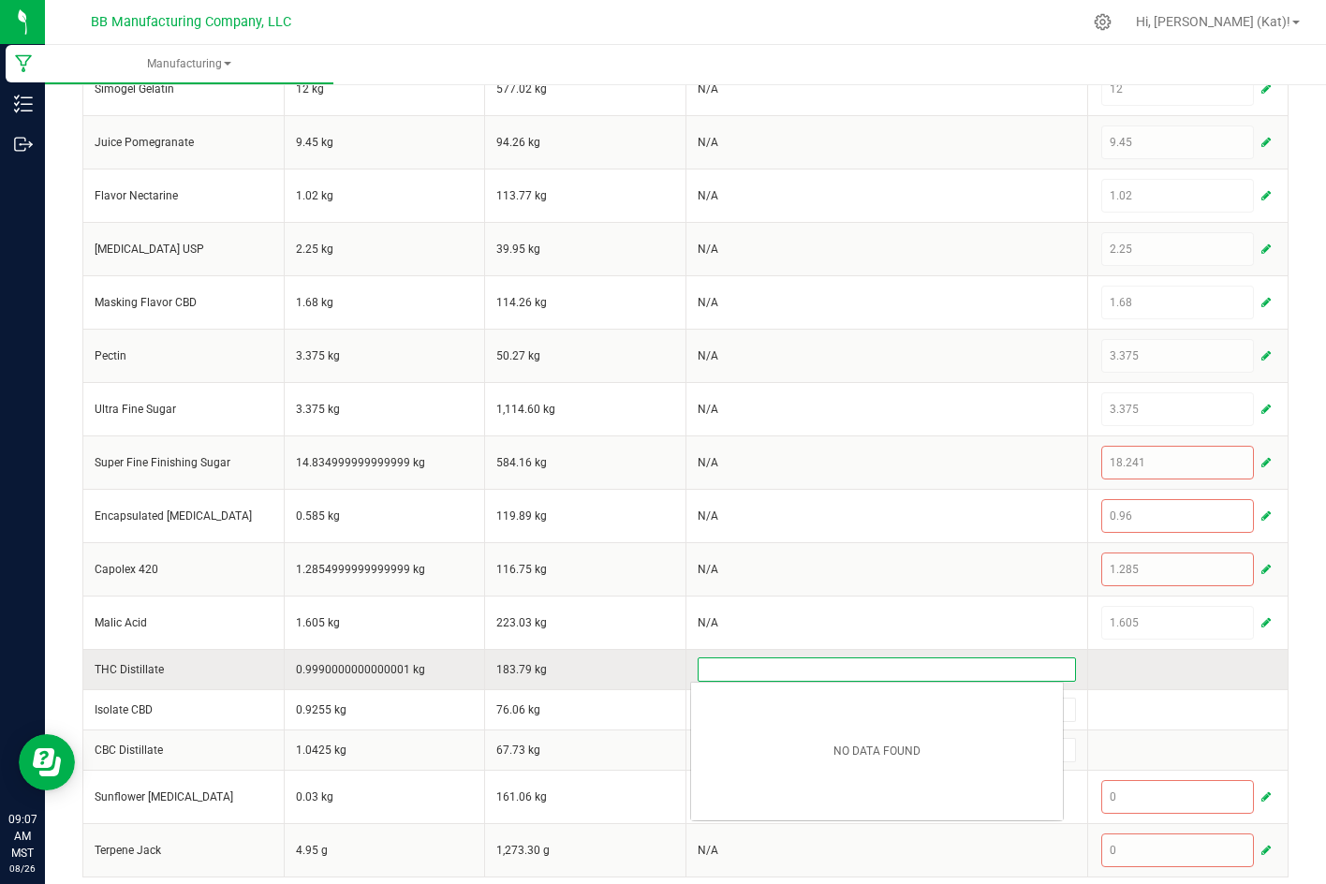
click at [820, 679] on input at bounding box center [886, 669] width 376 height 22
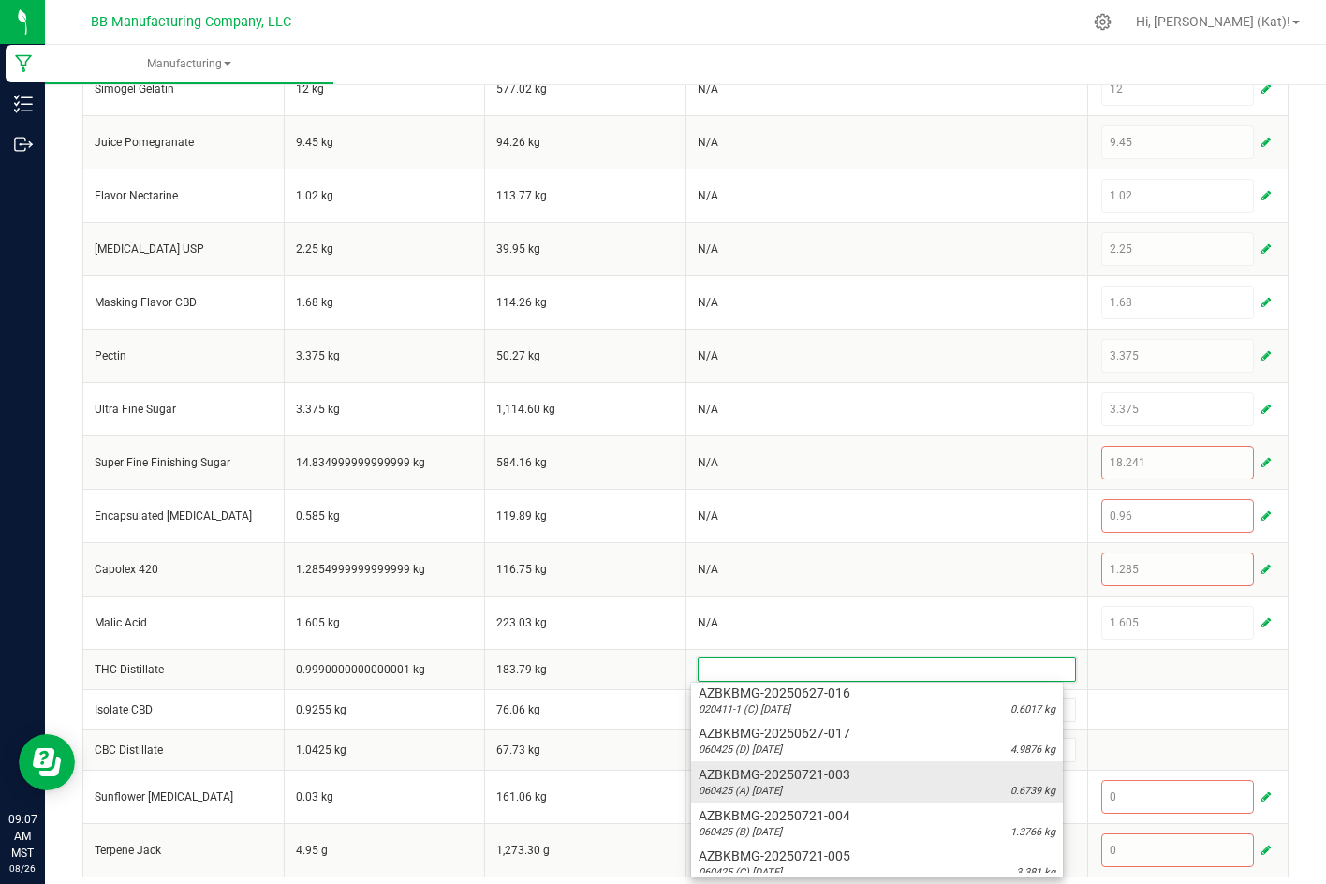
scroll to position [468, 0]
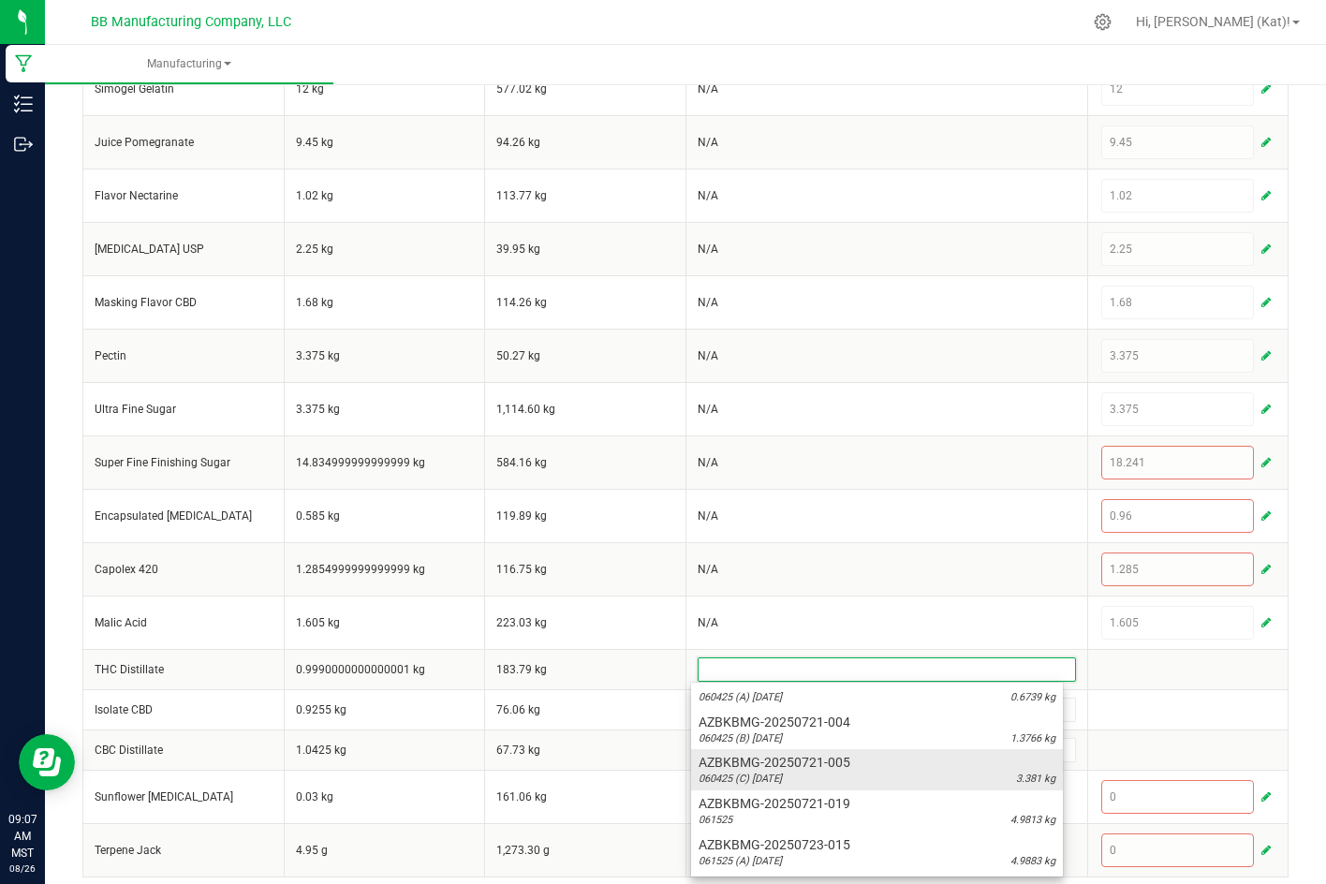
click at [847, 774] on div "060425 (C) 7.15.25 3.381 kg" at bounding box center [876, 778] width 357 height 15
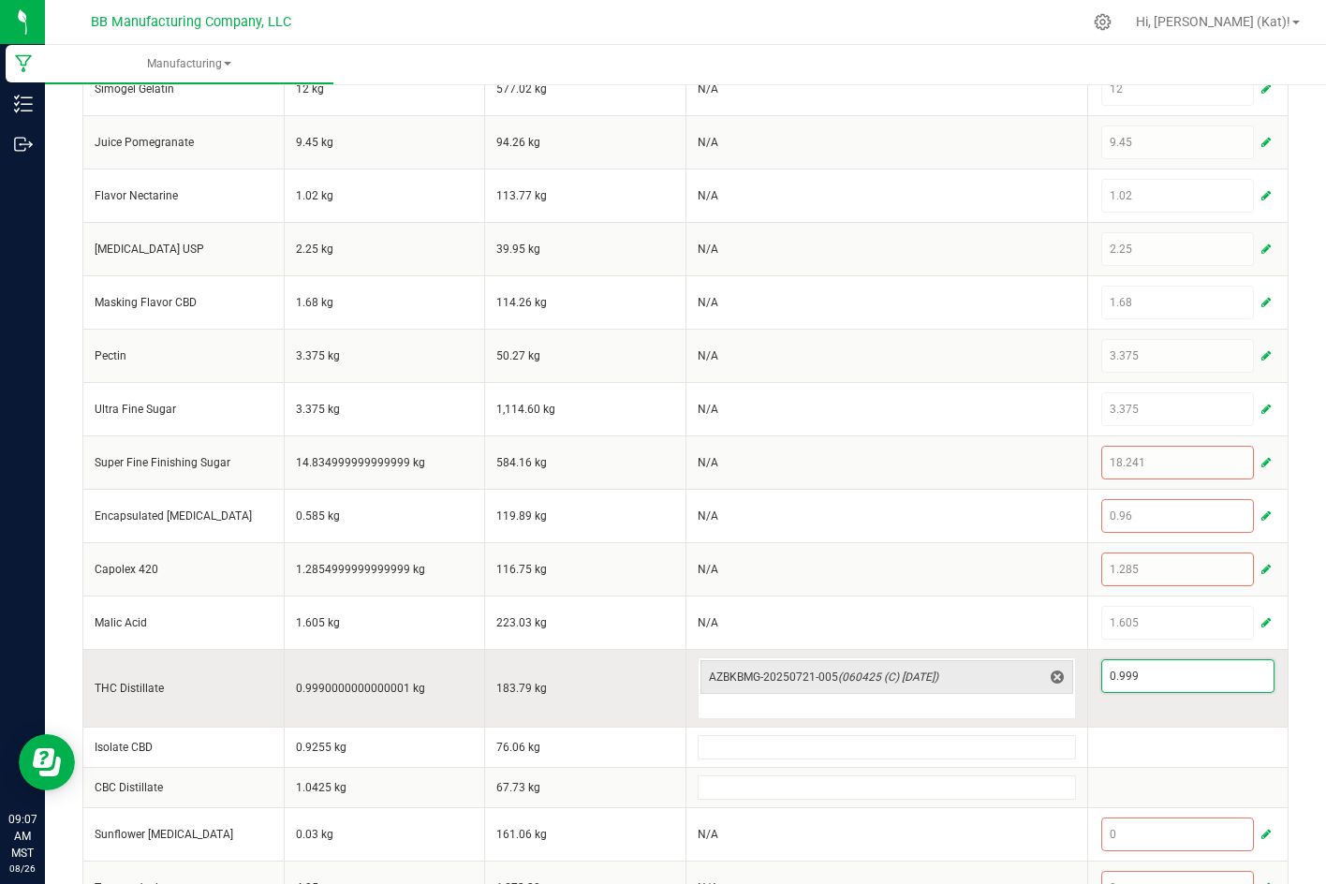
click at [1184, 675] on input "0.999" at bounding box center [1188, 676] width 172 height 32
paste input "78"
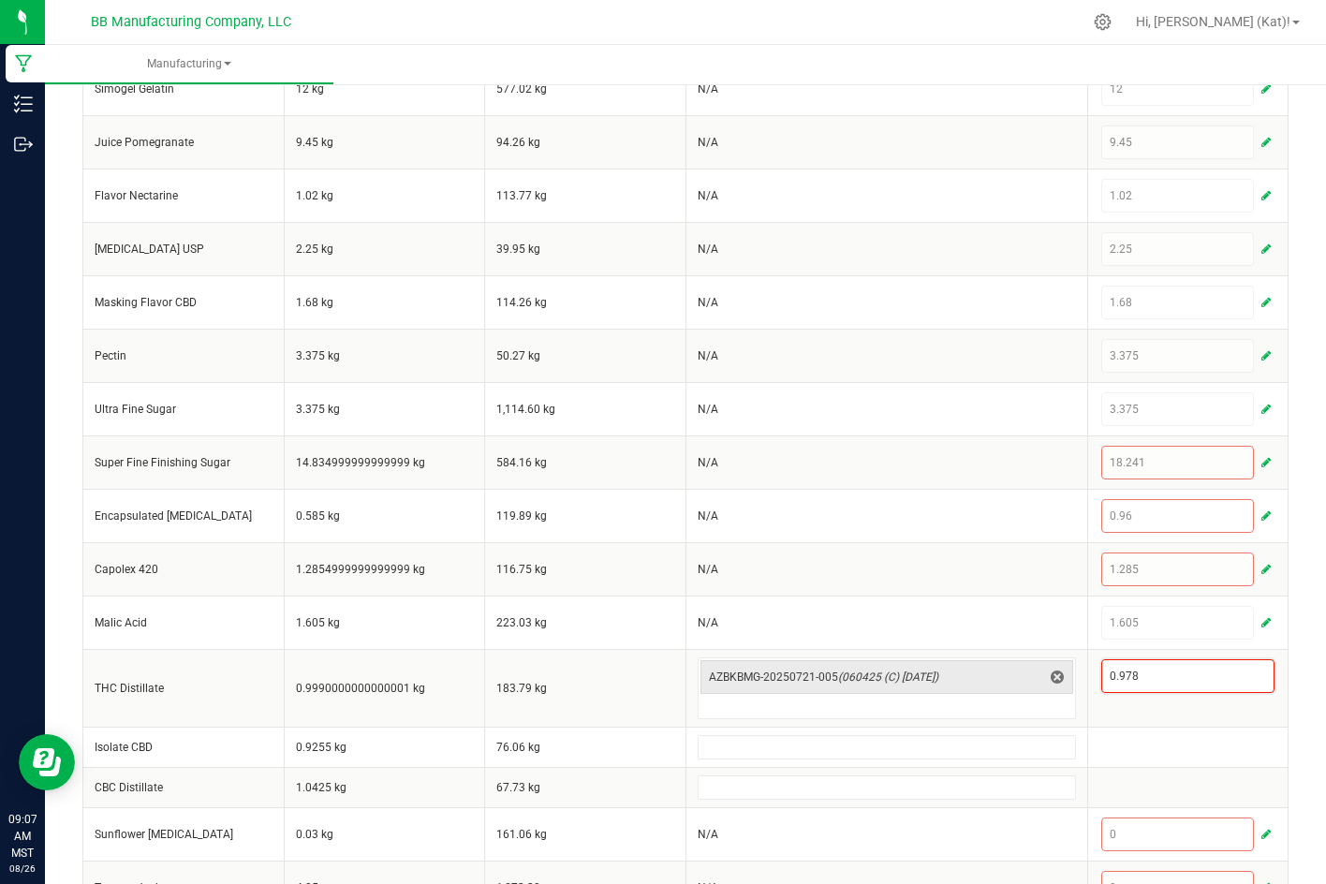
type input "0.978"
click at [1302, 711] on div "< All Runs Cancel Save Complete In Progress MP-20250825230657-609 Created: Aug …" at bounding box center [685, 132] width 1281 height 1603
click at [1286, 684] on div "< All Runs Cancel Save Complete In Progress MP-20250825230657-609 Created: Aug …" at bounding box center [685, 132] width 1281 height 1603
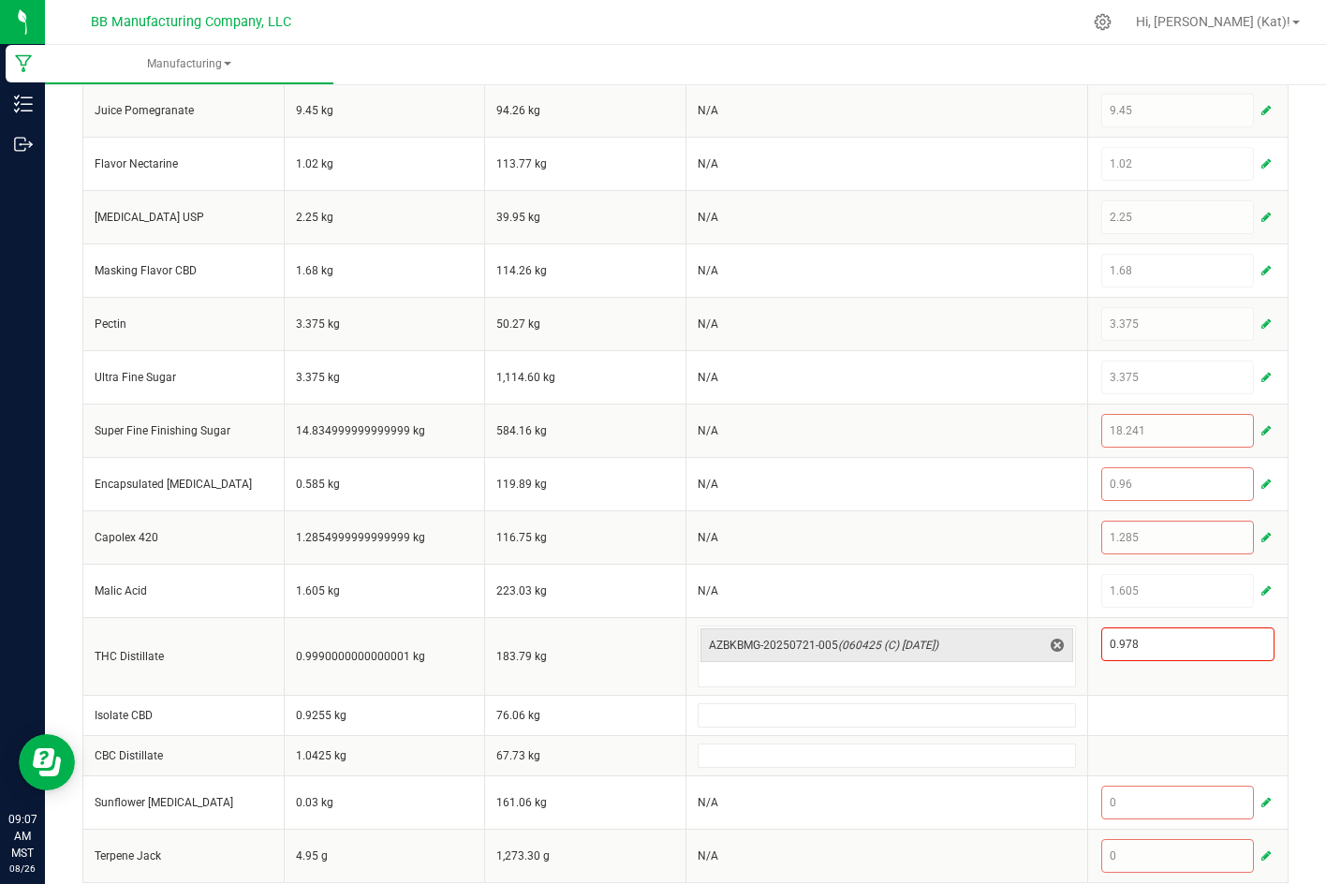
scroll to position [799, 0]
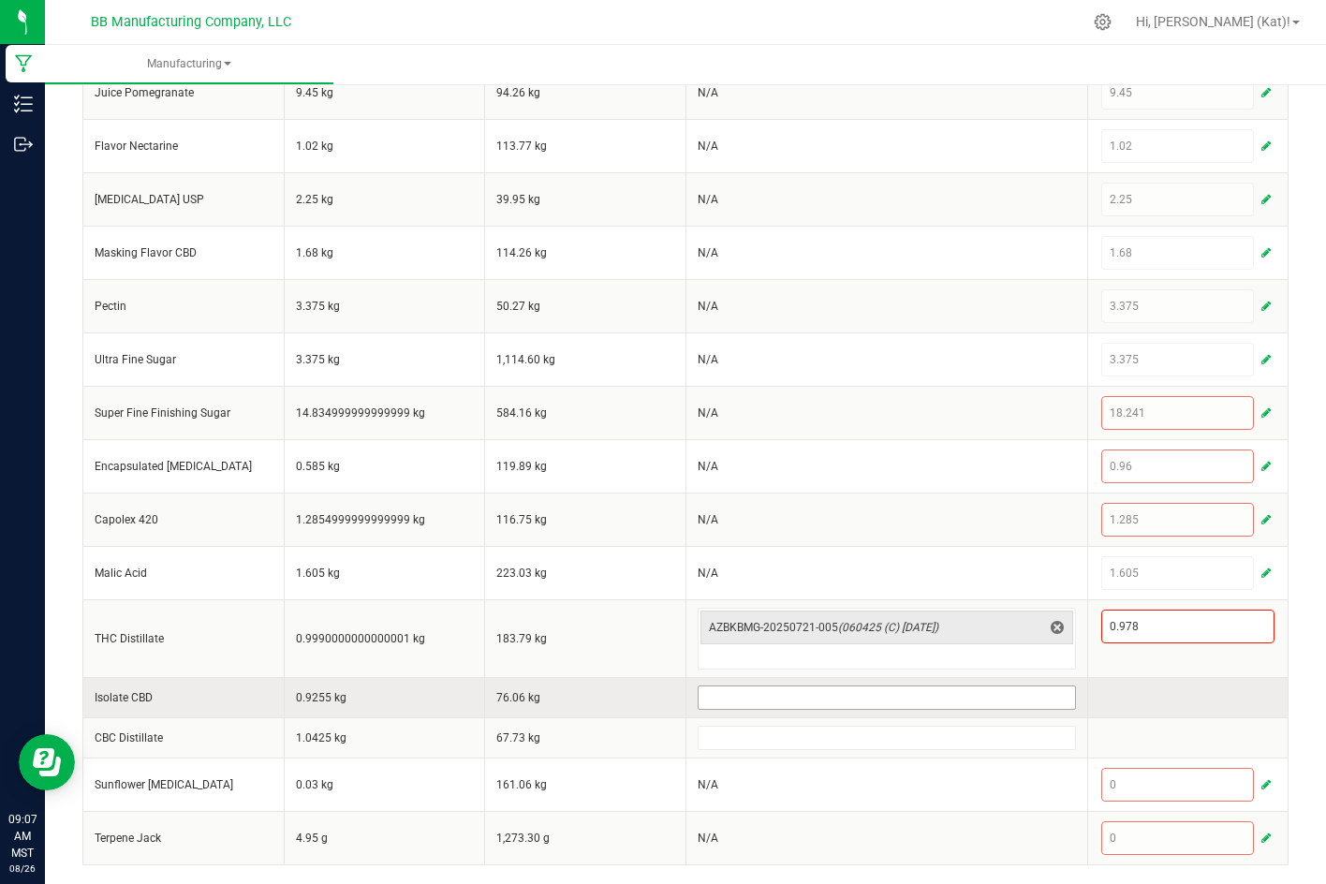
click at [854, 692] on input at bounding box center [886, 697] width 376 height 22
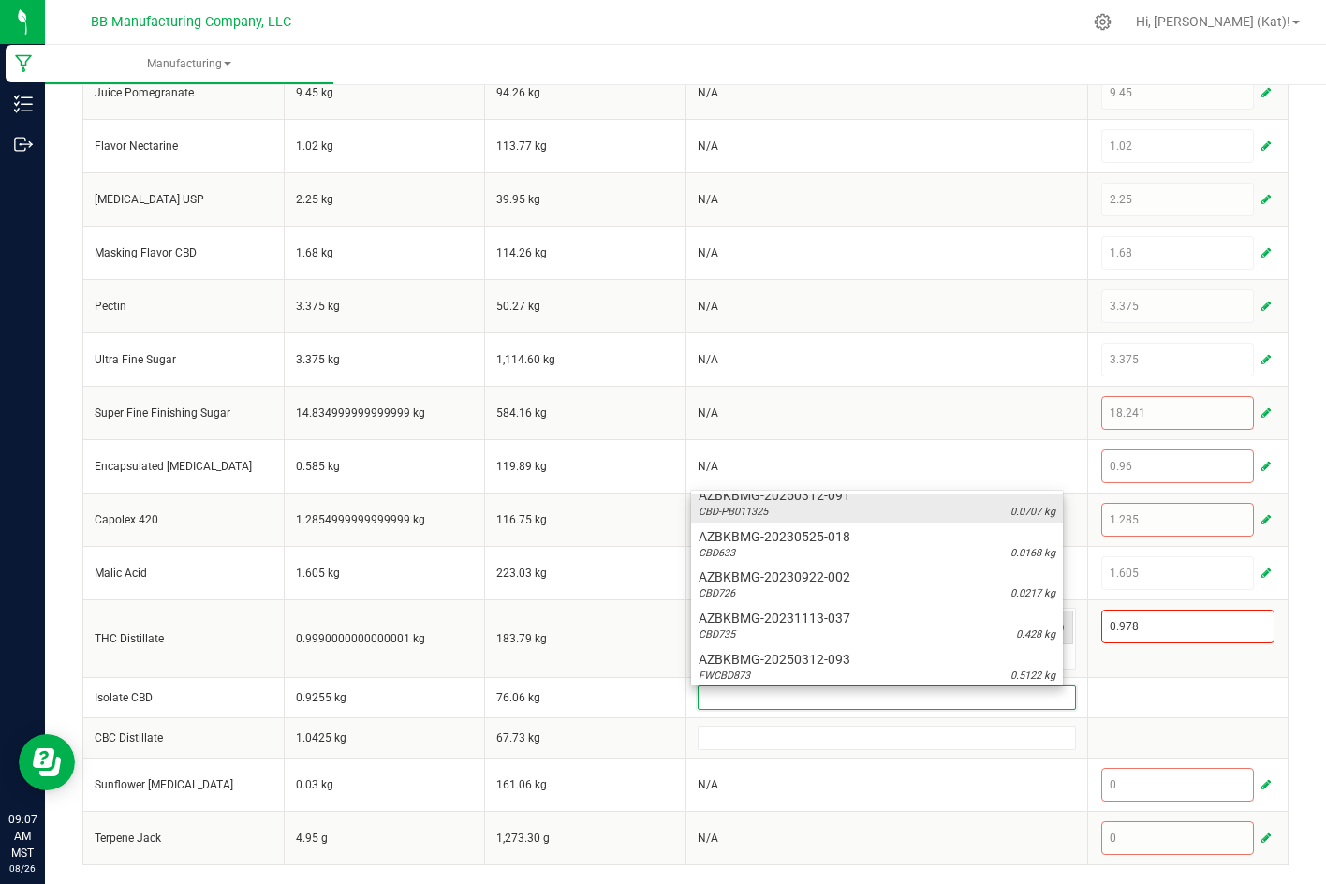
scroll to position [181, 0]
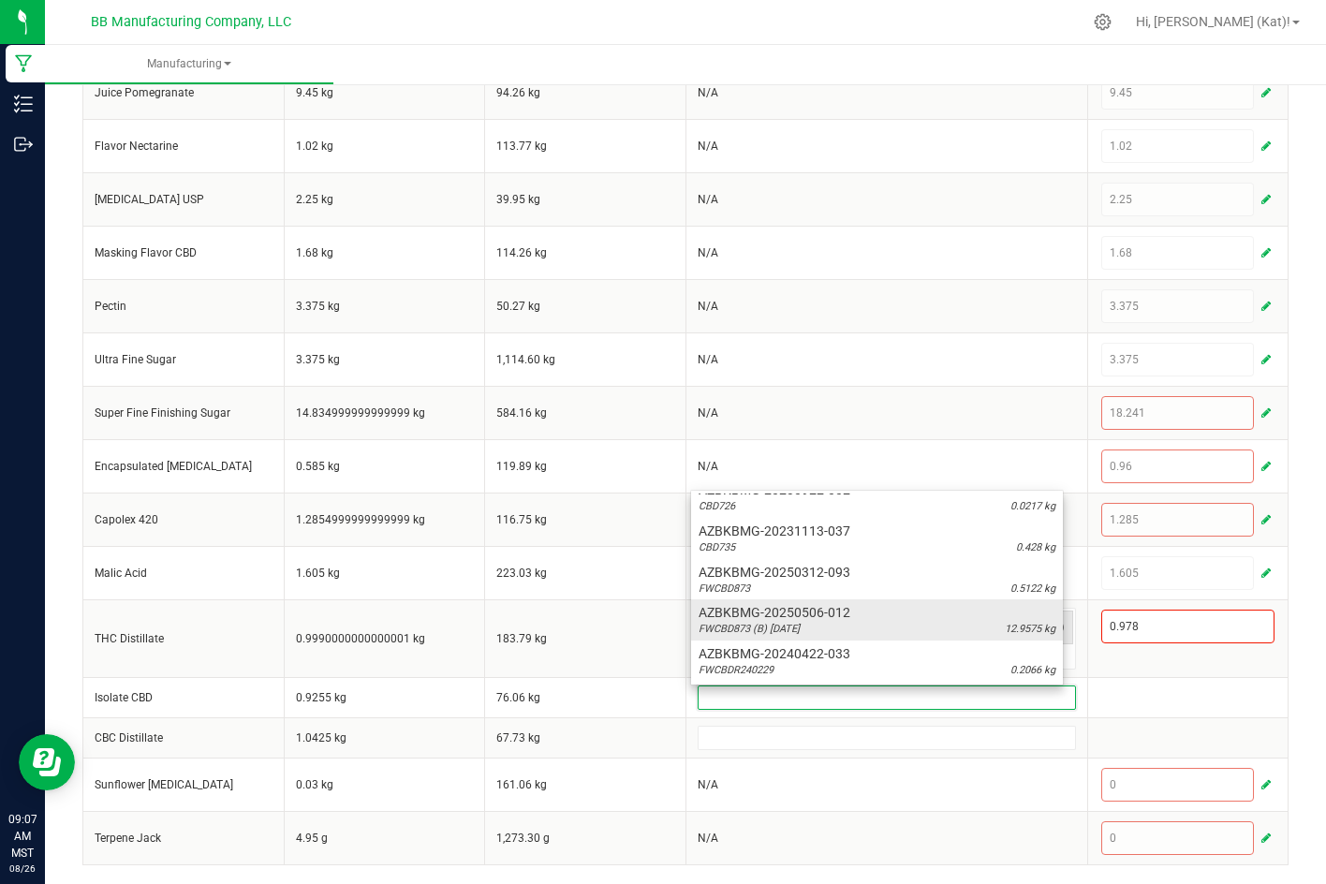
click at [934, 616] on span "AZBKBMG-20250506-012" at bounding box center [876, 612] width 357 height 19
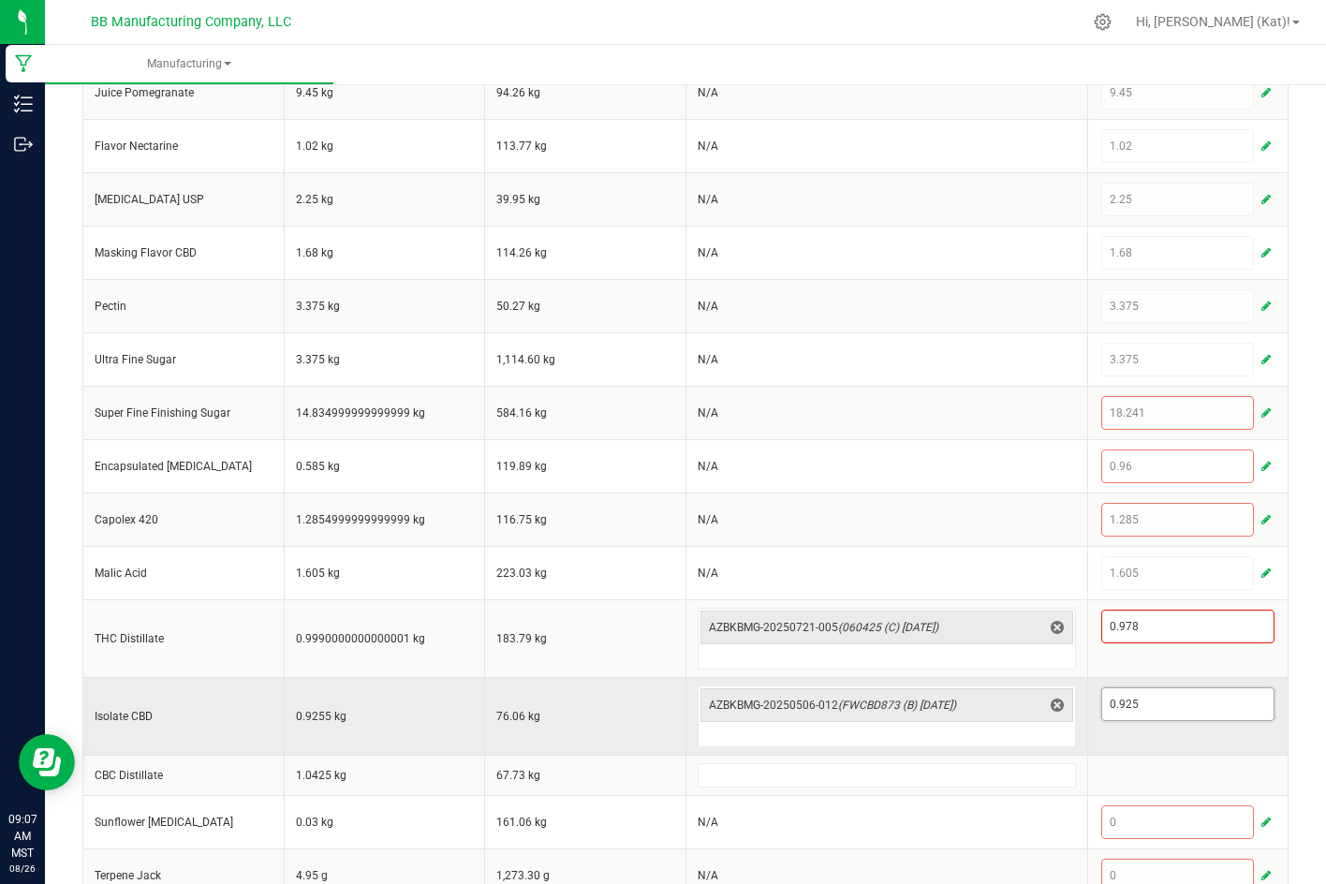
click at [1174, 705] on input "0.925" at bounding box center [1188, 704] width 172 height 32
paste input "0"
type input "0.905"
click at [1270, 701] on td "0.905" at bounding box center [1187, 716] width 201 height 78
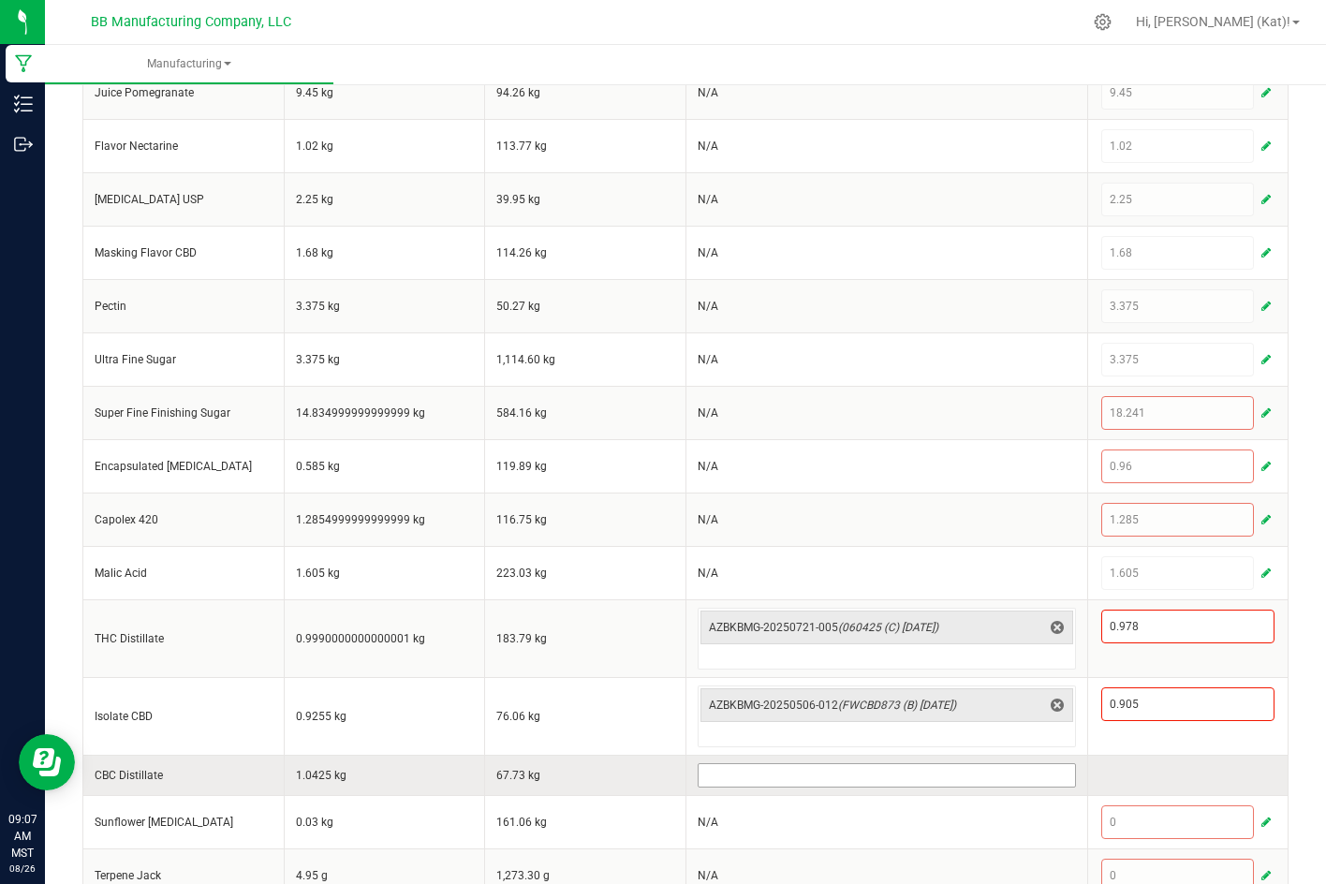
click at [918, 779] on input at bounding box center [886, 775] width 376 height 22
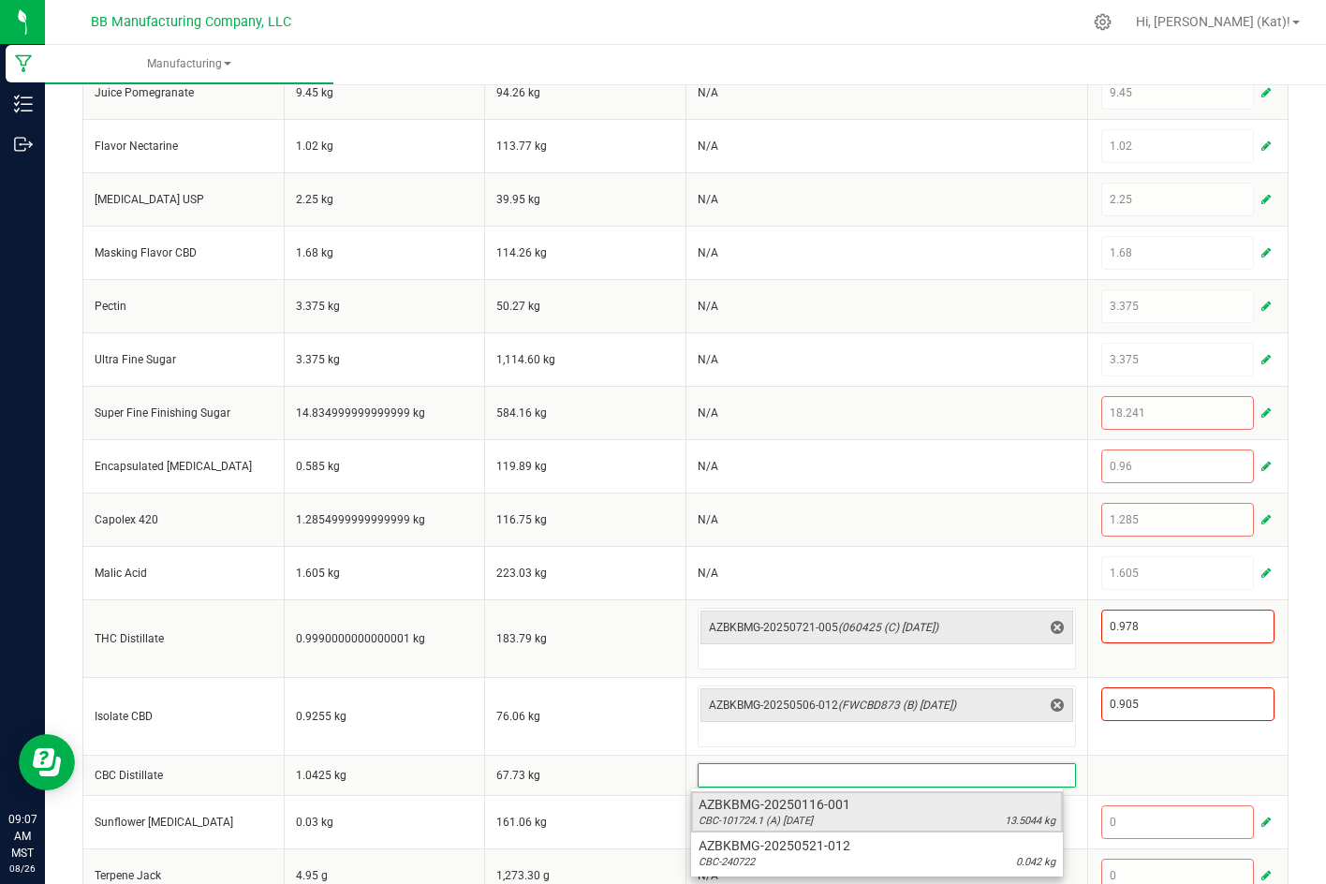
click at [908, 818] on div "CBC-101724.1 (A) 7.29.25 13.5044 kg" at bounding box center [876, 821] width 357 height 15
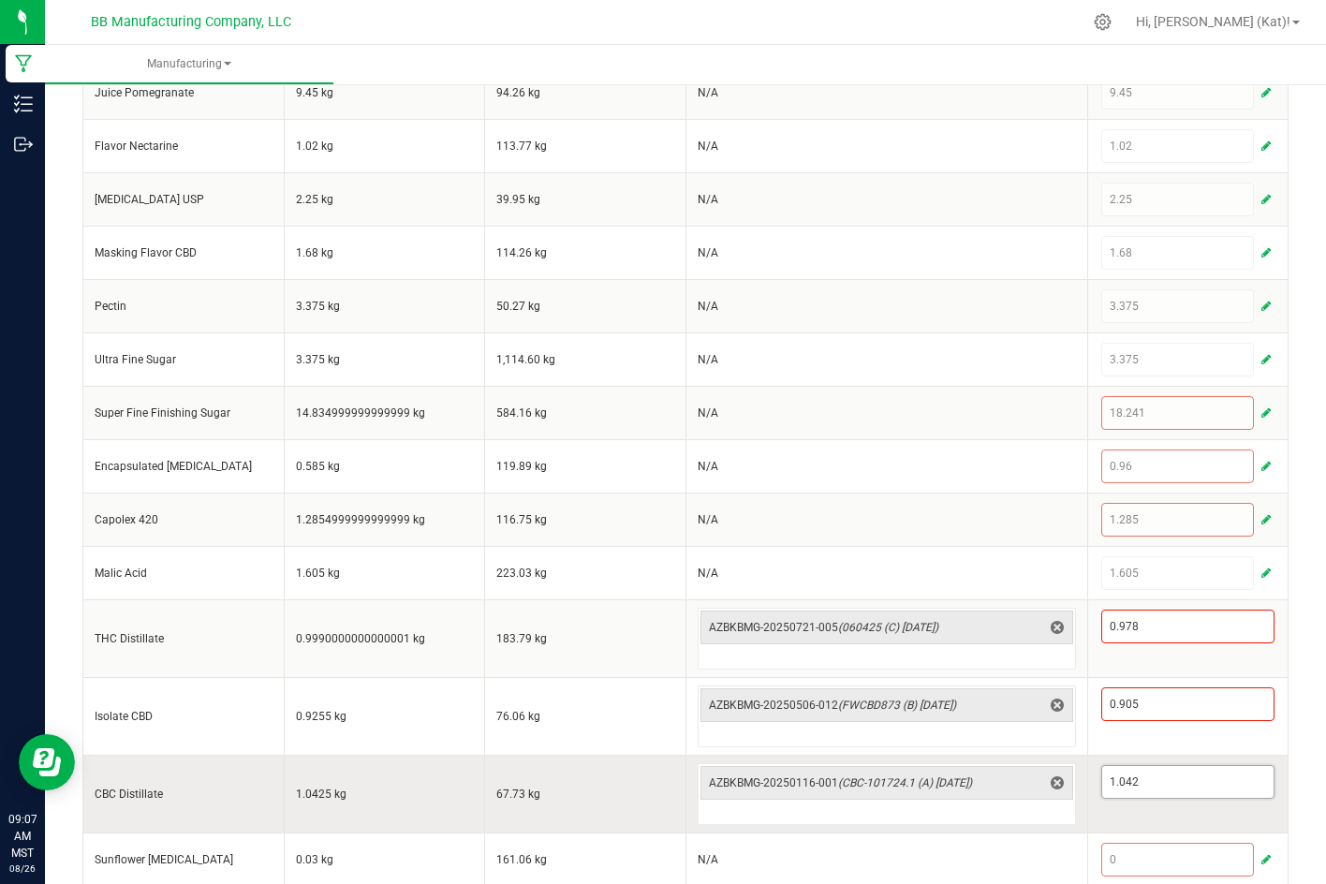
click at [1200, 781] on input "1.042" at bounding box center [1188, 782] width 172 height 32
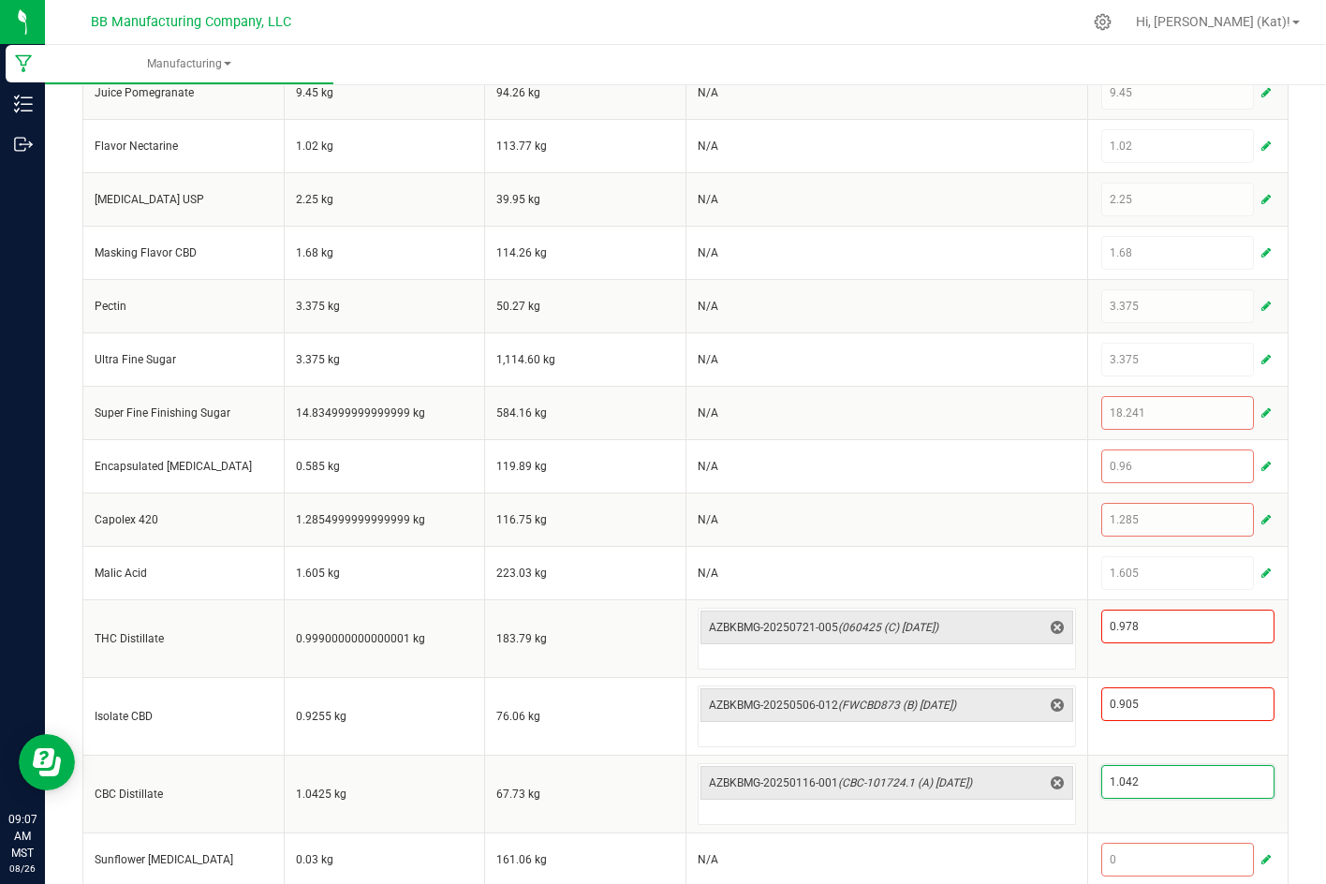
paste input "155"
type input "1.155"
click at [1297, 770] on div "< All Runs Cancel Save Complete In Progress MP-20250825230657-609 Created: Aug …" at bounding box center [685, 120] width 1281 height 1678
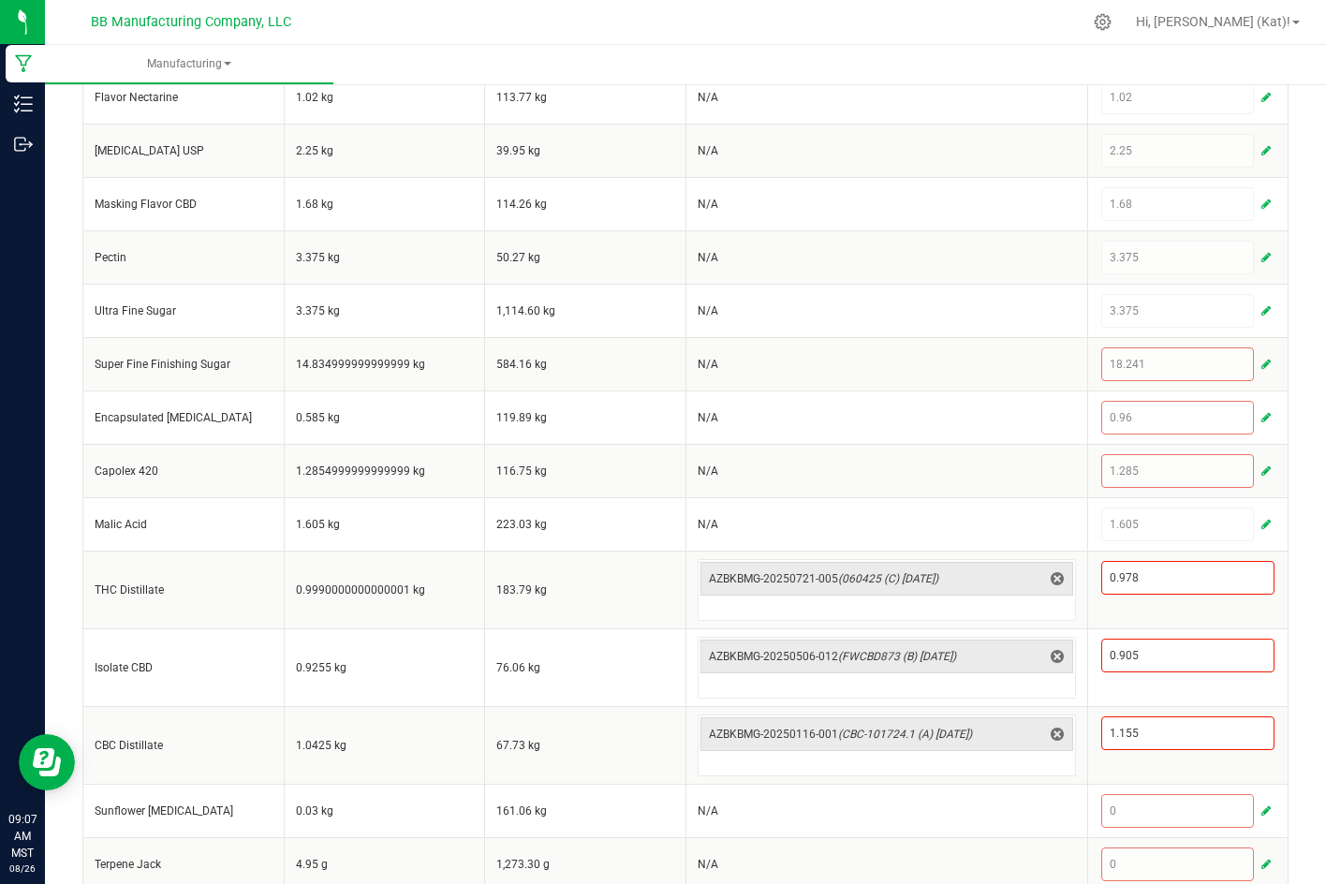
scroll to position [873, 0]
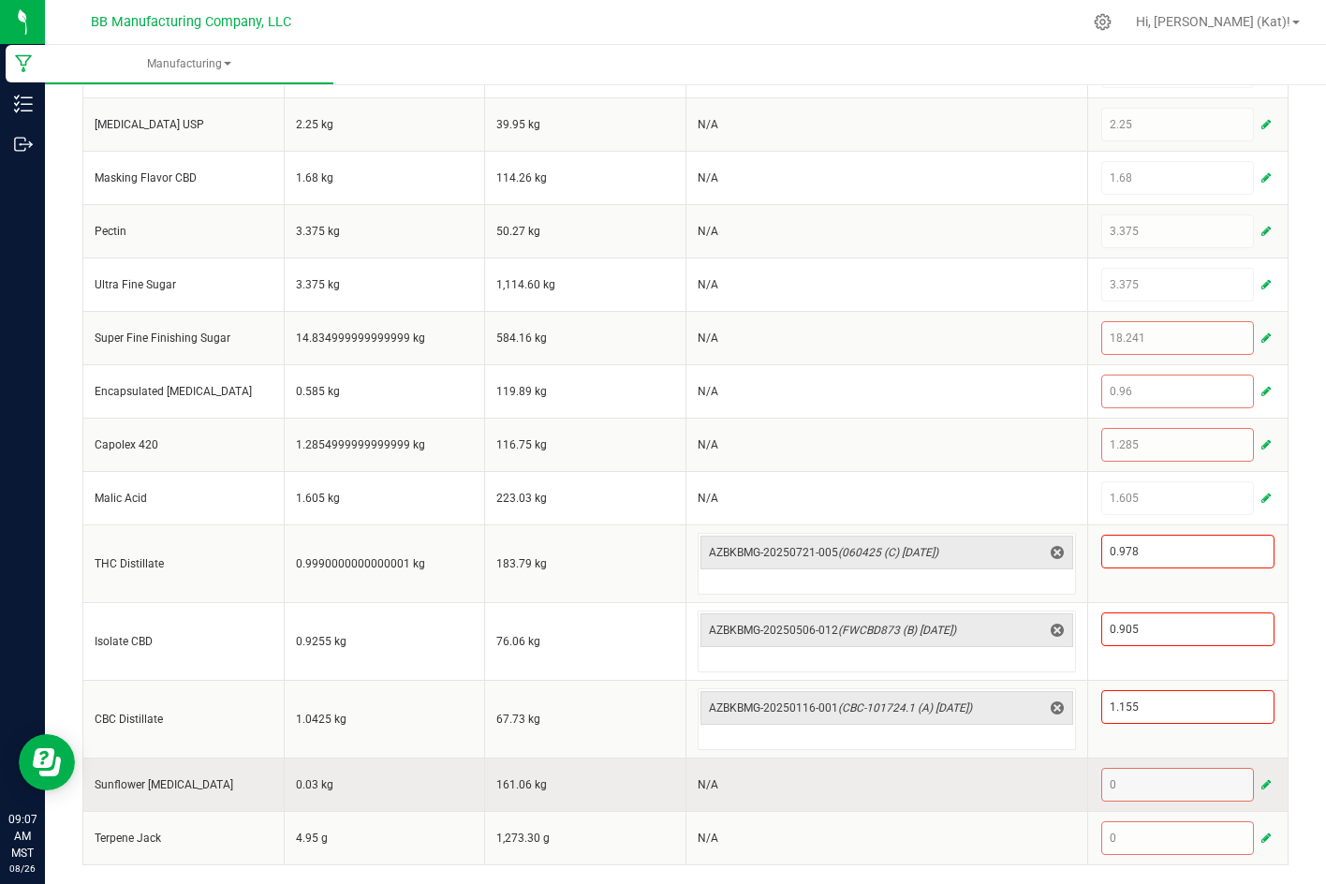
click at [1261, 781] on span "button" at bounding box center [1265, 784] width 9 height 15
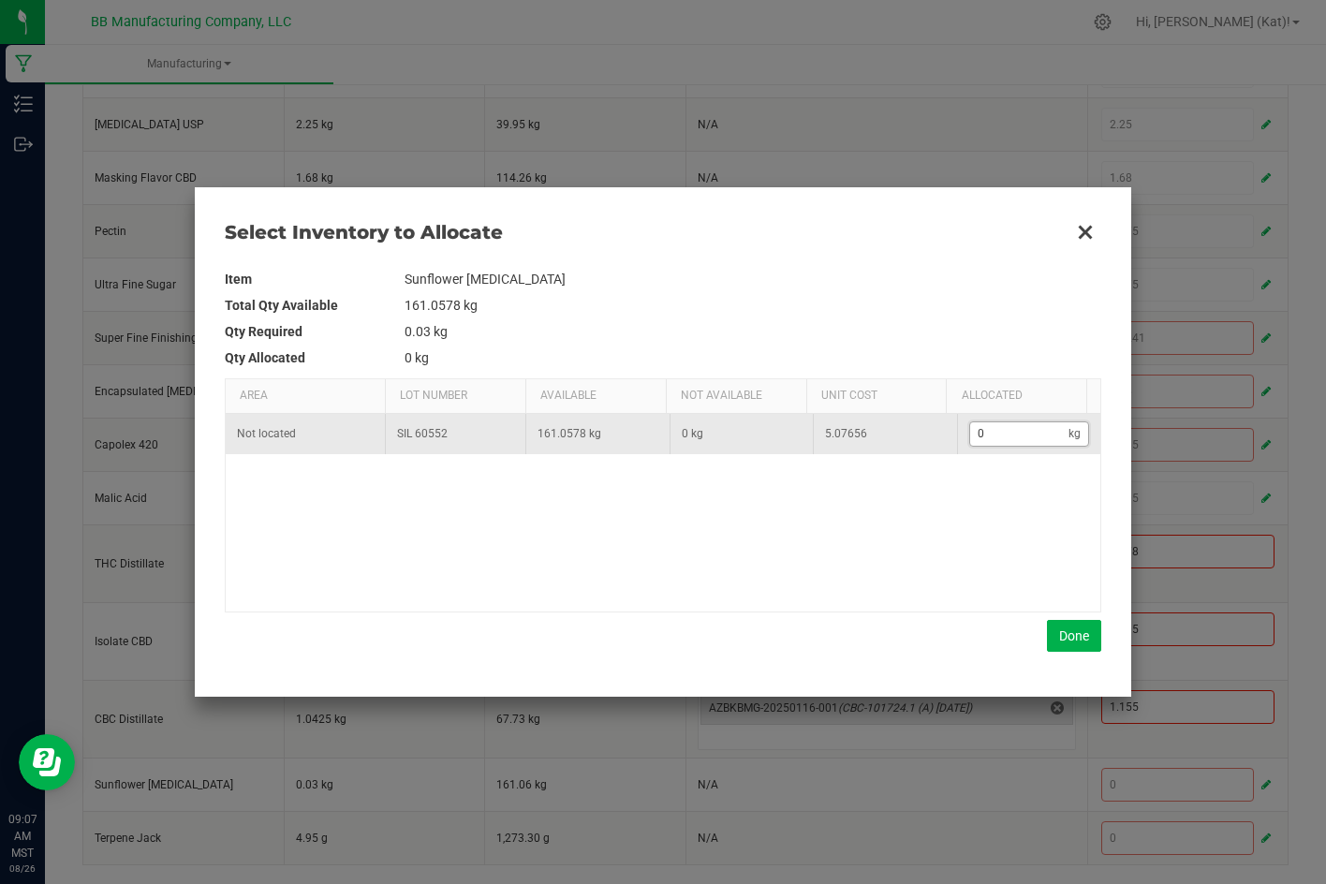
click at [980, 435] on input "0" at bounding box center [1019, 433] width 99 height 23
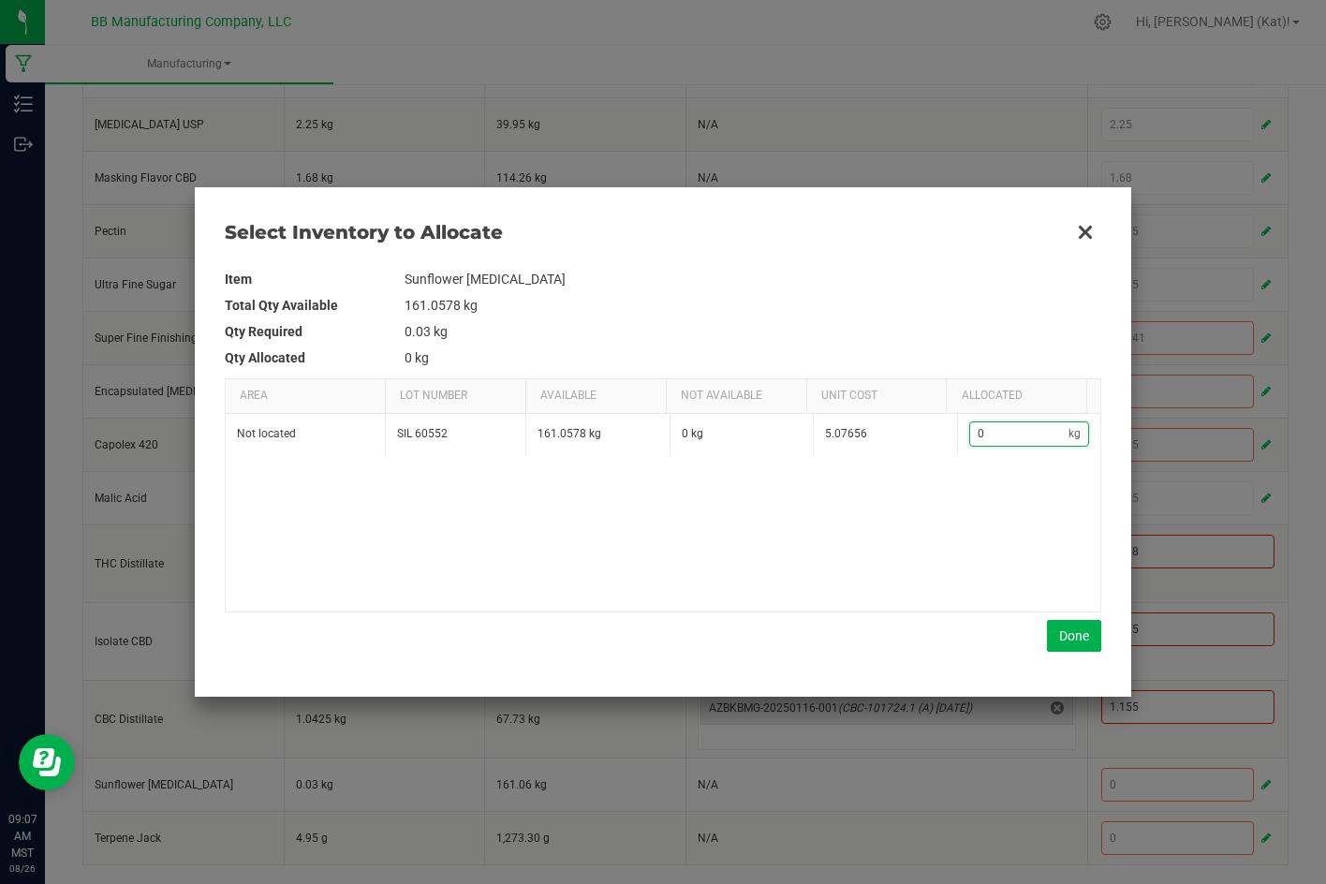
paste input ".03"
type input "0.03"
click at [1068, 639] on button "Done" at bounding box center [1074, 636] width 54 height 32
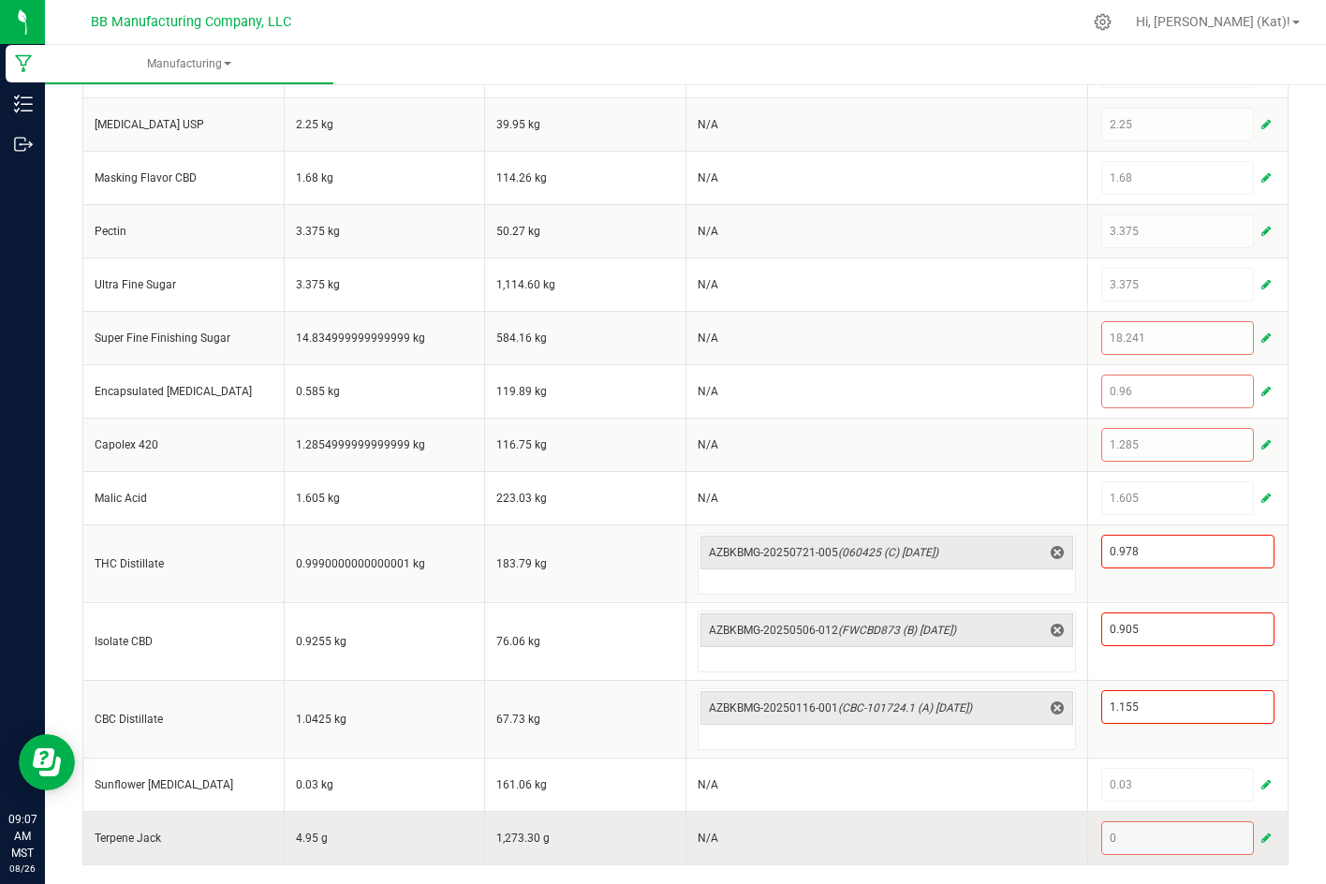
click at [1261, 836] on span "button" at bounding box center [1265, 837] width 9 height 15
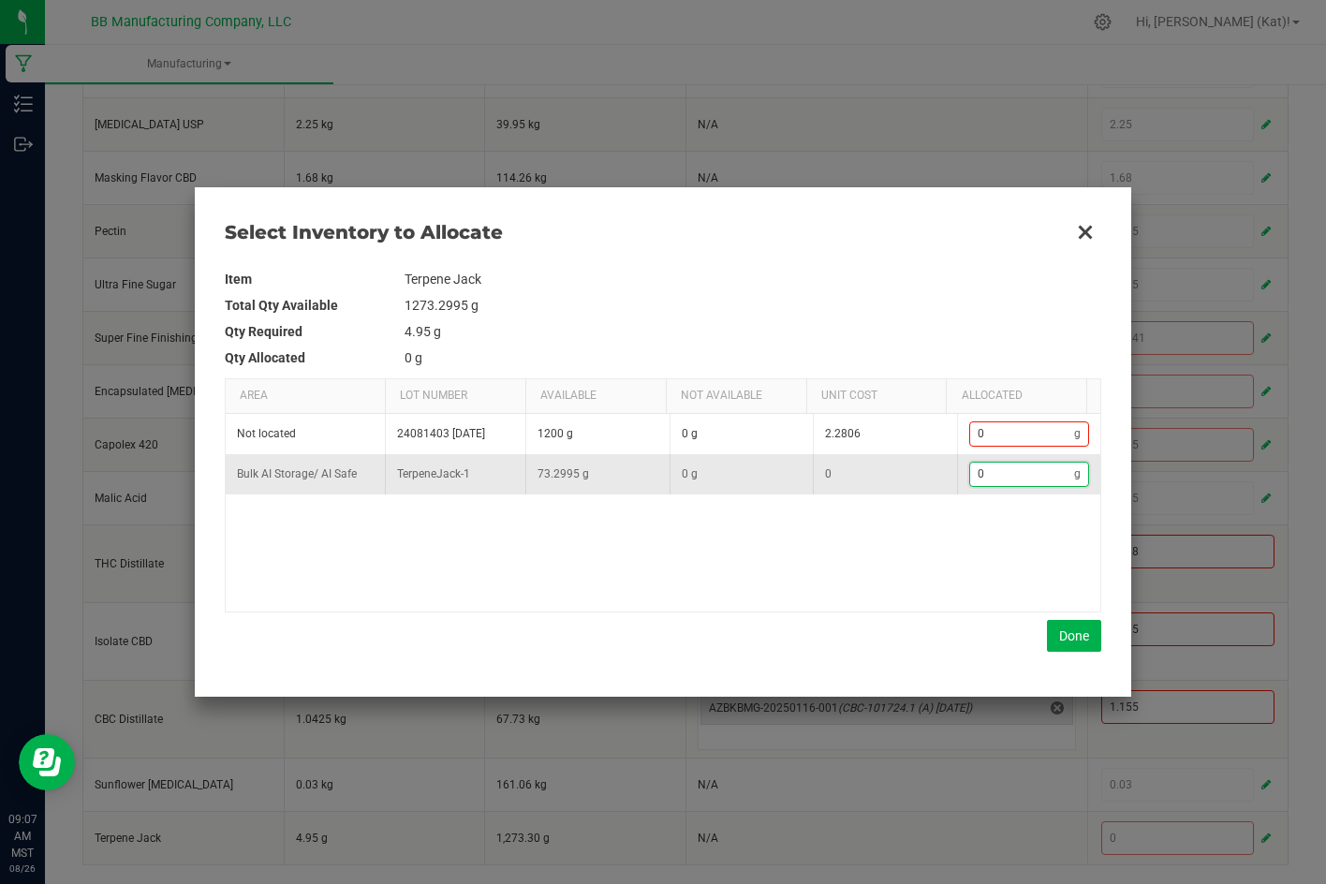
click at [1005, 476] on input "0" at bounding box center [1022, 473] width 105 height 23
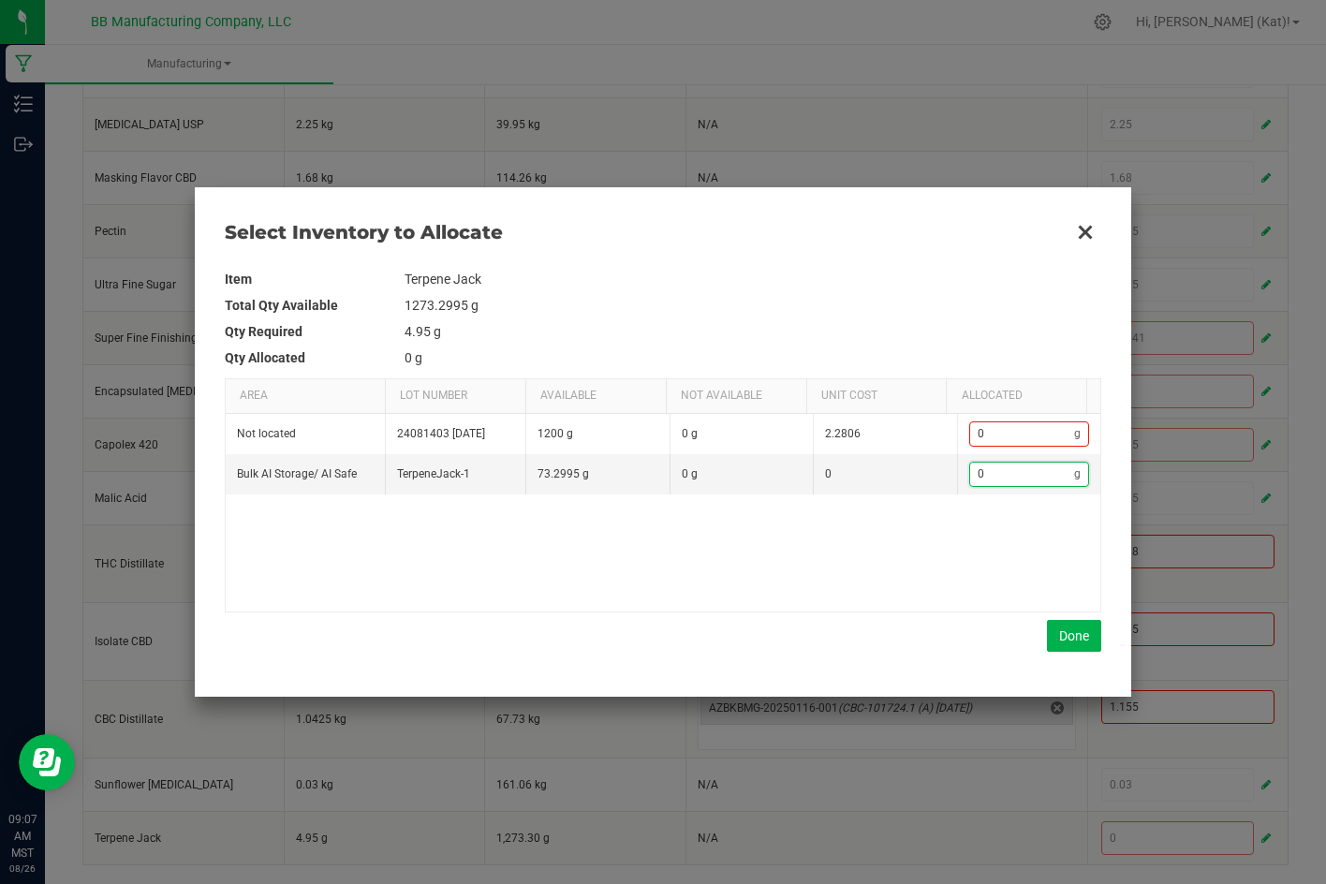
paste input "4.89"
type input "4.89"
click at [1090, 636] on button "Done" at bounding box center [1074, 636] width 54 height 32
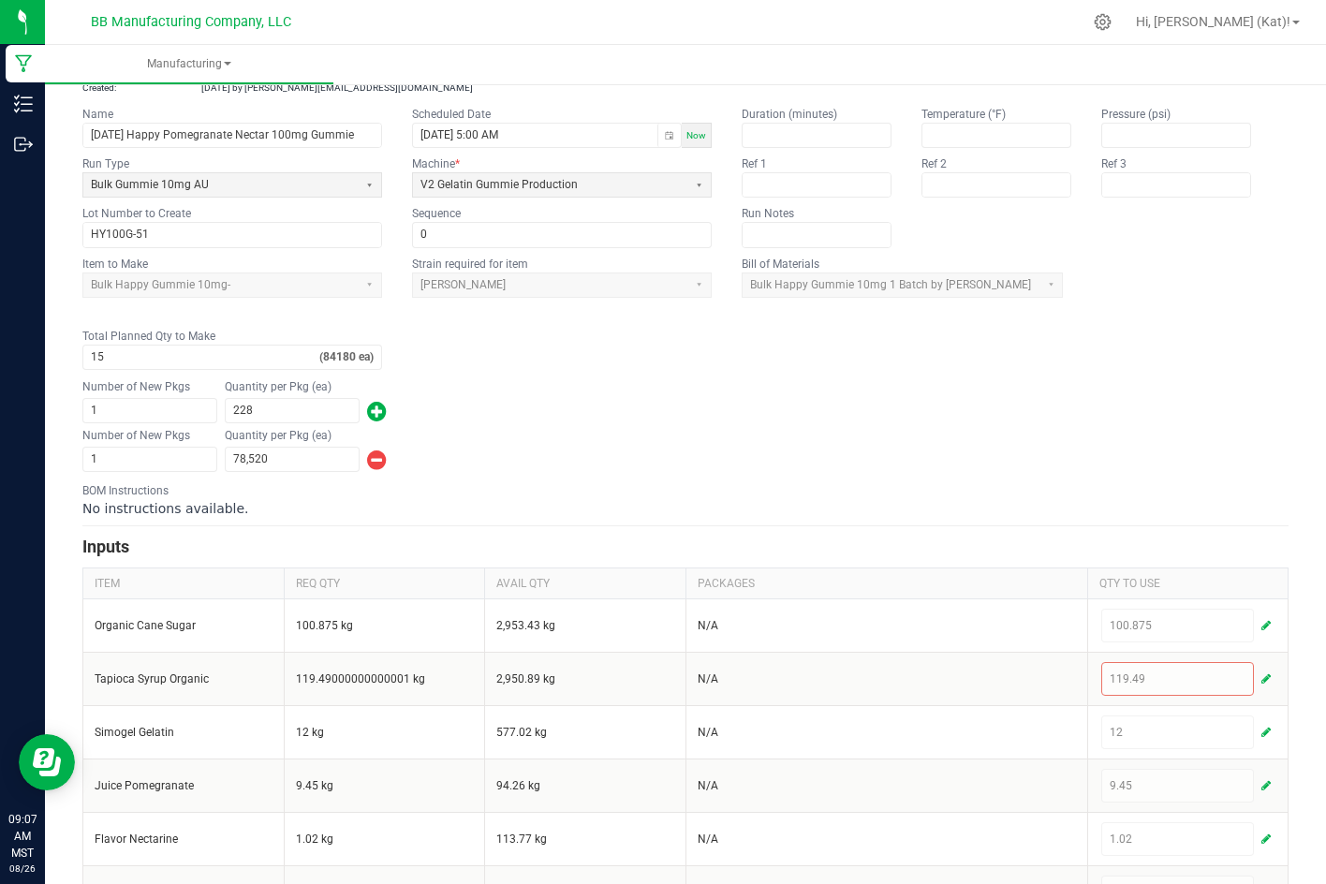
scroll to position [0, 0]
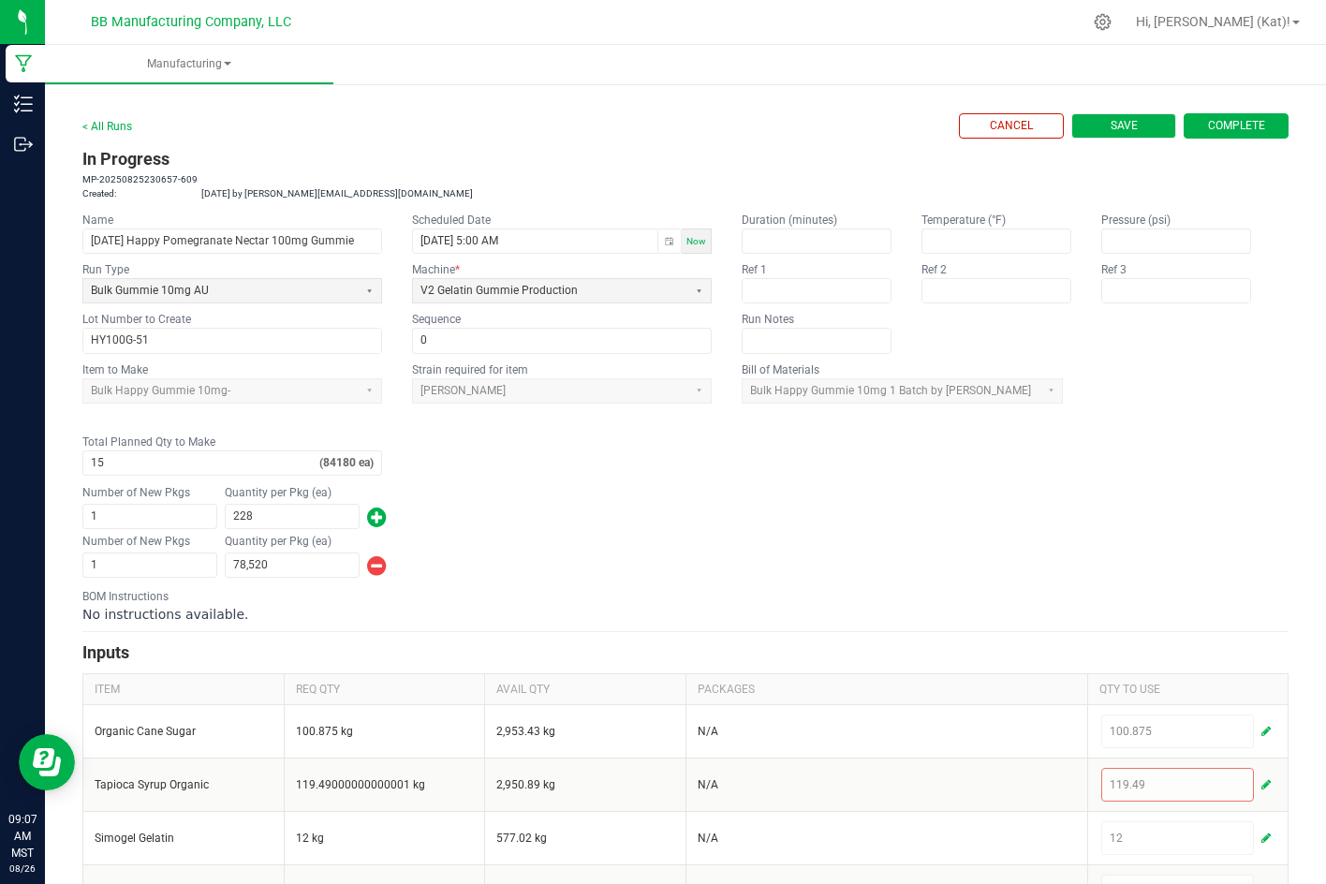
click at [1114, 130] on span "Save" at bounding box center [1123, 126] width 27 height 16
type input "0"
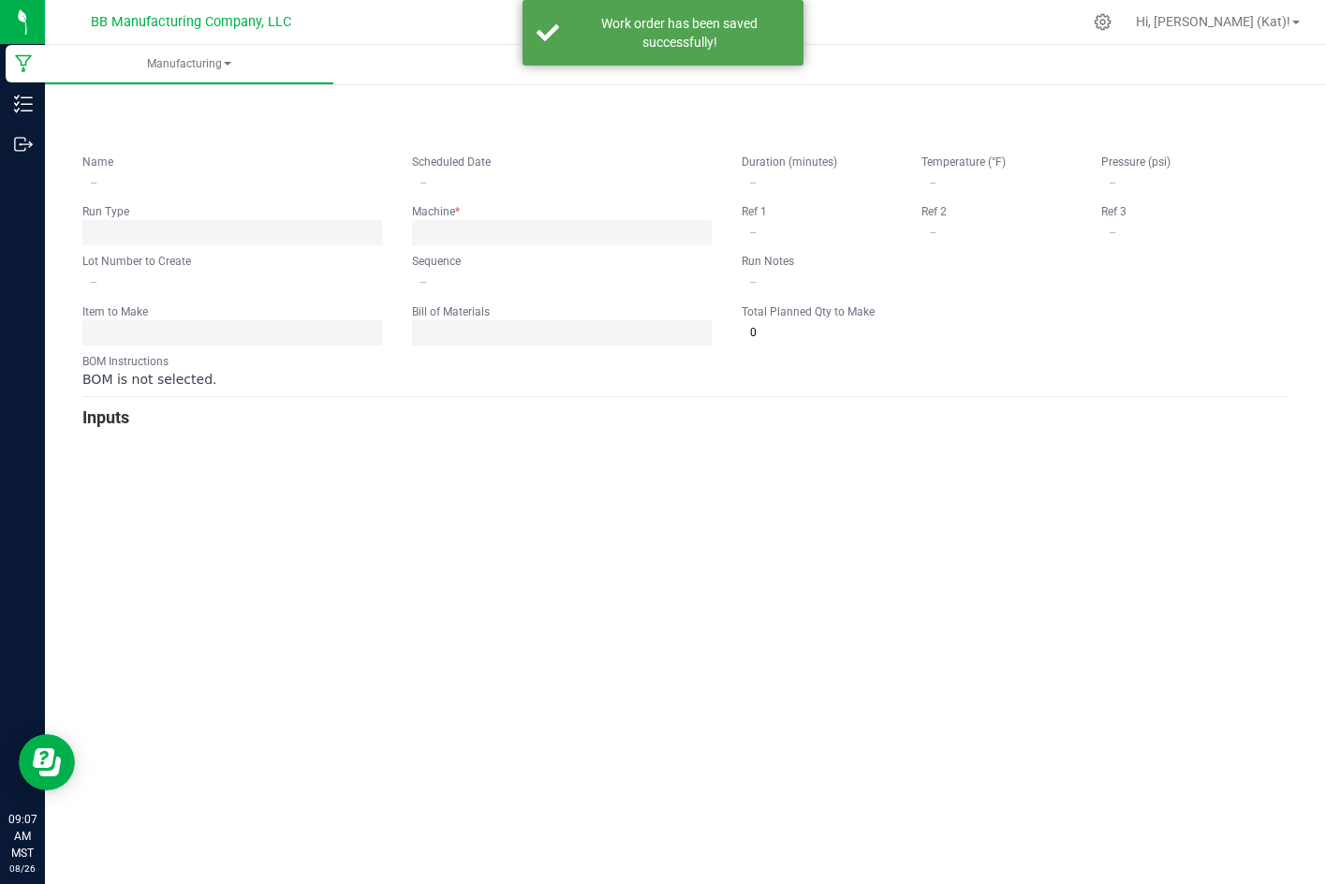
type input "8.25.25 Happy Pomegranate Nectar 100mg Gummie"
type input "08/25/2025 5:00 AM"
type input "HY100G-51"
type input "0"
type input "15"
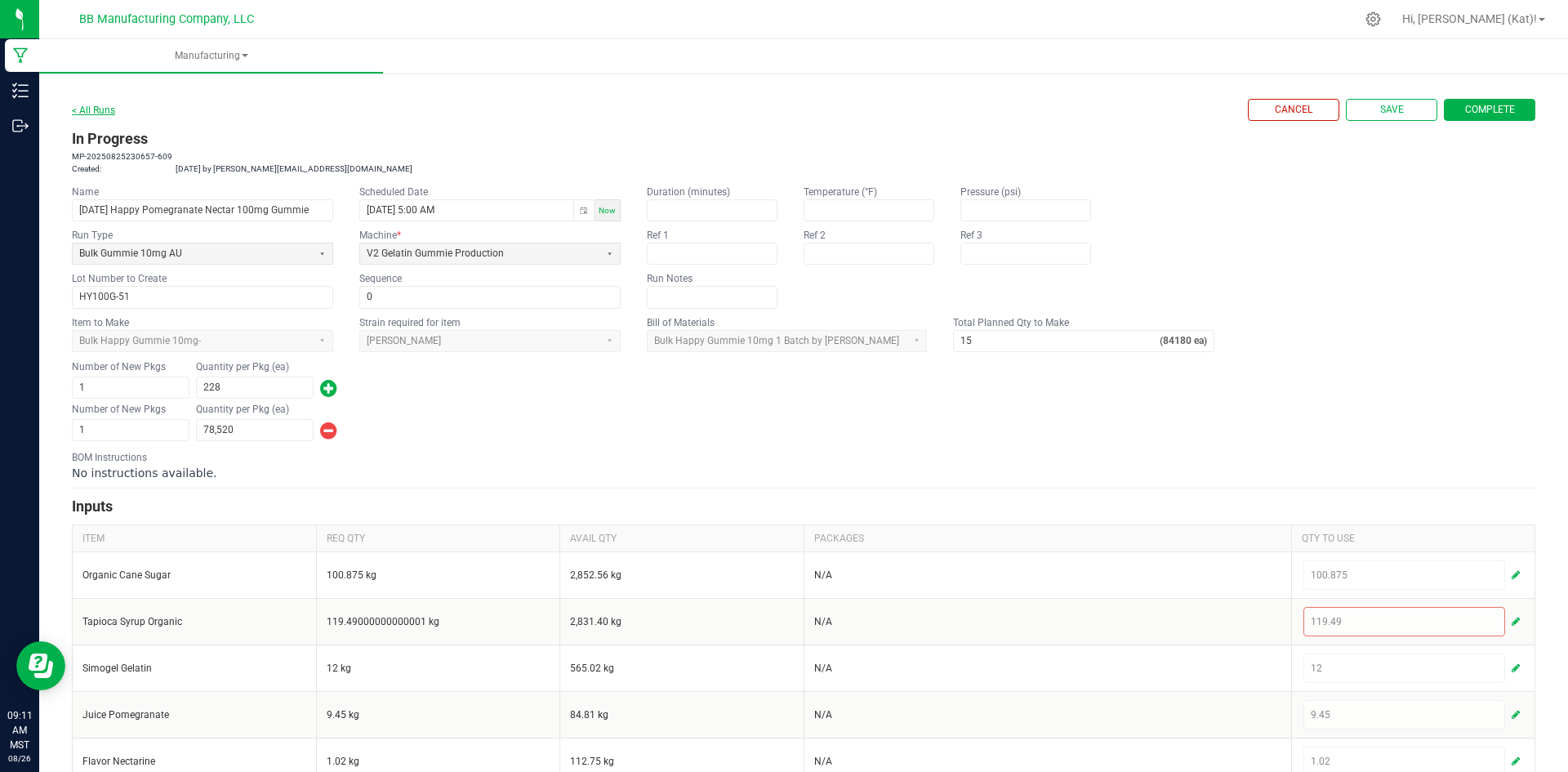
click at [102, 108] on link "< All Runs" at bounding box center [93, 110] width 44 height 11
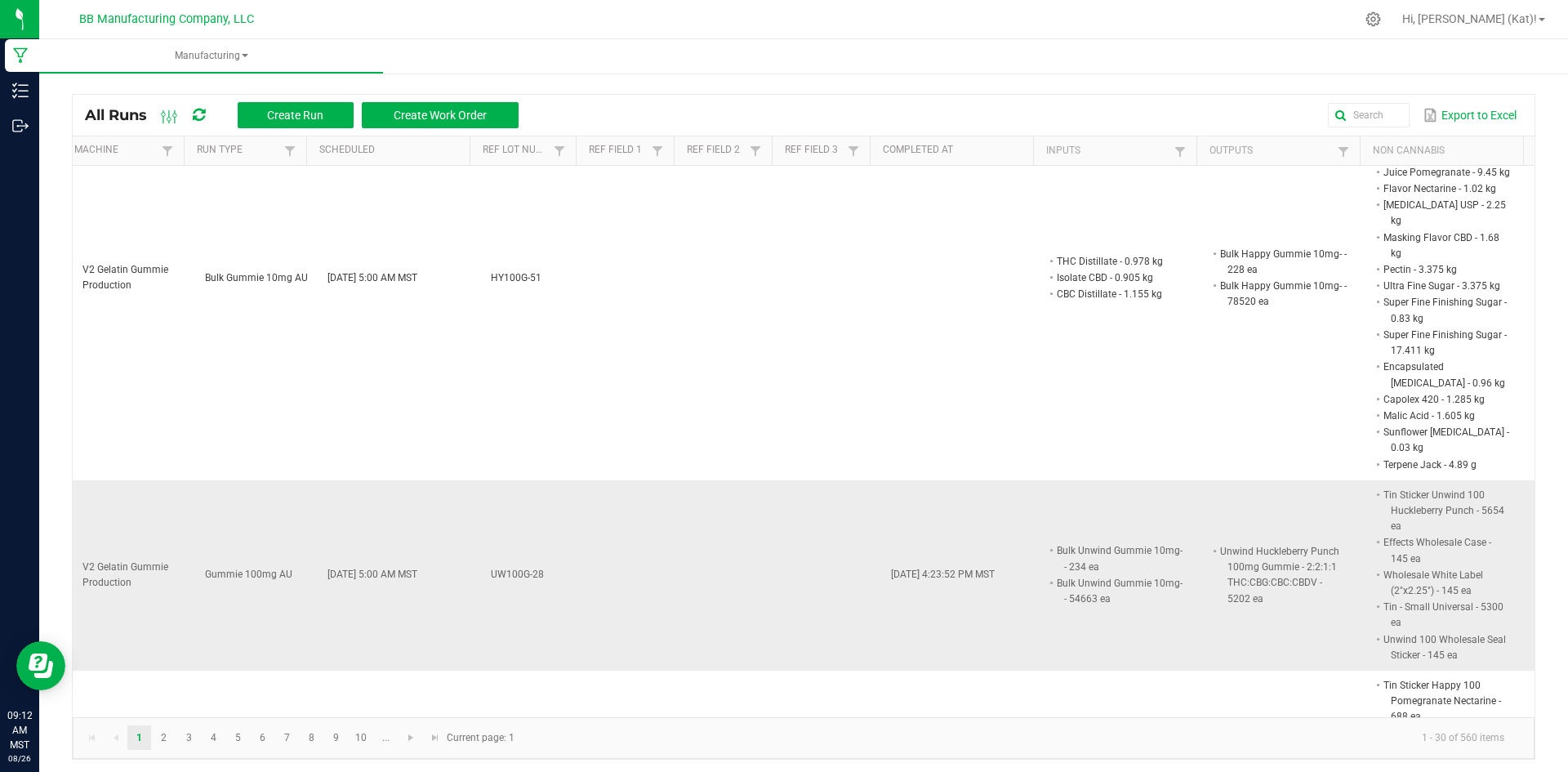
scroll to position [0, 408]
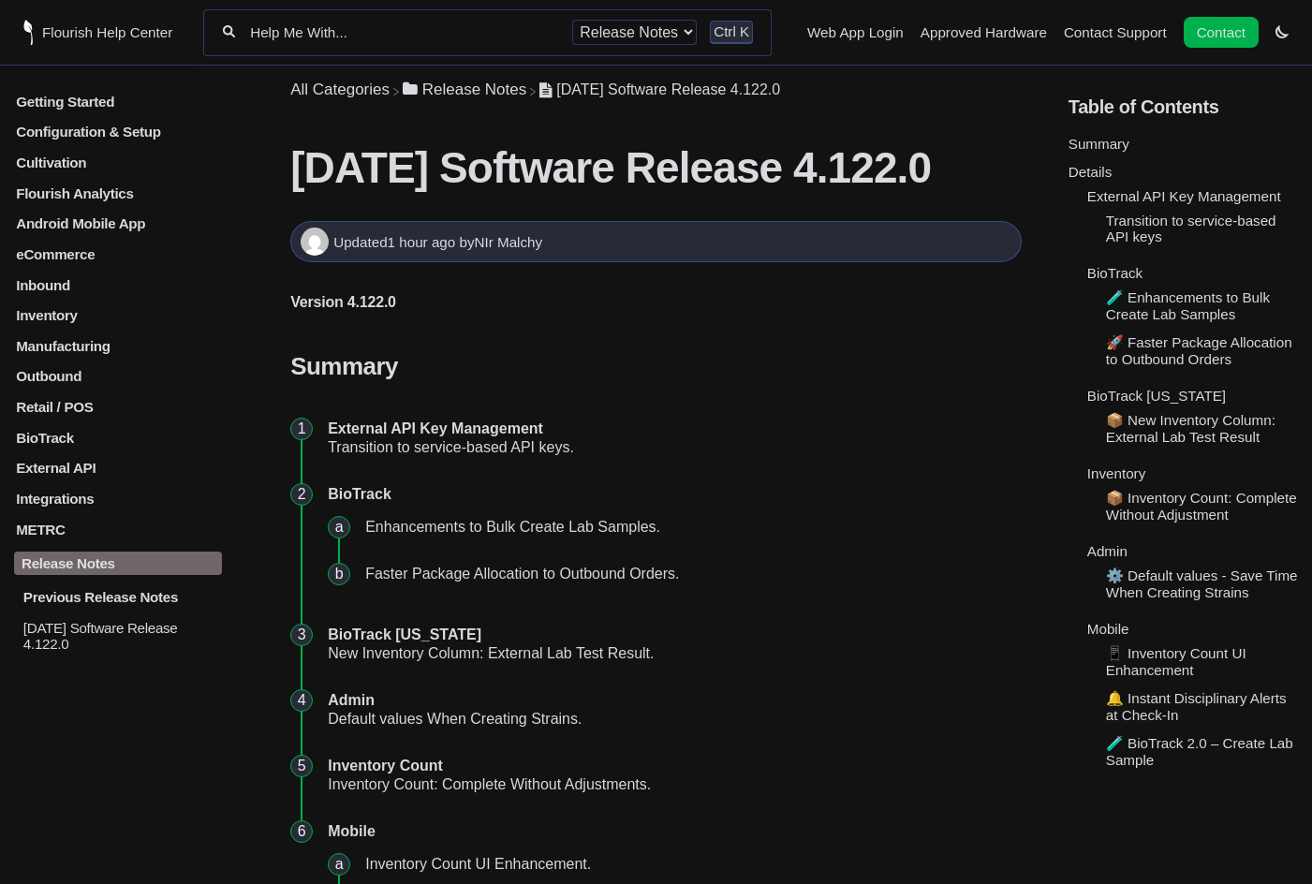
click at [103, 591] on p "Previous Release Notes" at bounding box center [122, 597] width 201 height 16
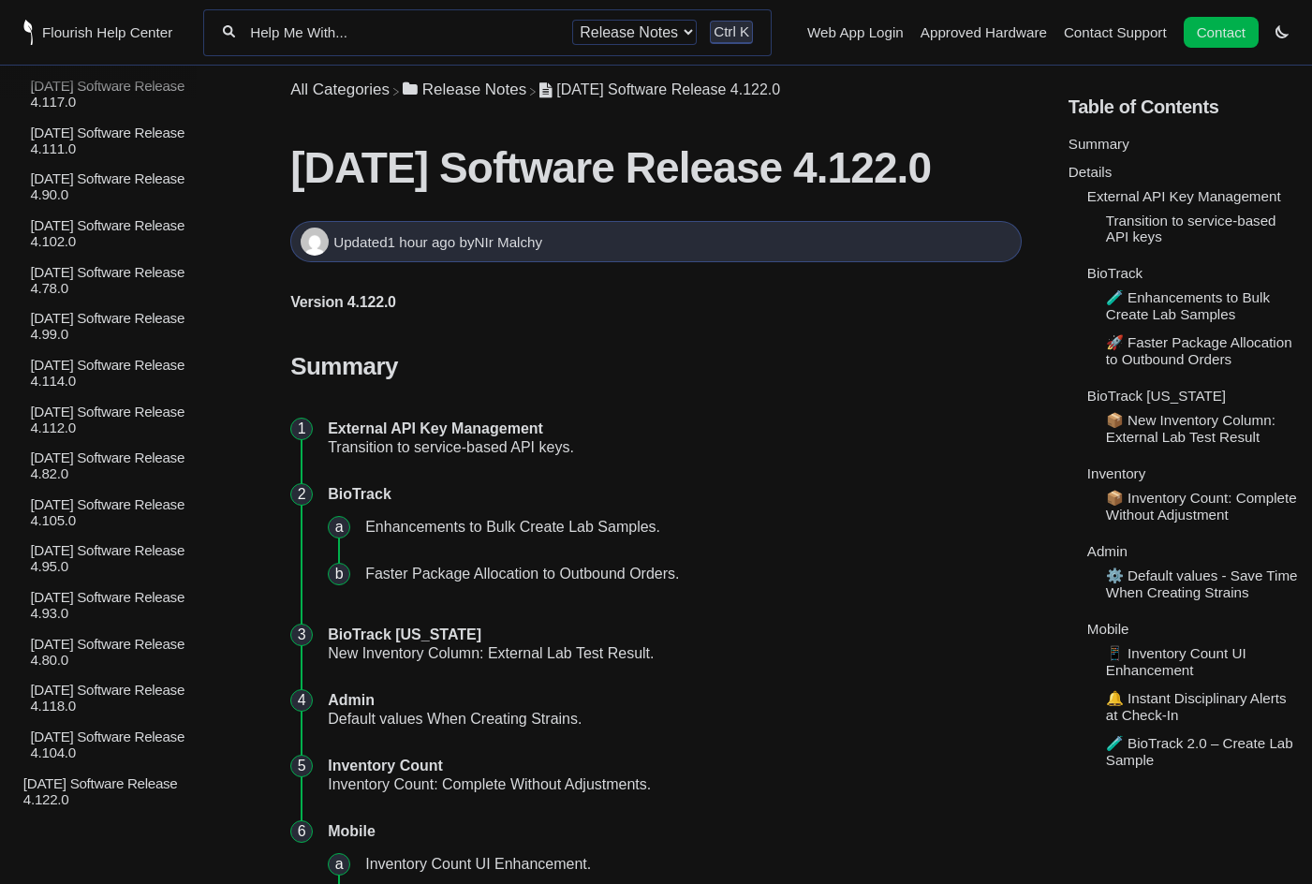
scroll to position [5055, 0]
click at [119, 743] on p "2024.04.16 Software Release 4.104.0" at bounding box center [125, 744] width 194 height 32
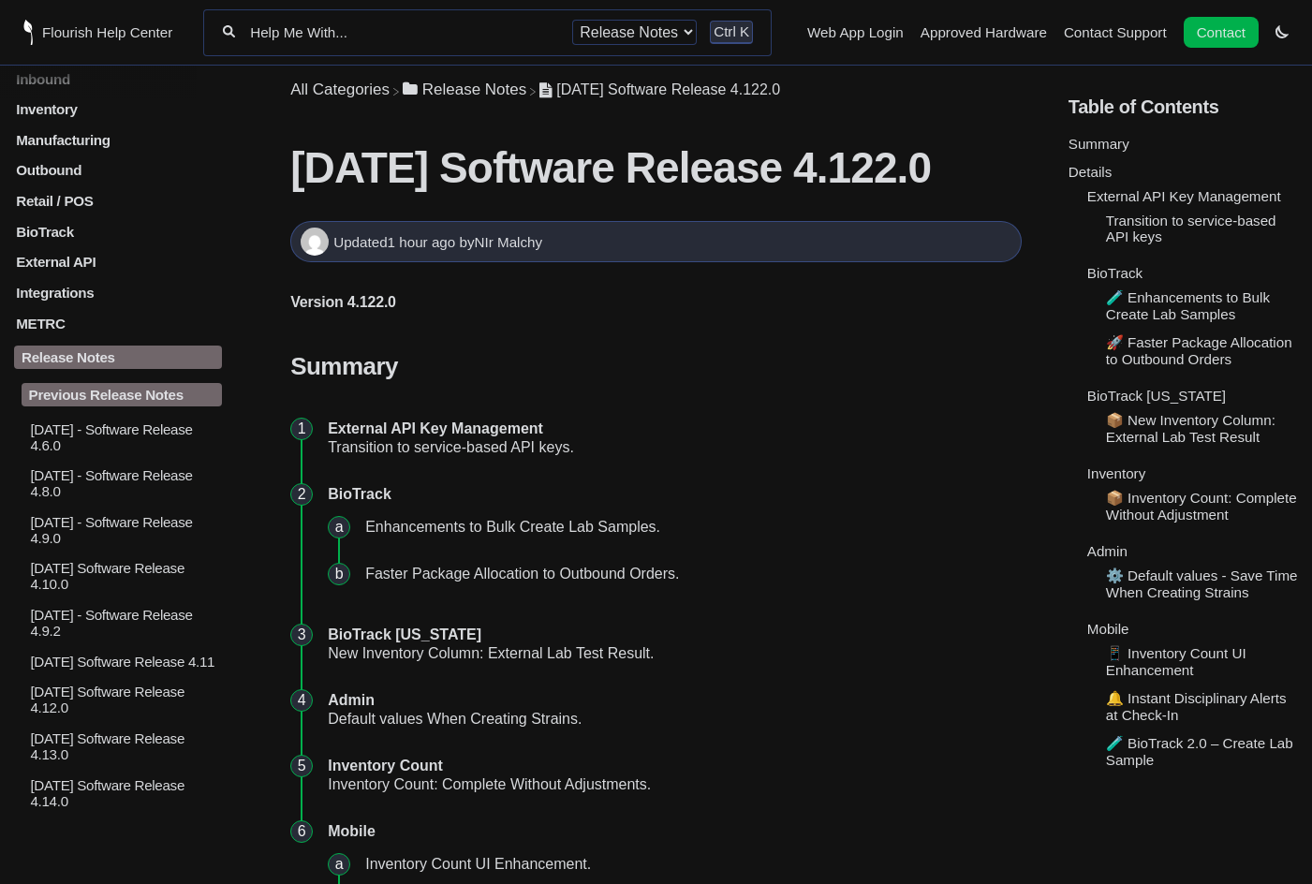
scroll to position [7, 0]
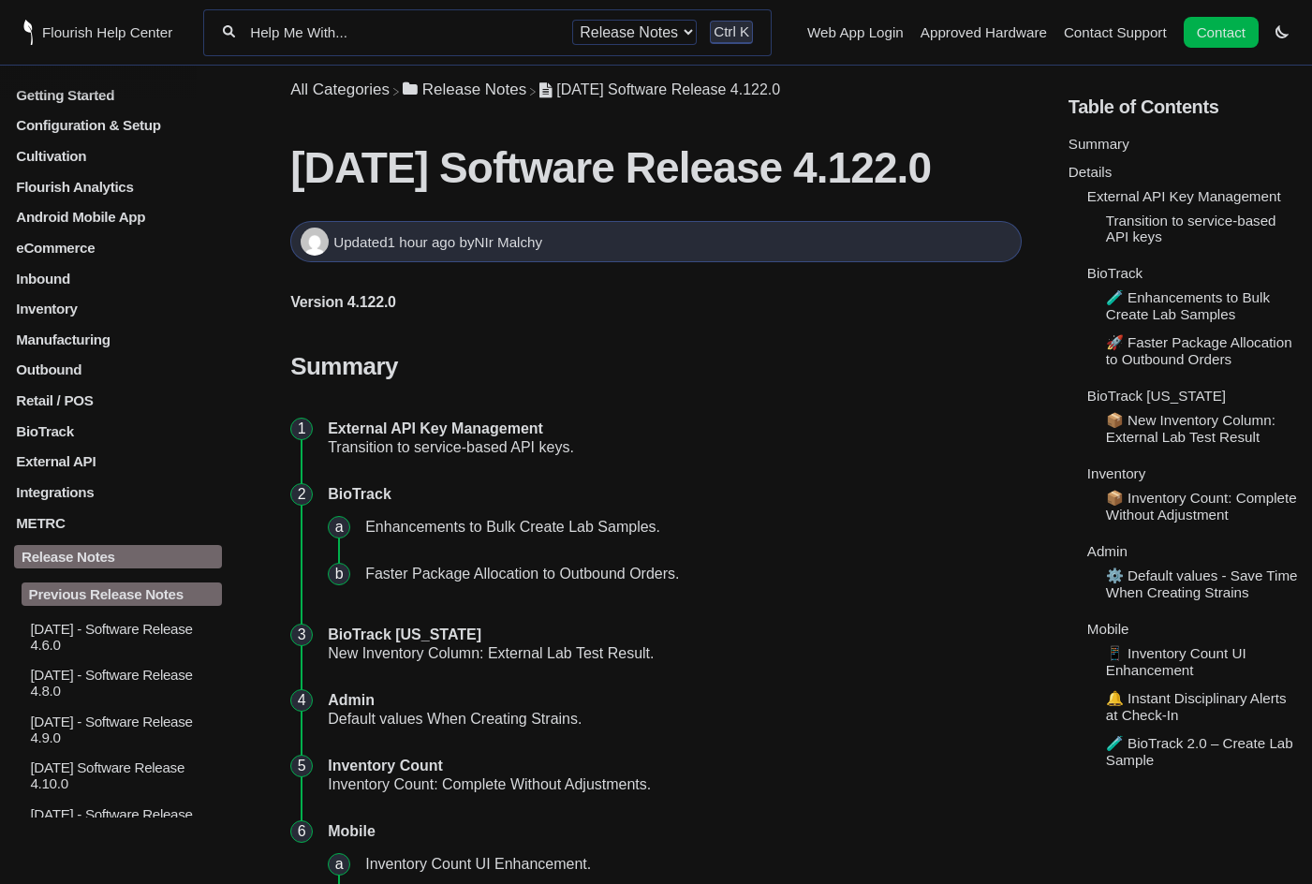
click at [127, 345] on p "Manufacturing" at bounding box center [118, 339] width 208 height 16
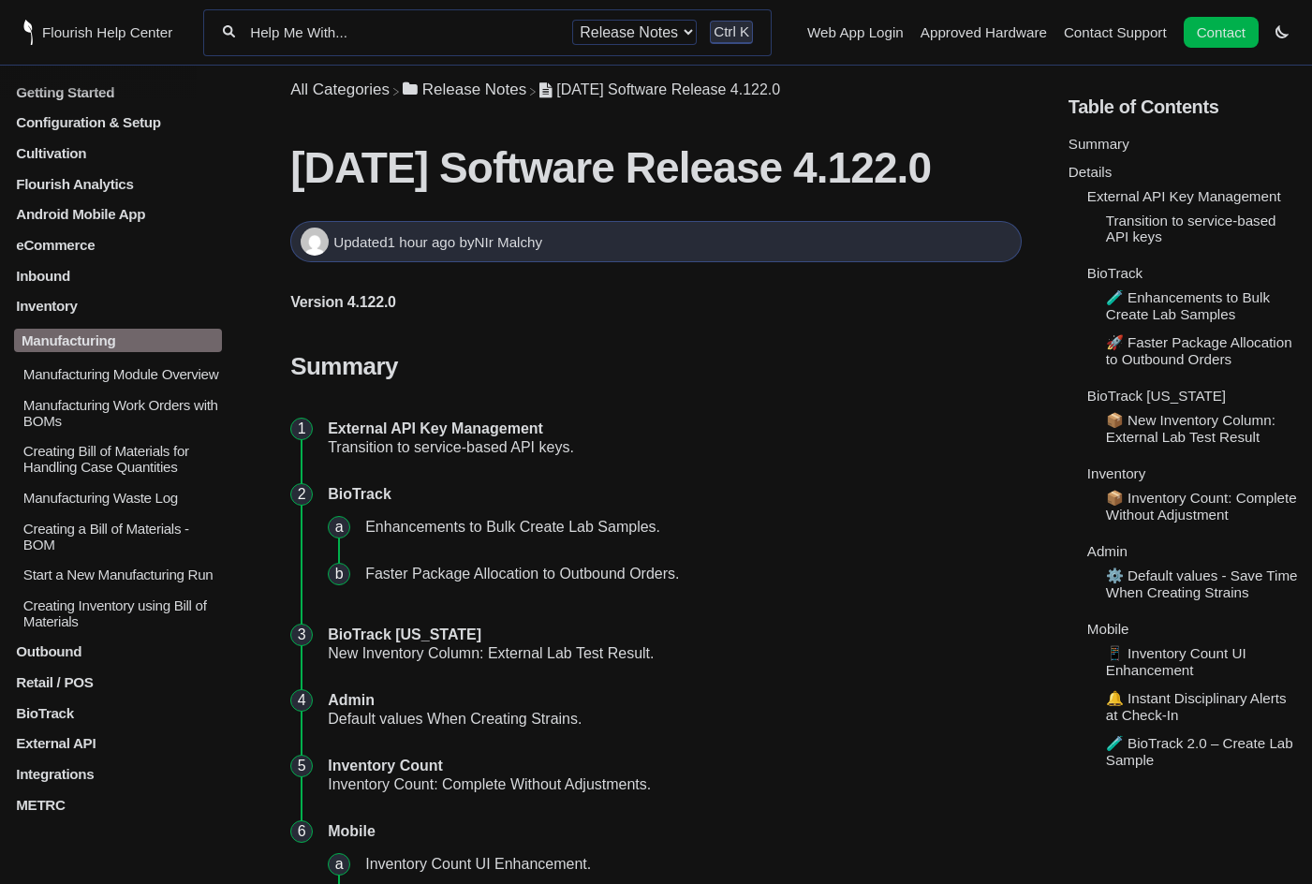
scroll to position [0, 0]
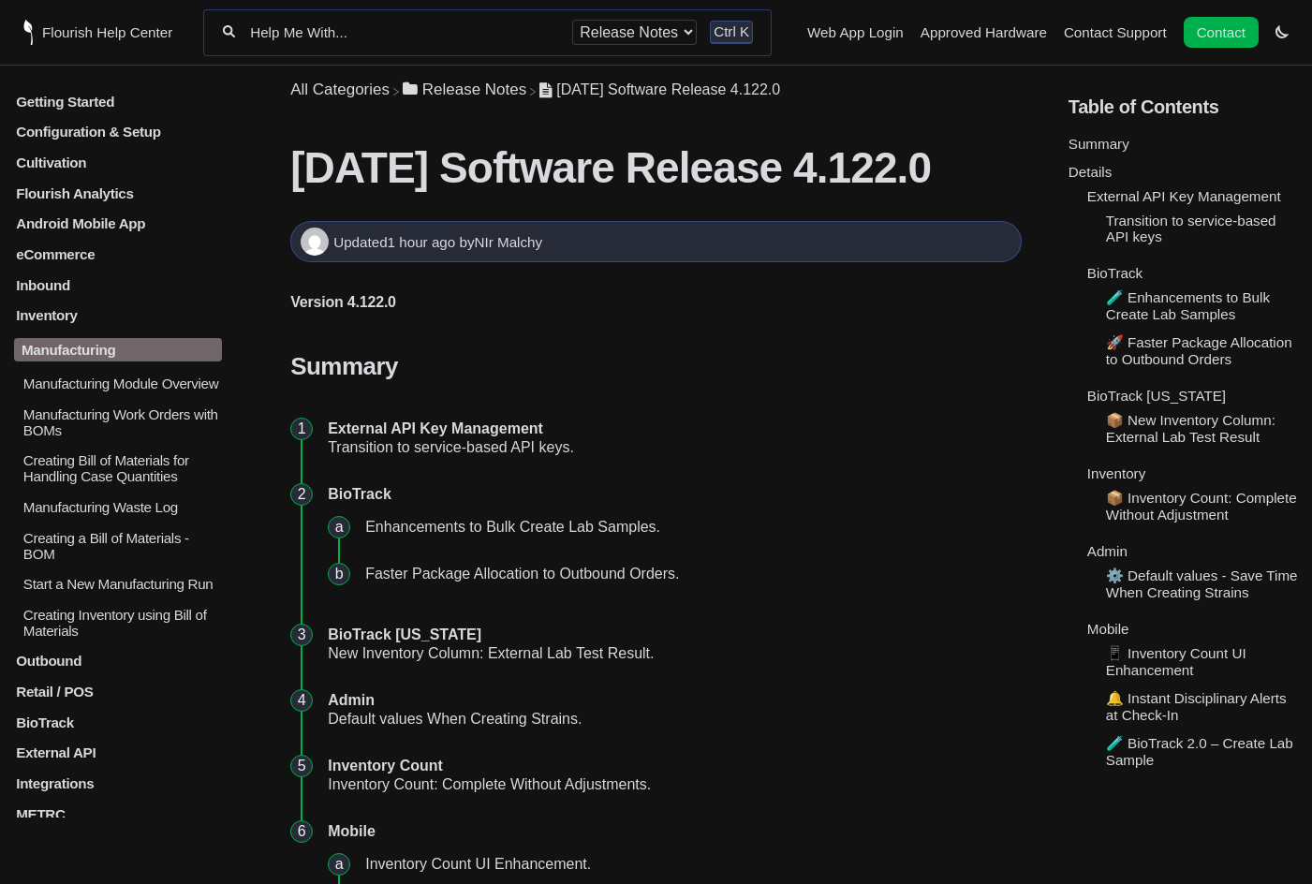
click at [171, 437] on p "Manufacturing Work Orders with BOMs" at bounding box center [122, 421] width 201 height 32
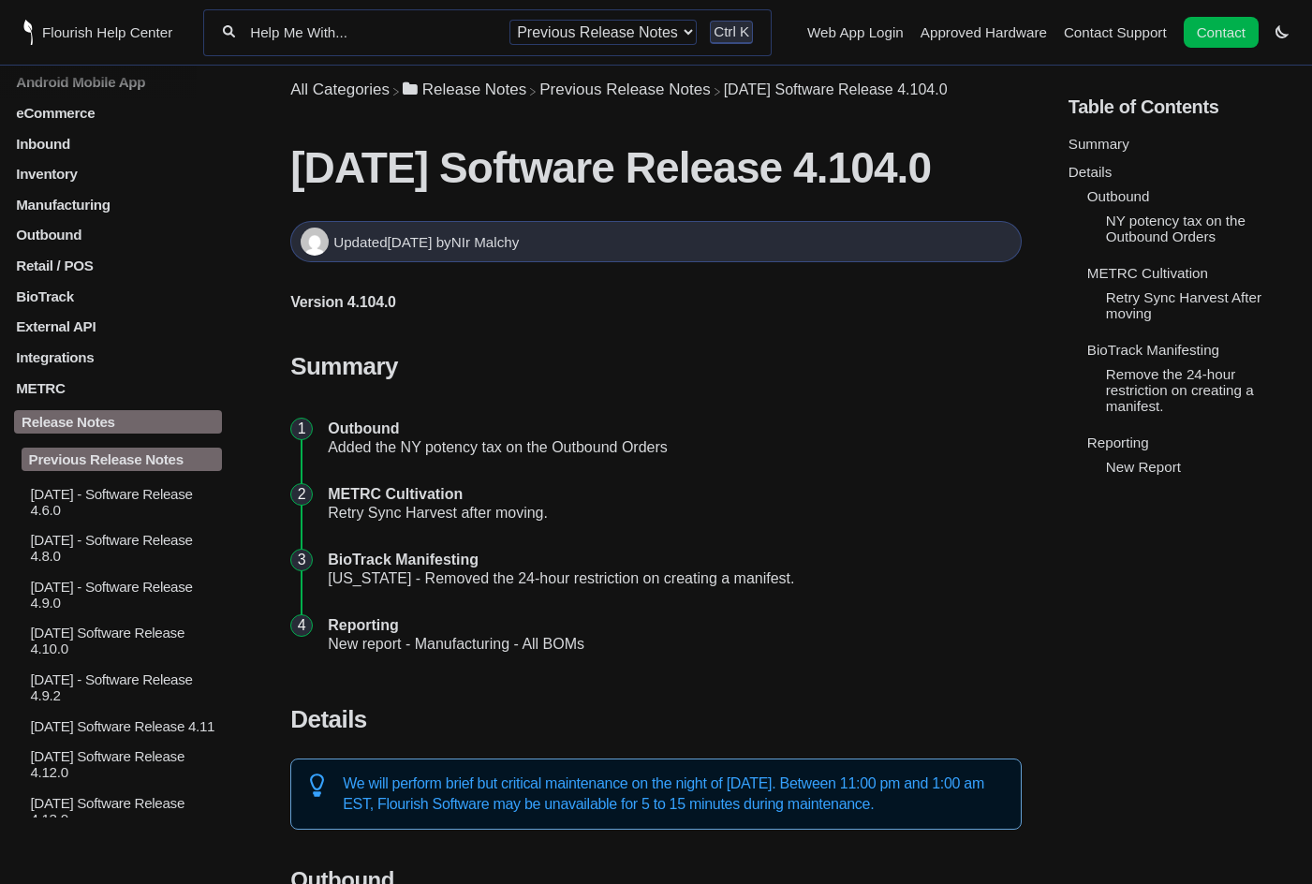
scroll to position [374, 0]
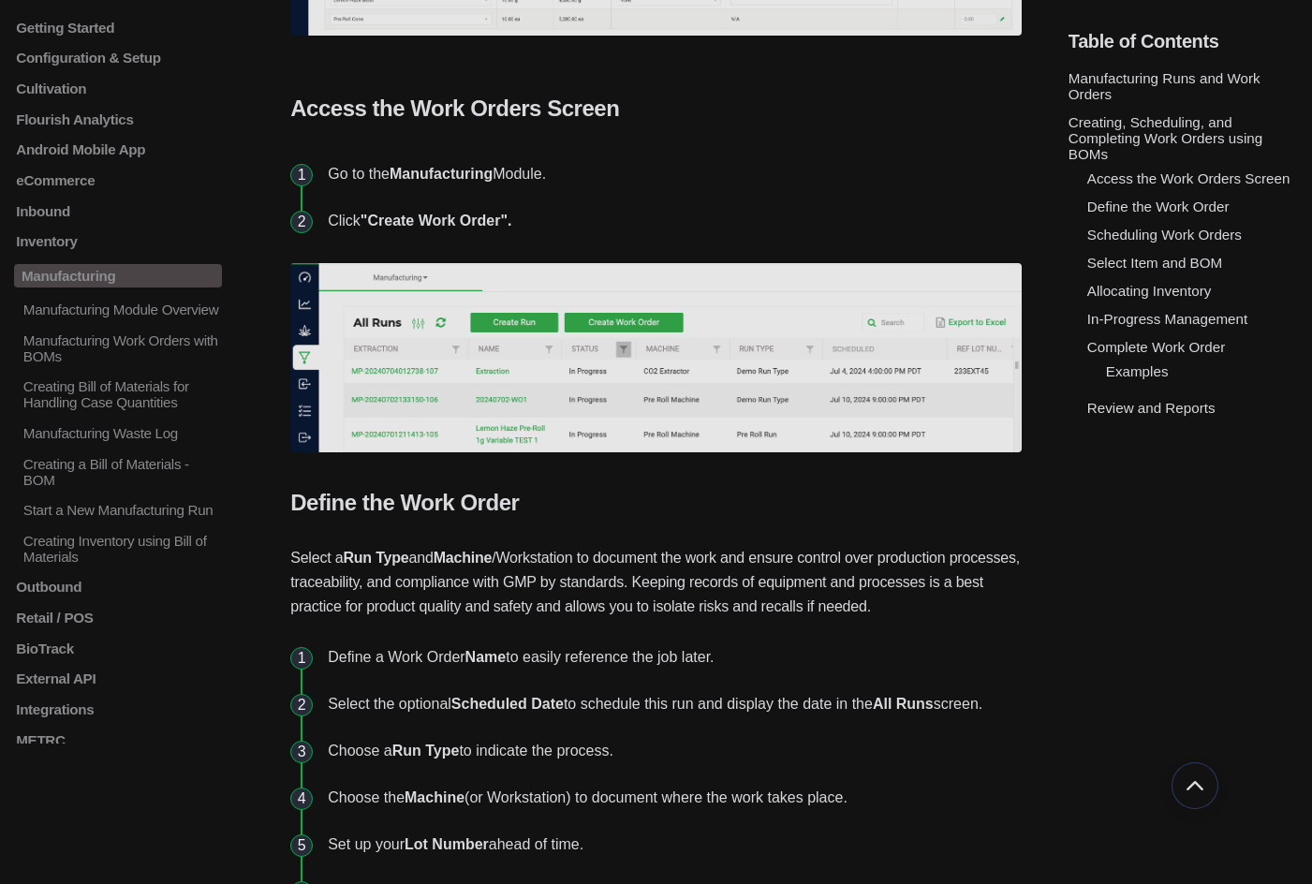
scroll to position [936, 0]
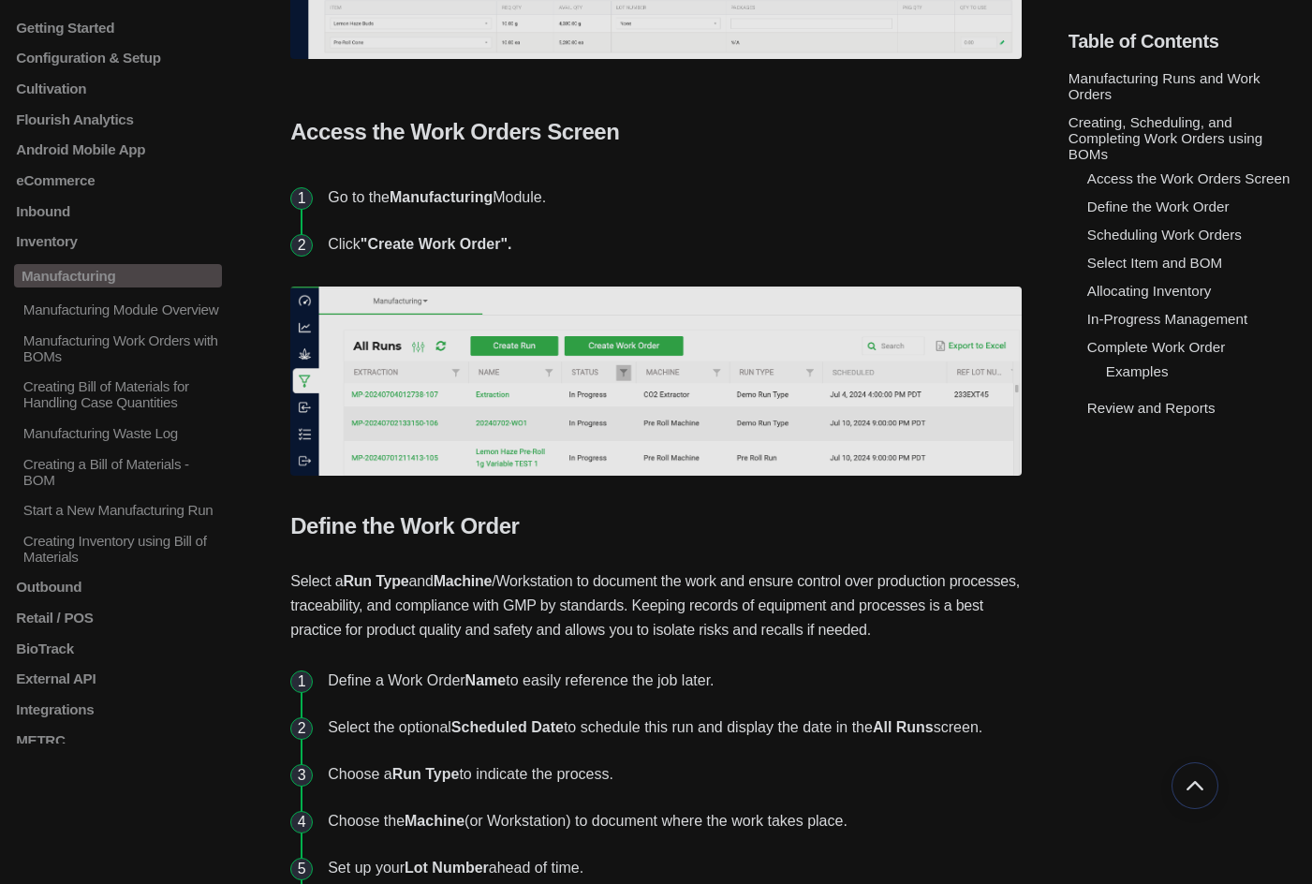
click at [1128, 288] on link "Allocating Inventory" at bounding box center [1149, 291] width 125 height 16
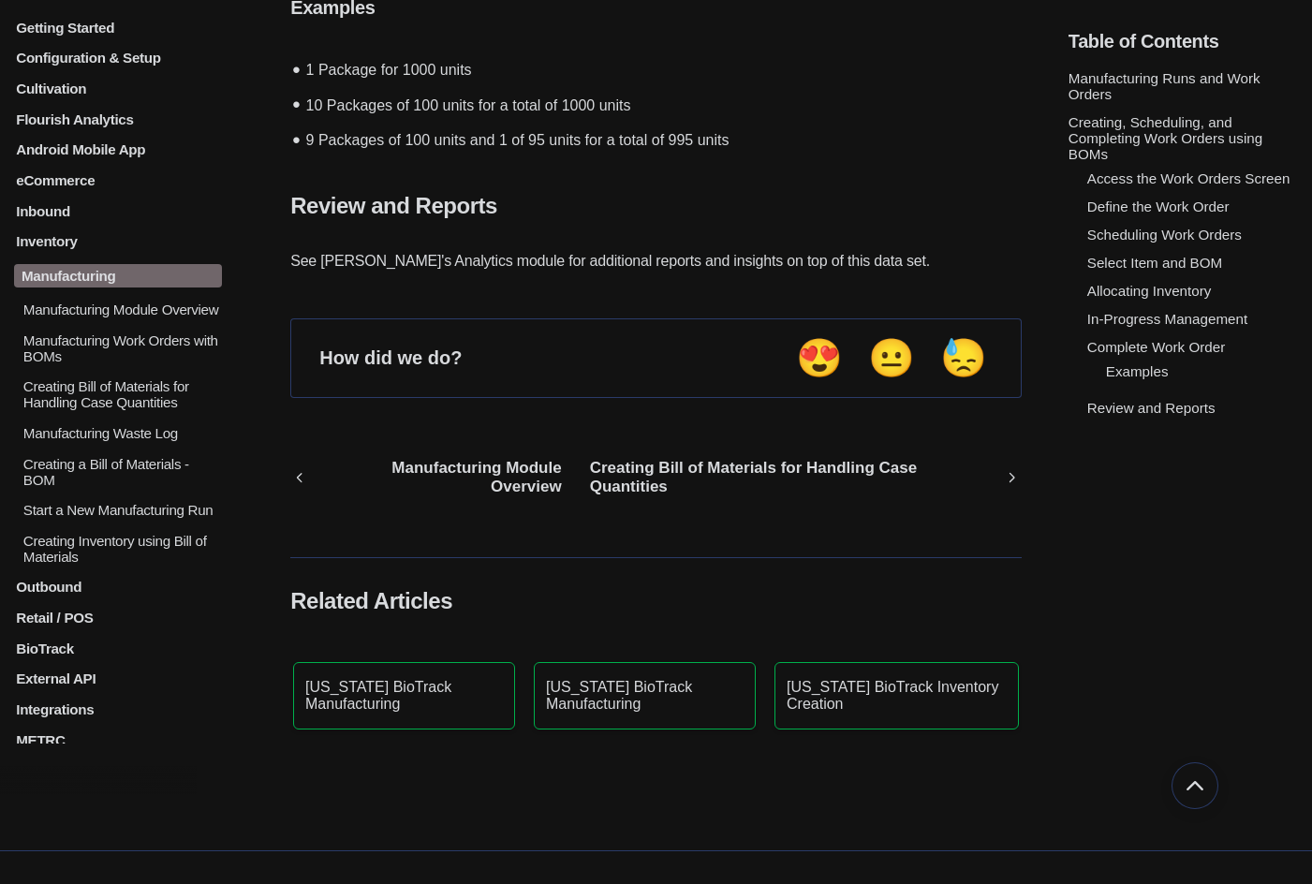
scroll to position [3570, 0]
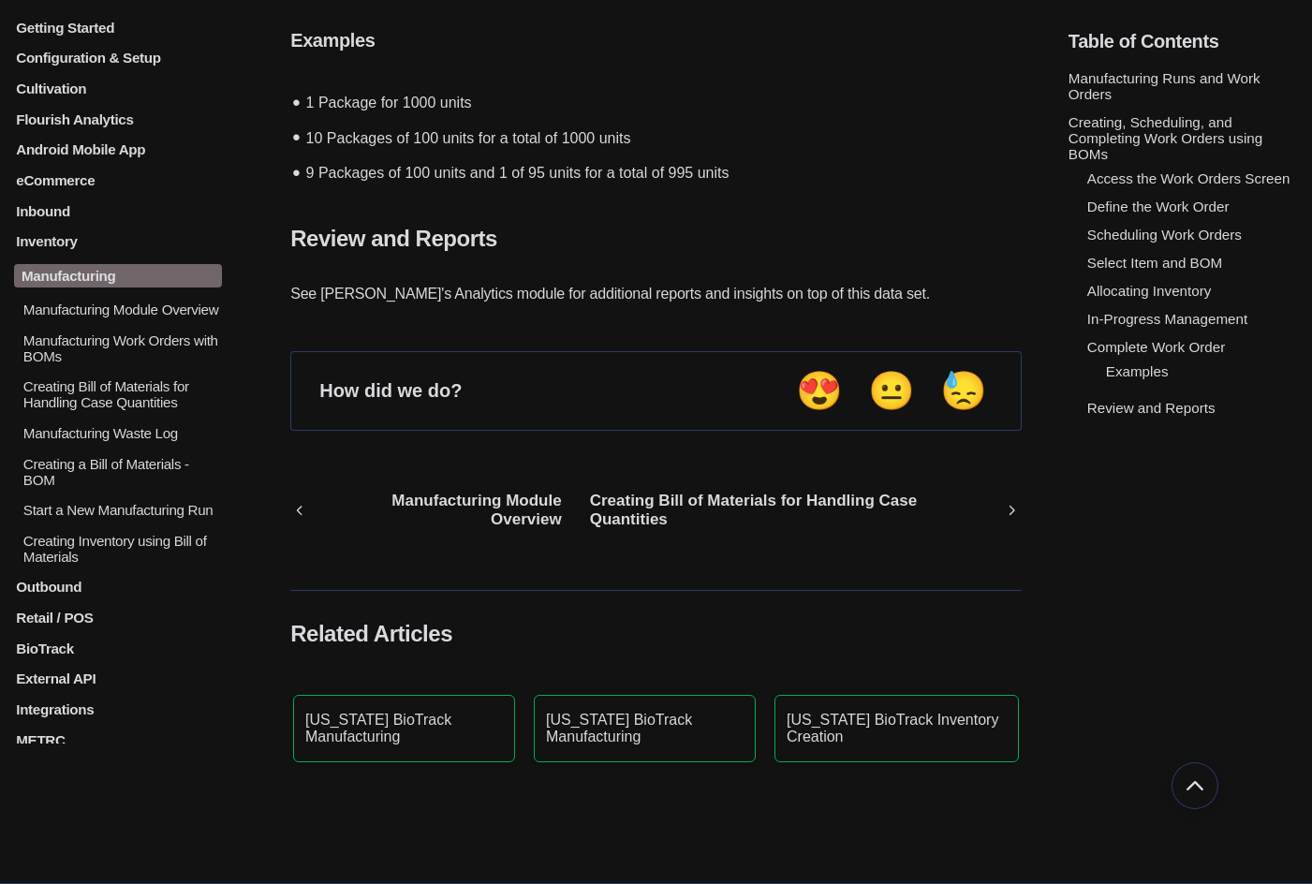
click at [177, 518] on p "Start a New Manufacturing Run" at bounding box center [122, 510] width 201 height 16
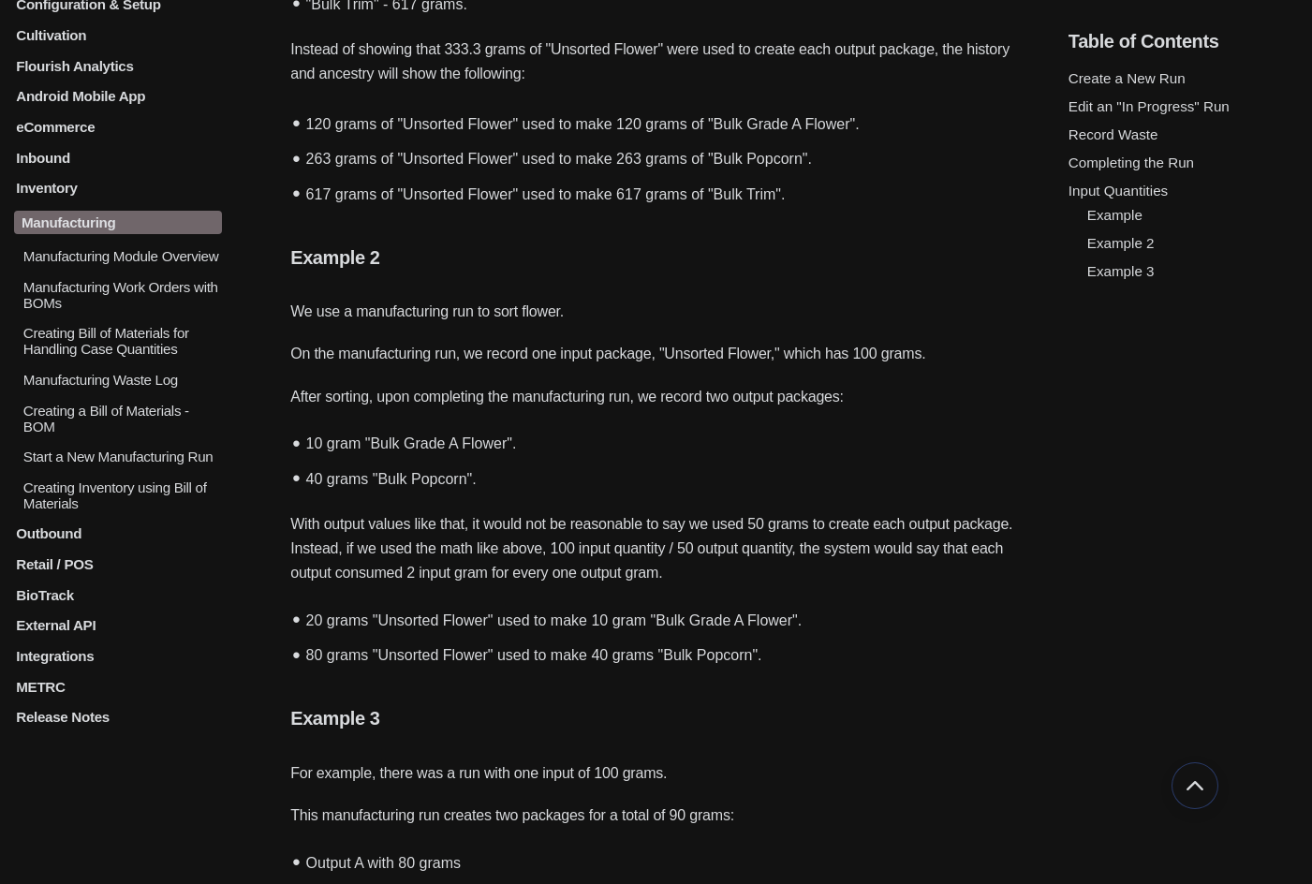
scroll to position [5149, 0]
